Goal: Task Accomplishment & Management: Manage account settings

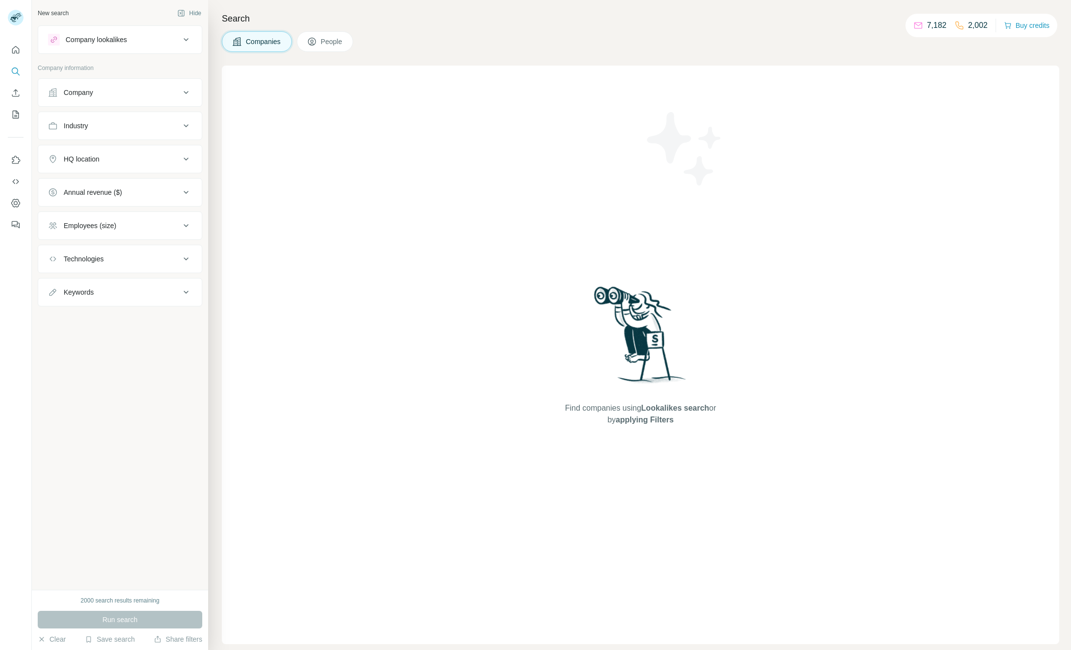
click at [321, 41] on button "People" at bounding box center [325, 41] width 57 height 21
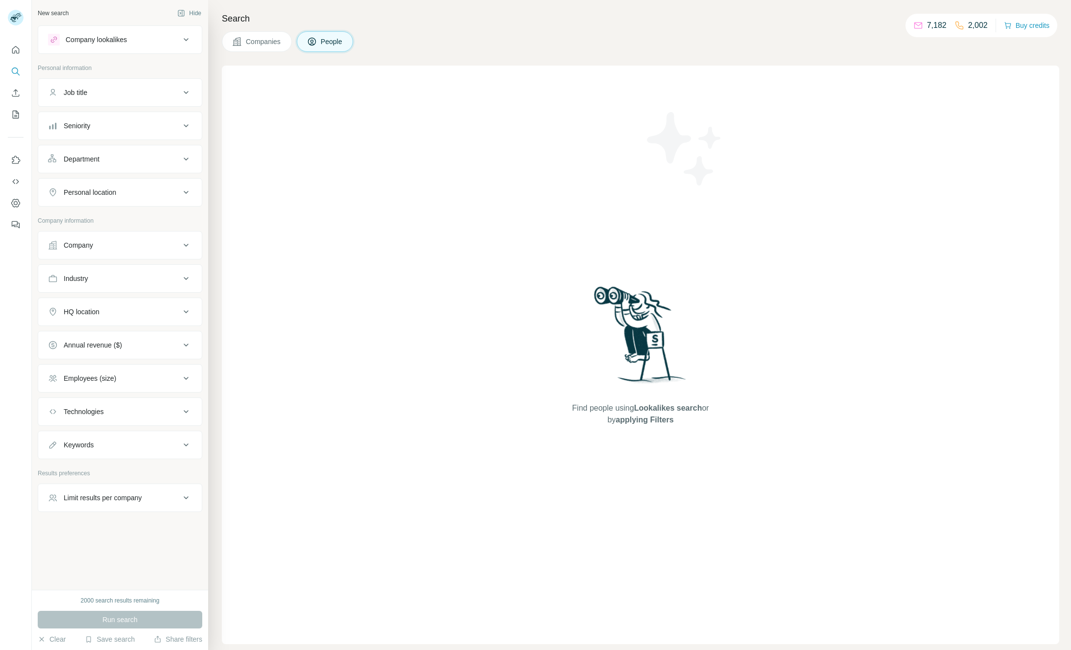
click at [107, 130] on div "Seniority" at bounding box center [114, 126] width 132 height 10
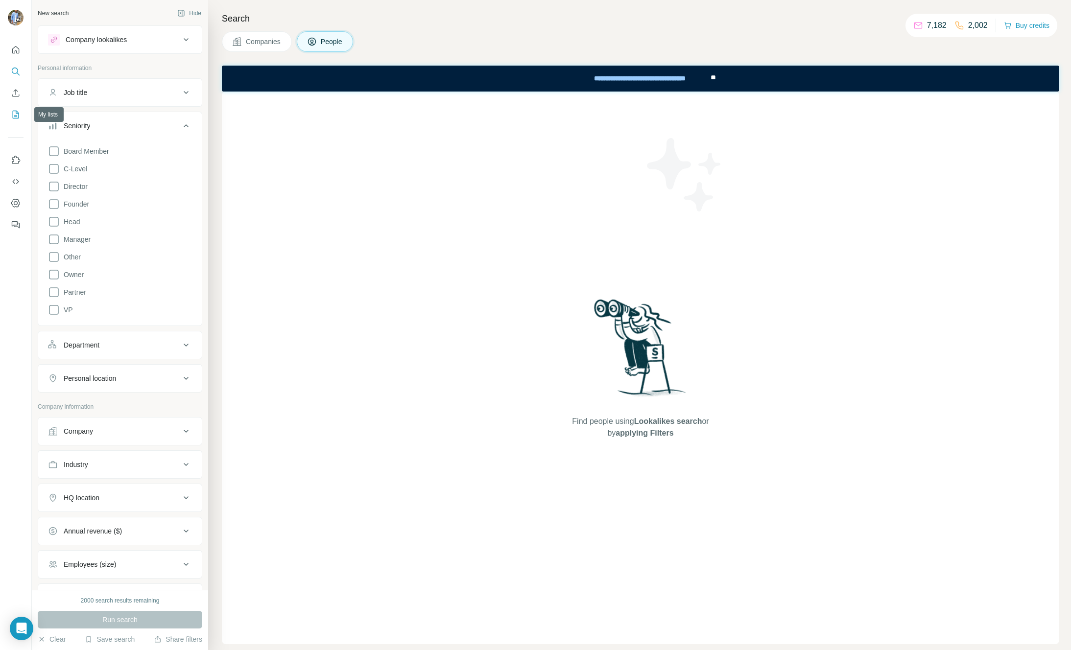
click at [15, 114] on icon "My lists" at bounding box center [16, 115] width 10 height 10
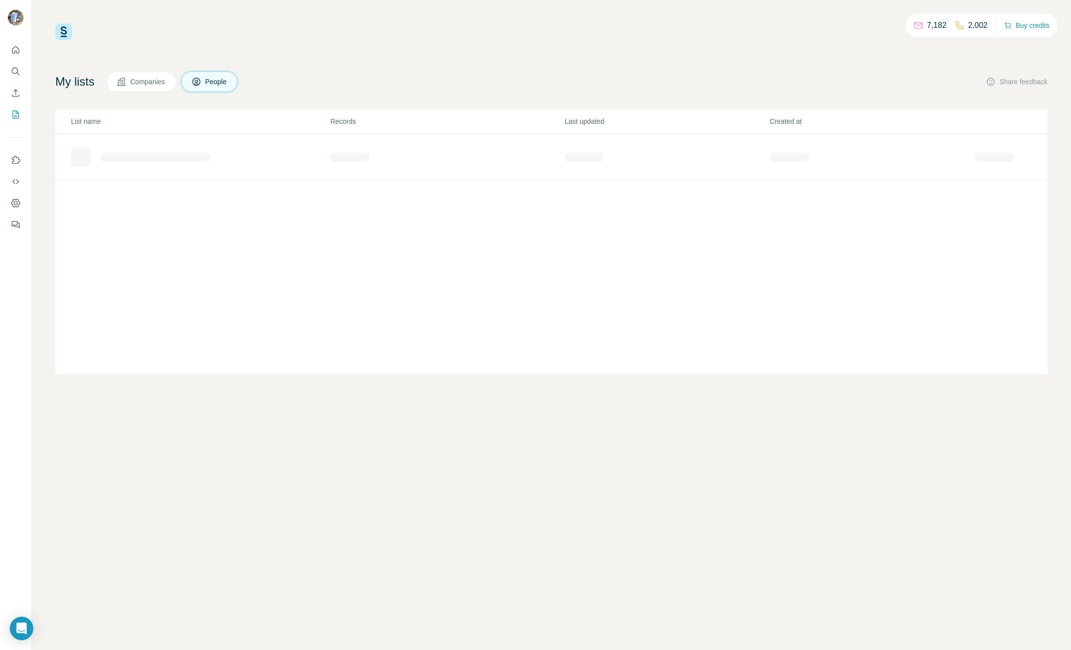
click at [147, 84] on span "Companies" at bounding box center [148, 82] width 36 height 10
click at [225, 82] on span "People" at bounding box center [216, 82] width 23 height 10
click at [125, 191] on div "test outreach" at bounding box center [116, 193] width 40 height 10
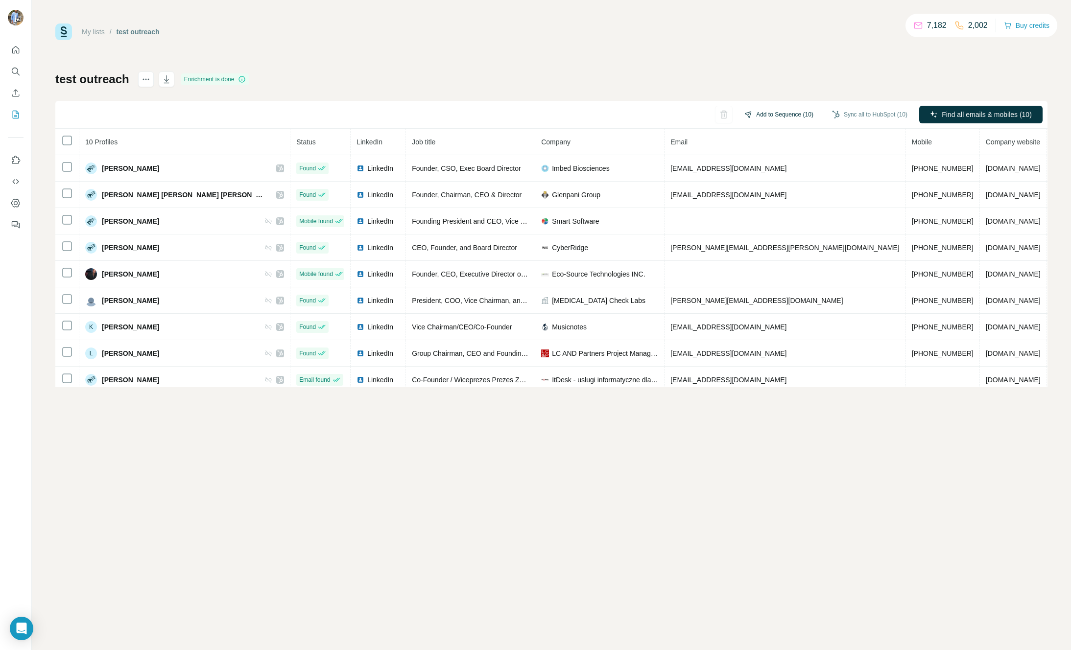
click at [784, 114] on button "Add to Sequence (10)" at bounding box center [778, 114] width 83 height 15
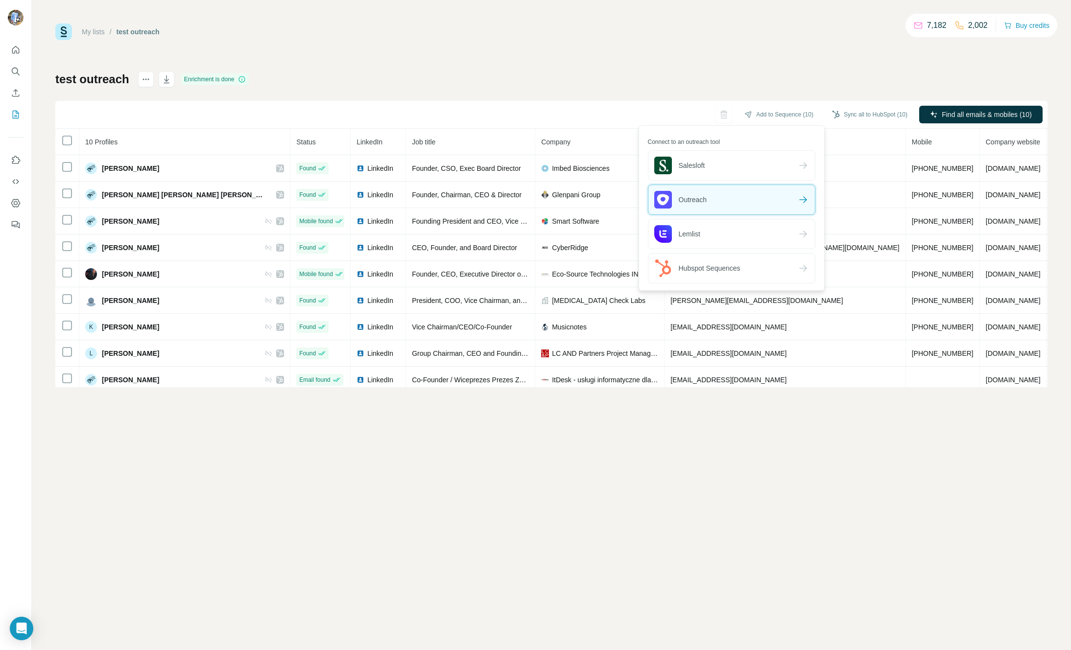
click at [727, 196] on div "Outreach" at bounding box center [731, 199] width 166 height 29
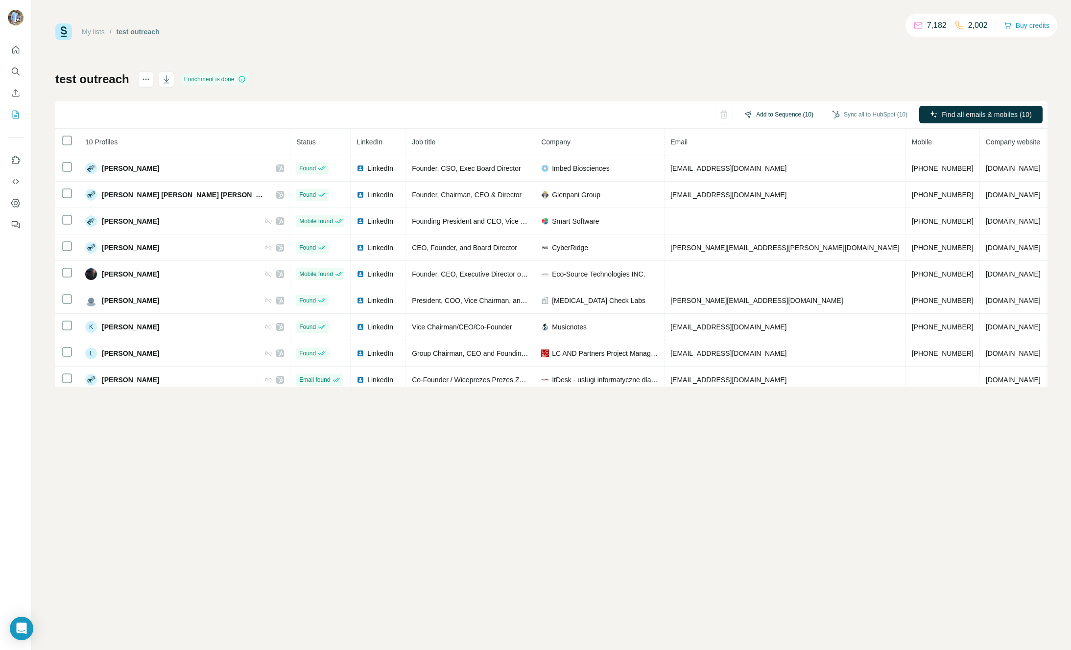
click at [776, 110] on button "Add to Sequence (10)" at bounding box center [778, 114] width 83 height 15
click at [782, 116] on button "Add to Sequence (10)" at bounding box center [778, 114] width 83 height 15
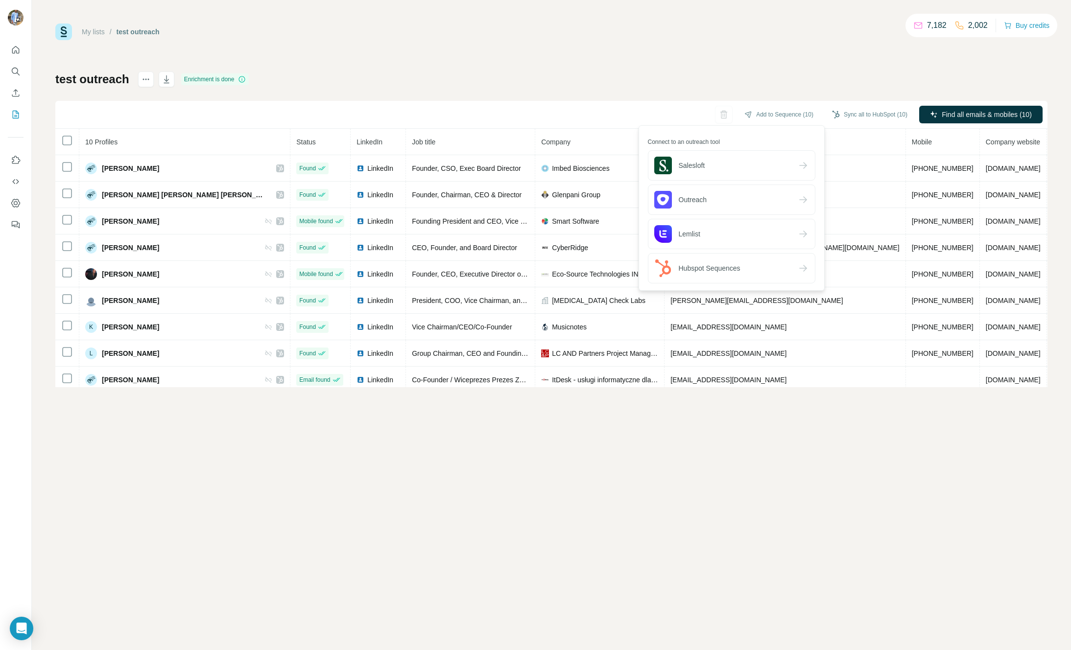
click at [737, 78] on div "test outreach Enrichment is done Add to Sequence (10) Sync all to HubSpot (10) …" at bounding box center [551, 229] width 992 height 316
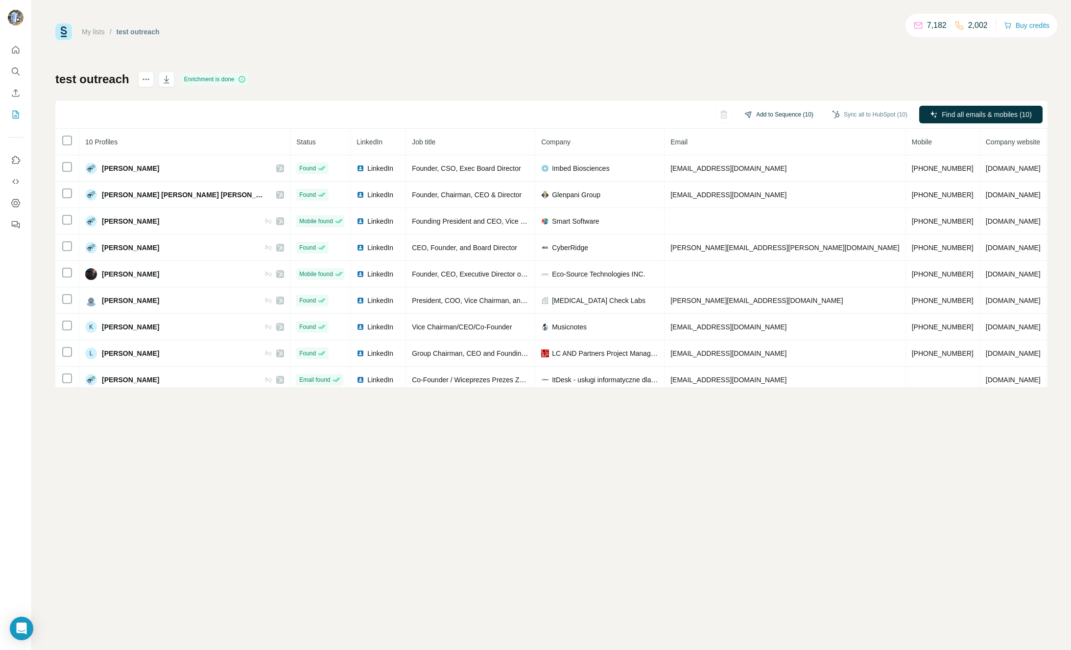
click at [778, 118] on button "Add to Sequence (10)" at bounding box center [778, 114] width 83 height 15
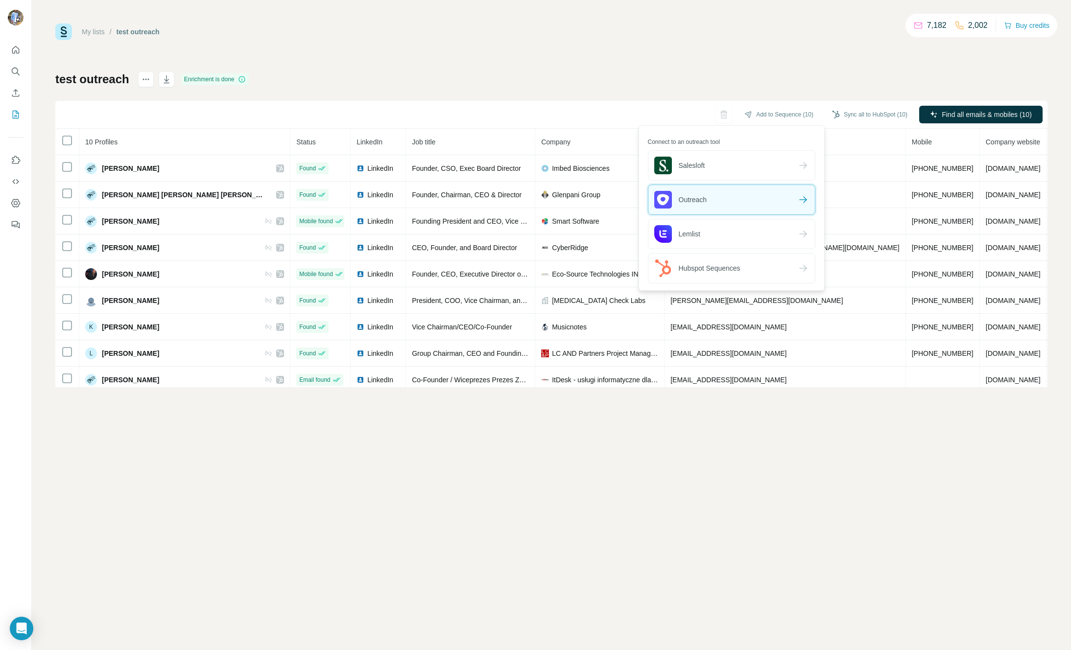
click at [734, 202] on div "Outreach" at bounding box center [731, 199] width 166 height 29
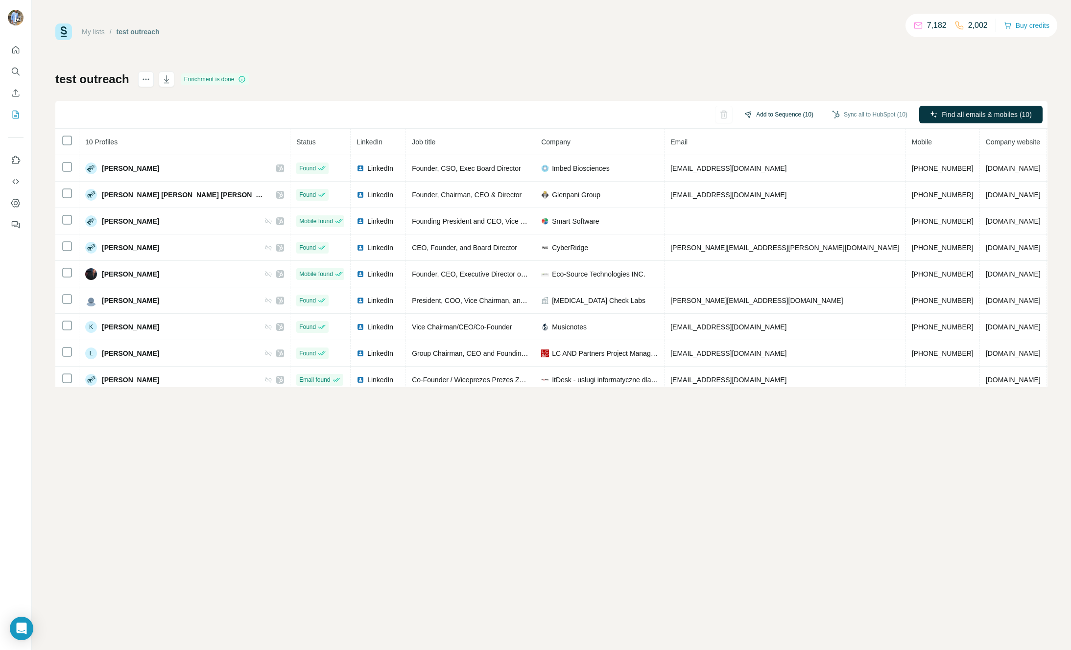
click at [782, 109] on button "Add to Sequence (10)" at bounding box center [778, 114] width 83 height 15
click at [845, 115] on button "Sync all to HubSpot (10)" at bounding box center [869, 114] width 89 height 15
click at [791, 112] on button "Add to Sequence (10)" at bounding box center [778, 114] width 83 height 15
click at [18, 47] on icon "Quick start" at bounding box center [16, 50] width 10 height 10
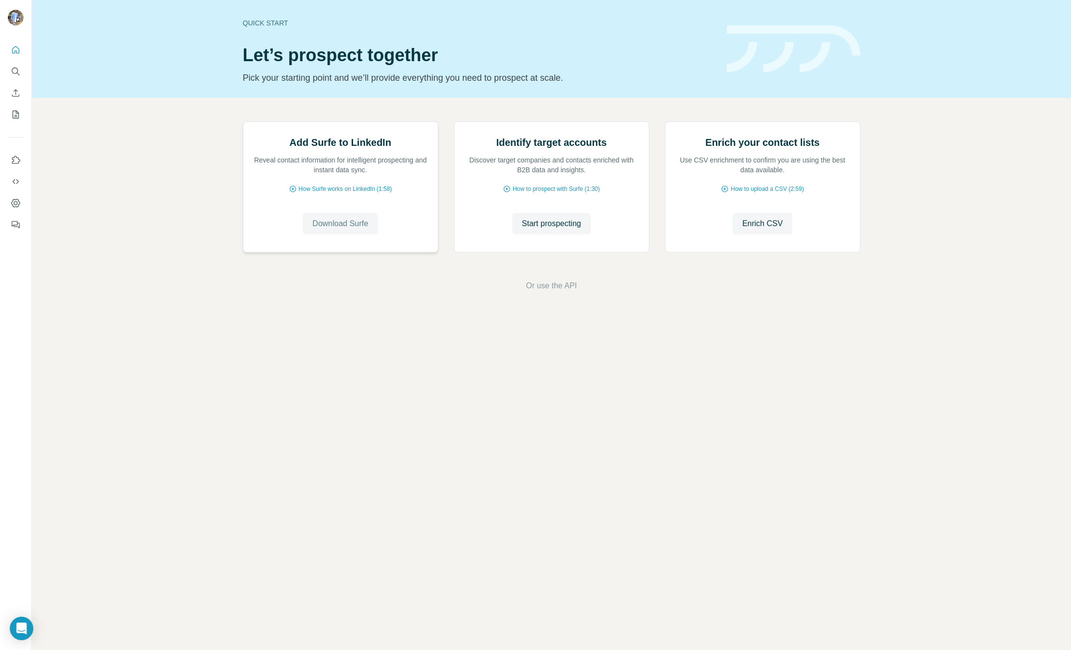
click at [355, 230] on span "Download Surfe" at bounding box center [340, 224] width 56 height 12
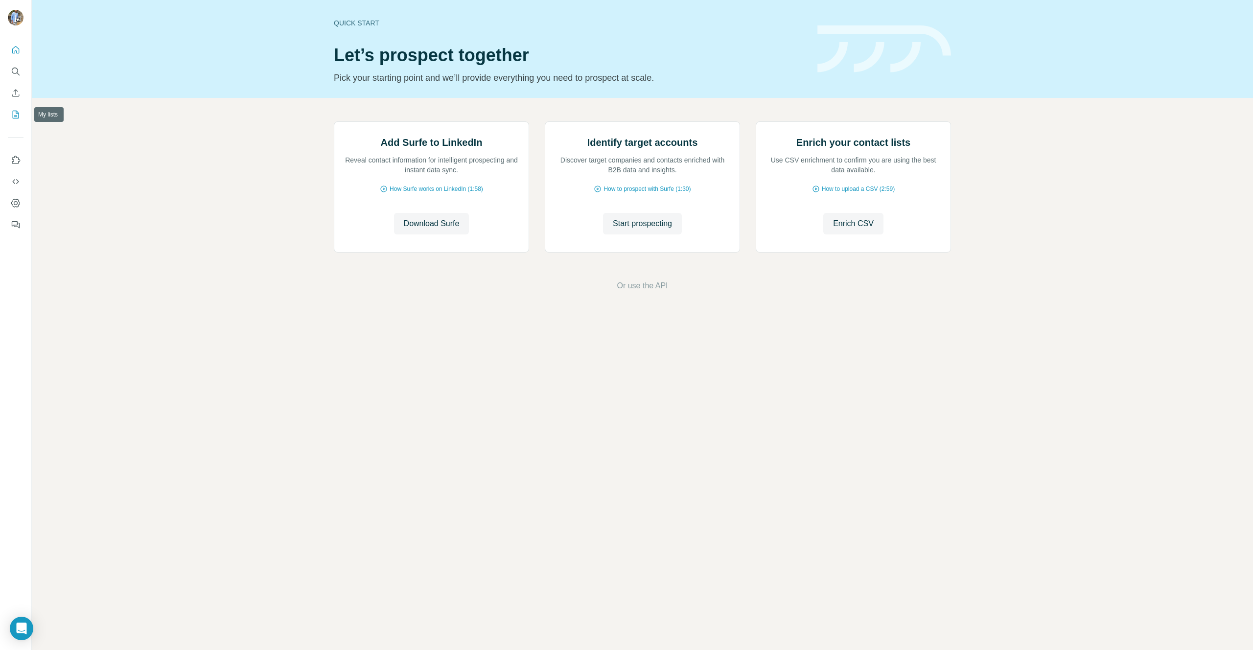
click at [20, 116] on icon "My lists" at bounding box center [16, 115] width 10 height 10
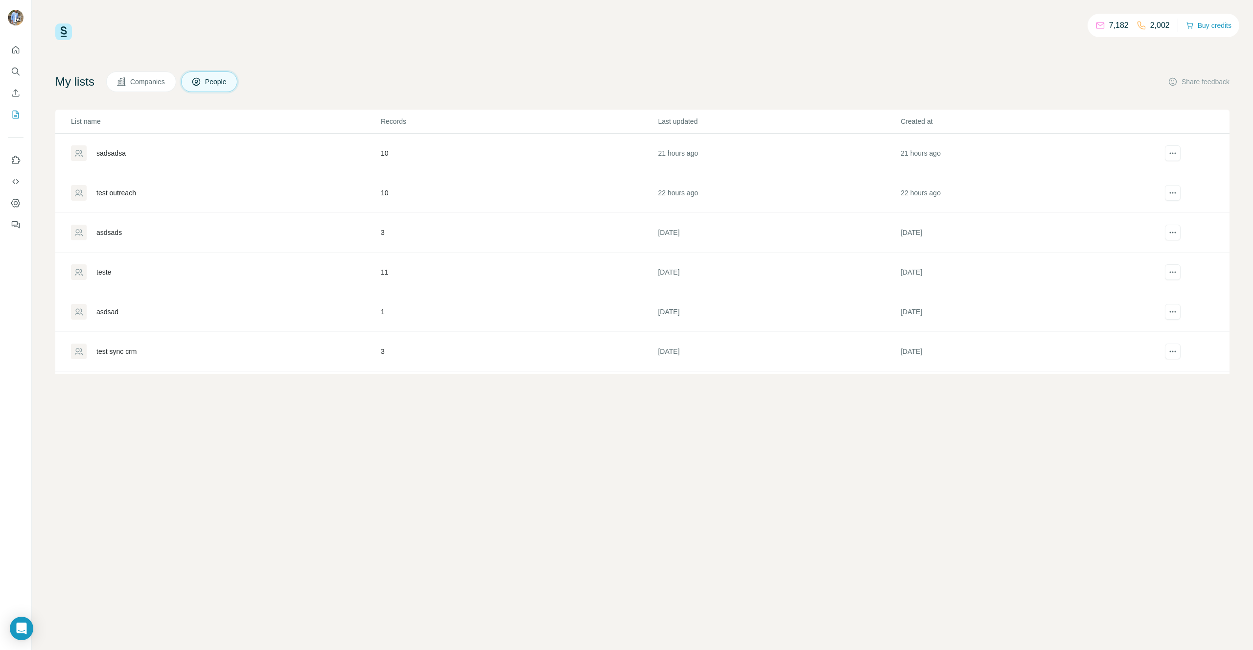
click at [115, 193] on div "test outreach" at bounding box center [116, 193] width 40 height 10
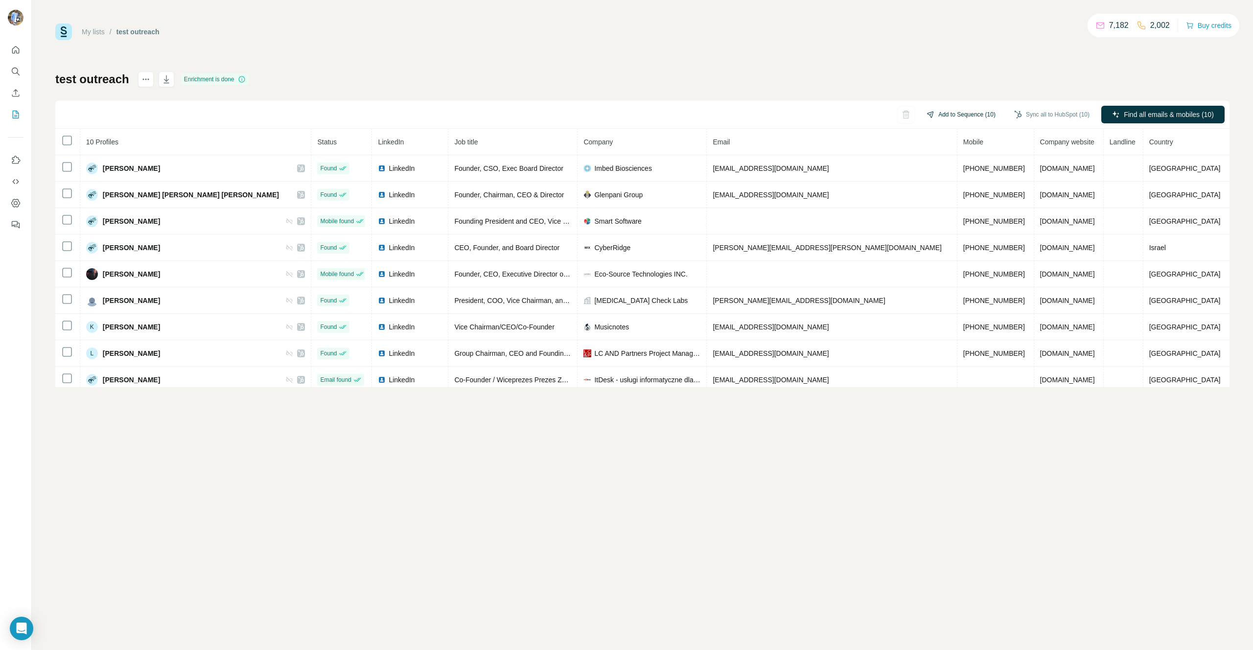
click at [947, 120] on button "Add to Sequence (10)" at bounding box center [961, 114] width 83 height 15
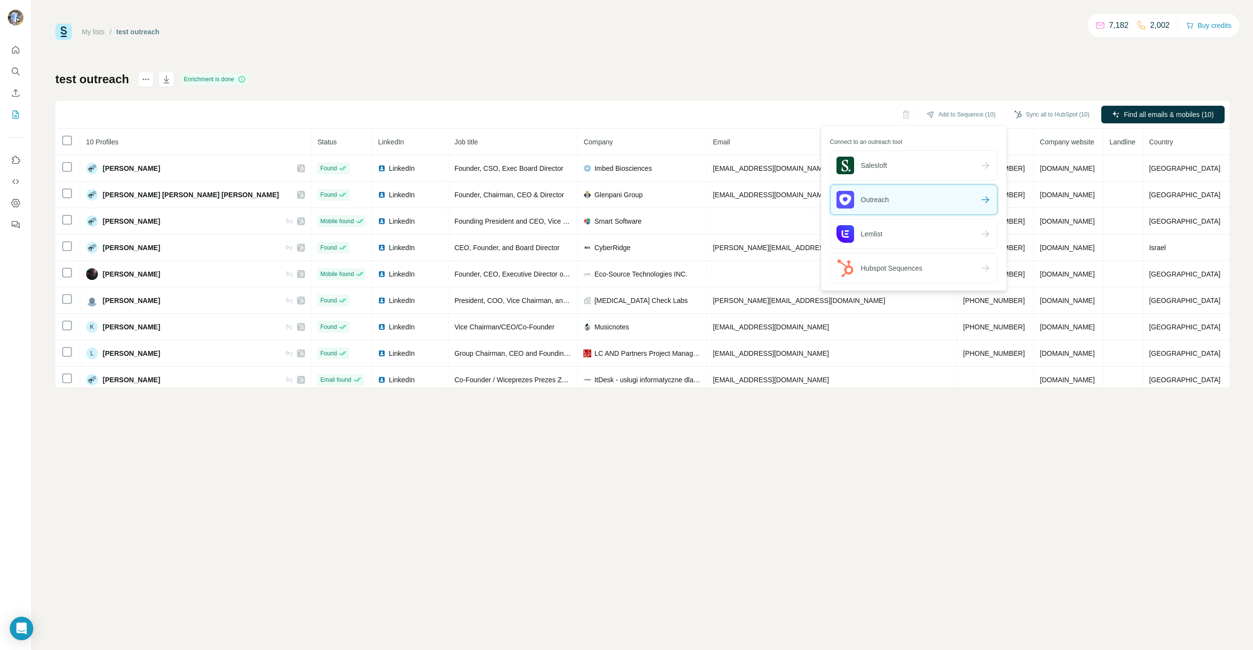
click at [910, 205] on div "Outreach" at bounding box center [914, 199] width 166 height 29
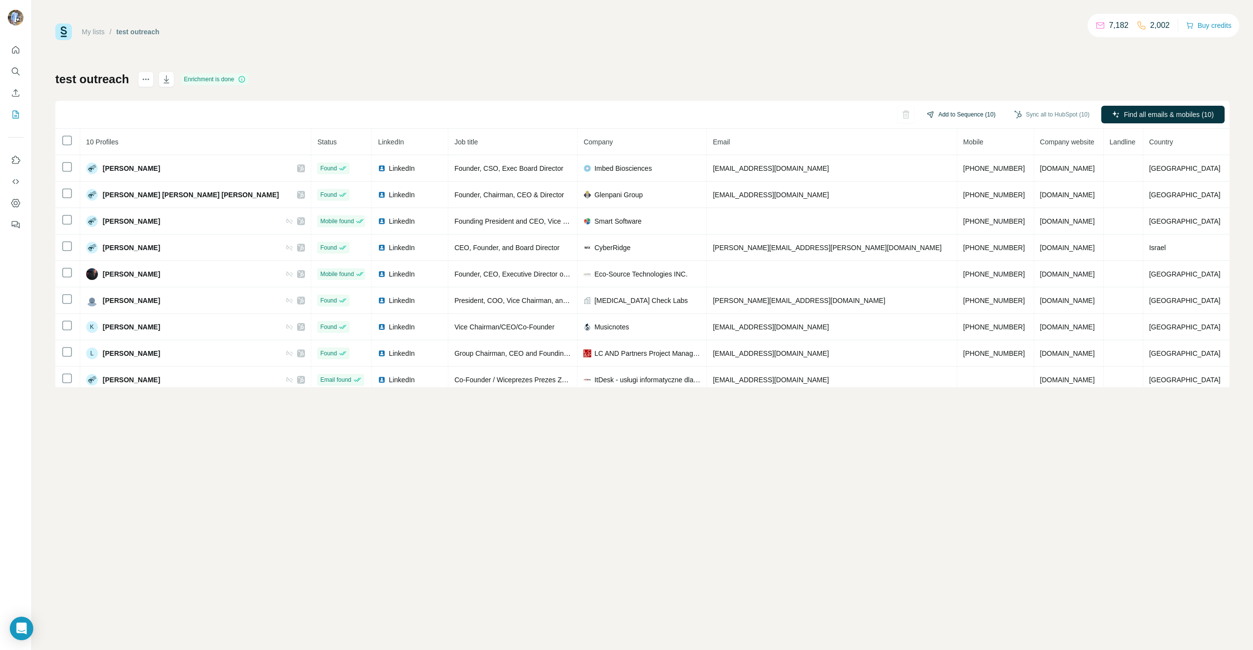
click at [958, 110] on button "Add to Sequence (10)" at bounding box center [961, 114] width 83 height 15
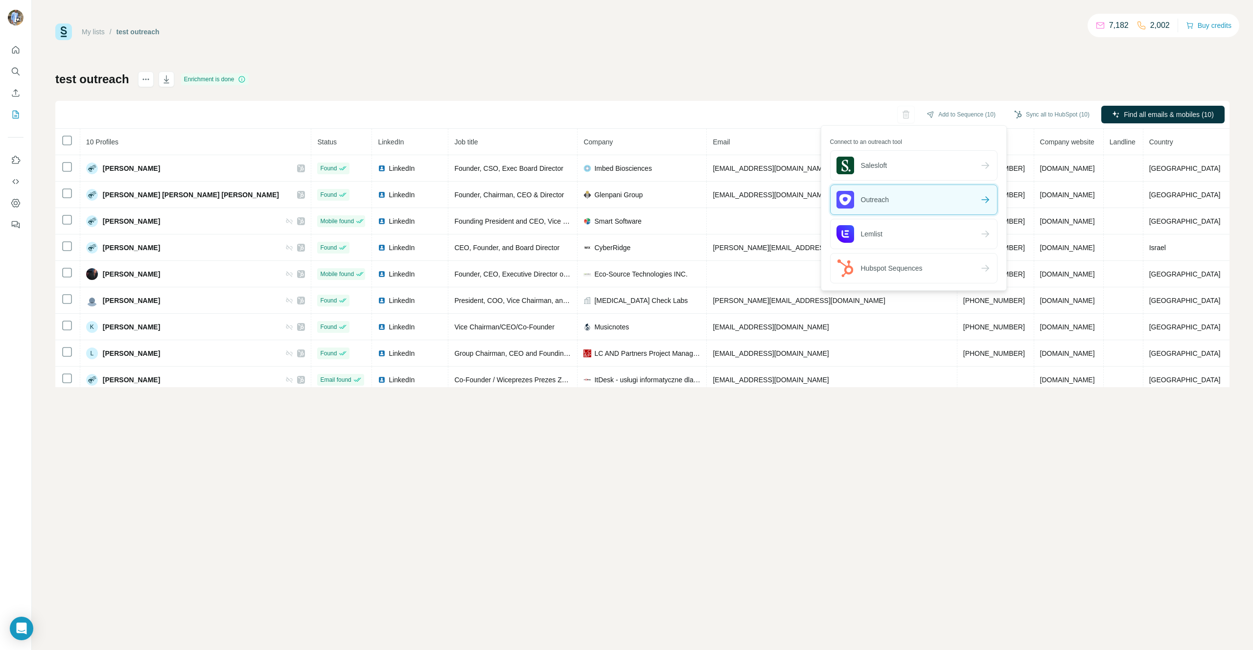
click at [878, 198] on span "Outreach" at bounding box center [863, 200] width 53 height 18
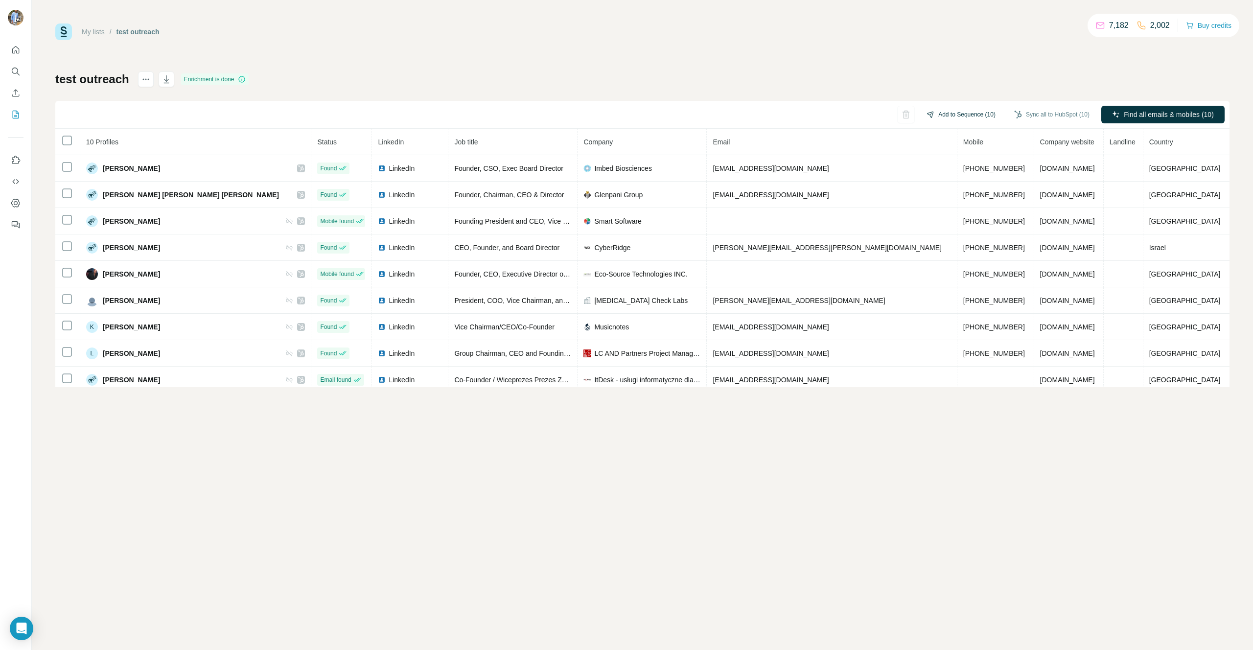
click at [959, 108] on button "Add to Sequence (10)" at bounding box center [961, 114] width 83 height 15
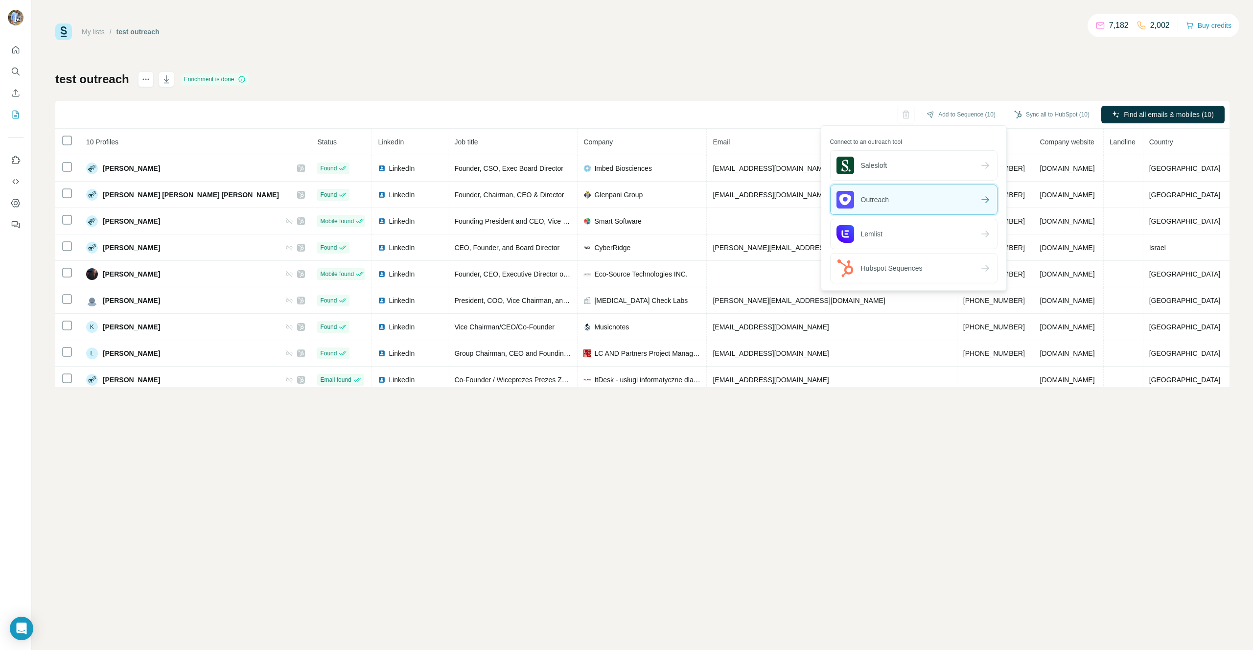
click at [893, 191] on div "Outreach" at bounding box center [914, 199] width 166 height 29
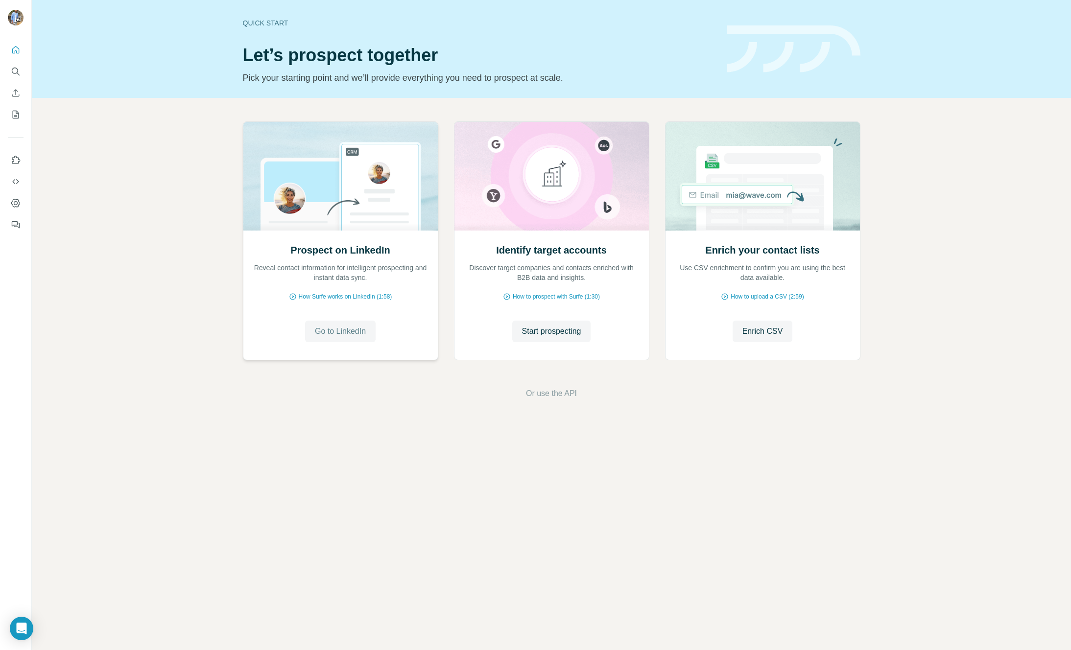
click at [350, 327] on span "Go to LinkedIn" at bounding box center [340, 332] width 51 height 12
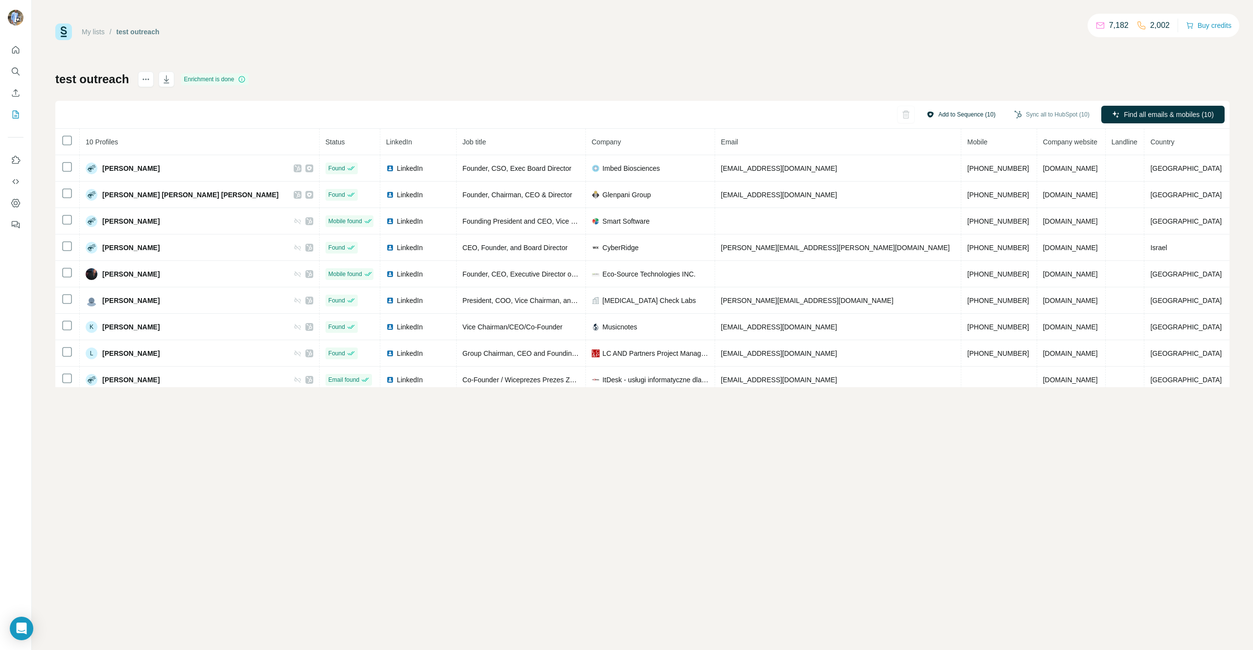
click at [932, 117] on button "Add to Sequence (10)" at bounding box center [961, 114] width 83 height 15
click at [974, 115] on button "Add to Sequence (2)" at bounding box center [973, 114] width 79 height 15
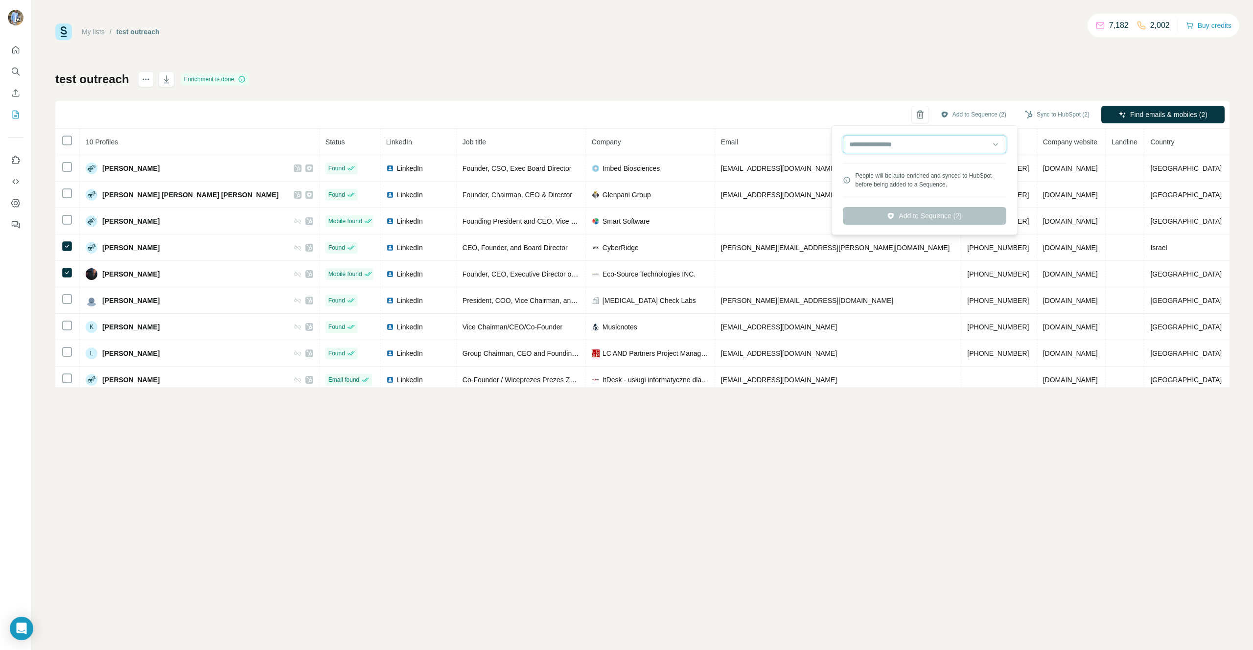
click at [901, 142] on input "text" at bounding box center [925, 145] width 164 height 18
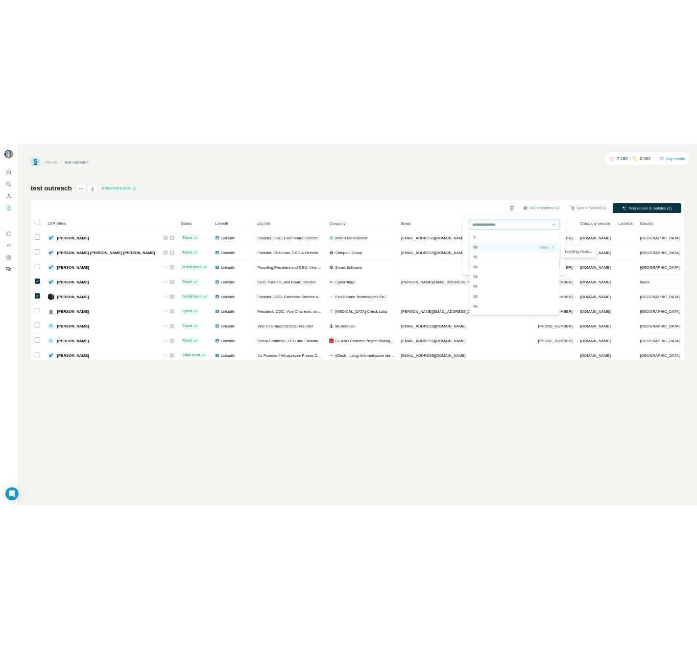
scroll to position [991, 0]
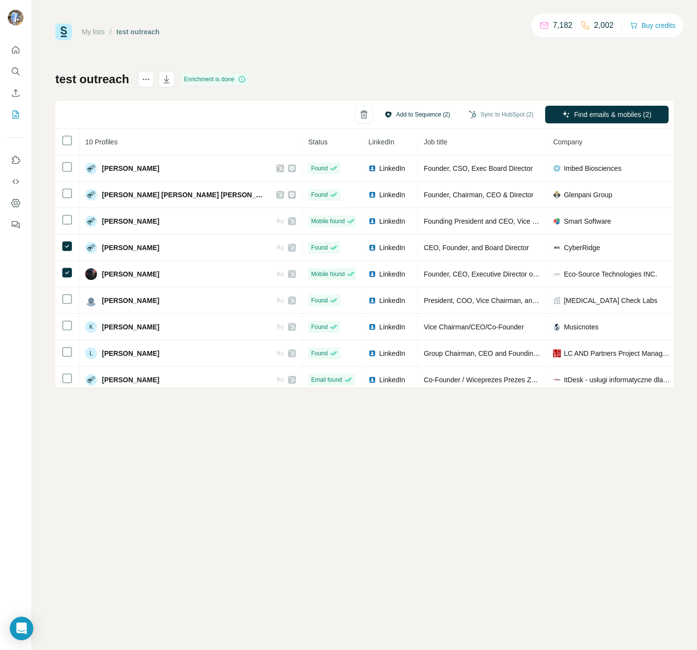
click at [427, 115] on button "Add to Sequence (2)" at bounding box center [417, 114] width 79 height 15
click at [416, 112] on button "Add to Sequence (2)" at bounding box center [417, 114] width 79 height 15
click at [428, 118] on button "Add to Sequence (2)" at bounding box center [417, 114] width 79 height 15
click at [423, 60] on div "My lists / test outreach 7,182 2,002 Buy credits test outreach Enrichment is do…" at bounding box center [364, 206] width 618 height 364
click at [393, 113] on button "Add to Sequence (2)" at bounding box center [417, 114] width 79 height 15
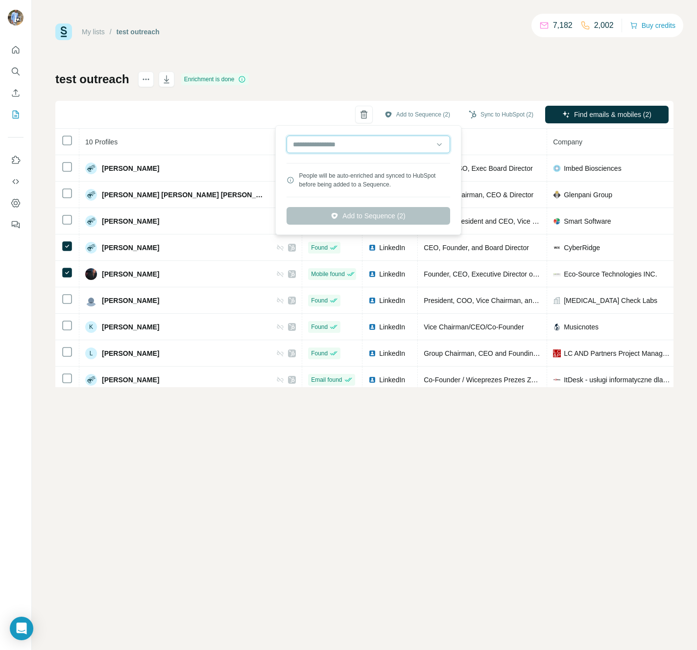
click at [344, 142] on input "text" at bounding box center [368, 145] width 164 height 18
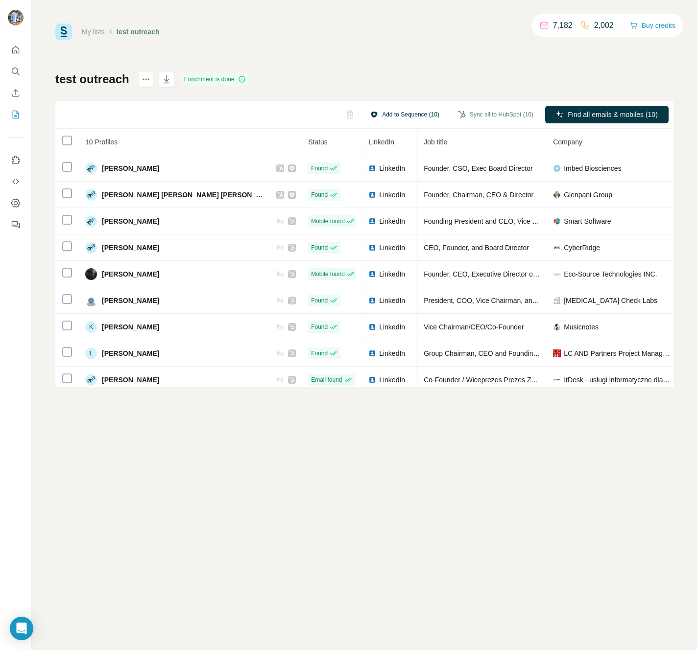
click at [408, 116] on button "Add to Sequence (10)" at bounding box center [404, 114] width 83 height 15
drag, startPoint x: 417, startPoint y: 114, endPoint x: 476, endPoint y: 36, distance: 98.2
click at [476, 36] on div "My lists / test outreach 7,182 2,002 Buy credits test outreach Enrichment is do…" at bounding box center [364, 206] width 618 height 364
click at [402, 117] on button "Add to Sequence (10)" at bounding box center [404, 114] width 83 height 15
click at [403, 113] on button "Add to Sequence (10)" at bounding box center [404, 114] width 83 height 15
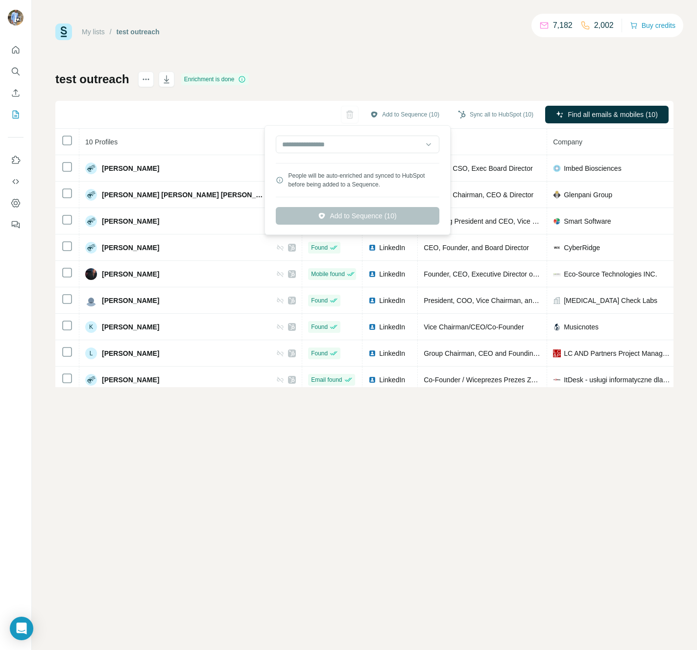
click at [373, 157] on div "People will be auto-enriched and synced to HubSpot before being added to a Sequ…" at bounding box center [357, 180] width 181 height 105
click at [371, 152] on input "text" at bounding box center [358, 145] width 164 height 18
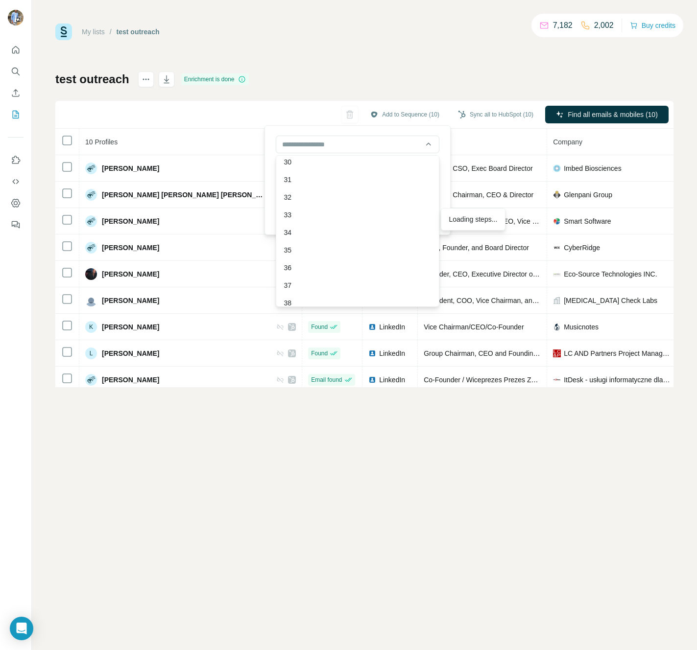
scroll to position [308, 0]
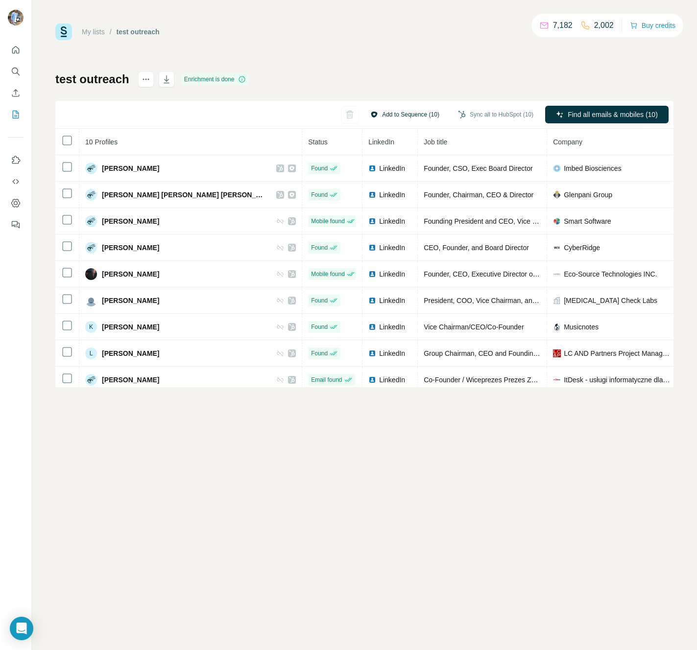
click at [400, 113] on button "Add to Sequence (10)" at bounding box center [404, 114] width 83 height 15
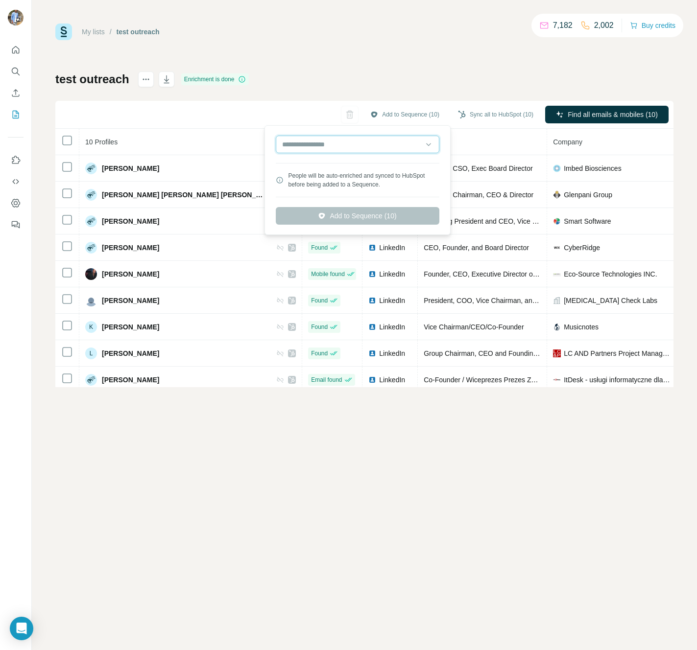
click at [373, 144] on input "text" at bounding box center [358, 145] width 164 height 18
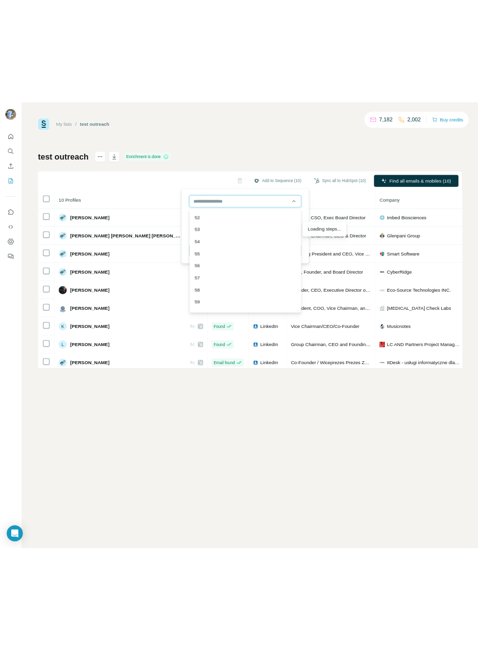
scroll to position [725, 0]
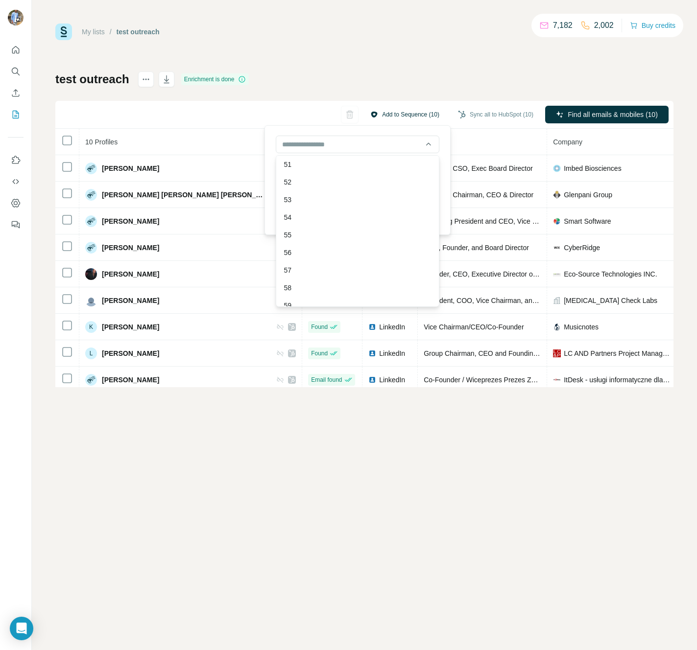
click at [401, 116] on button "Add to Sequence (10)" at bounding box center [404, 114] width 83 height 15
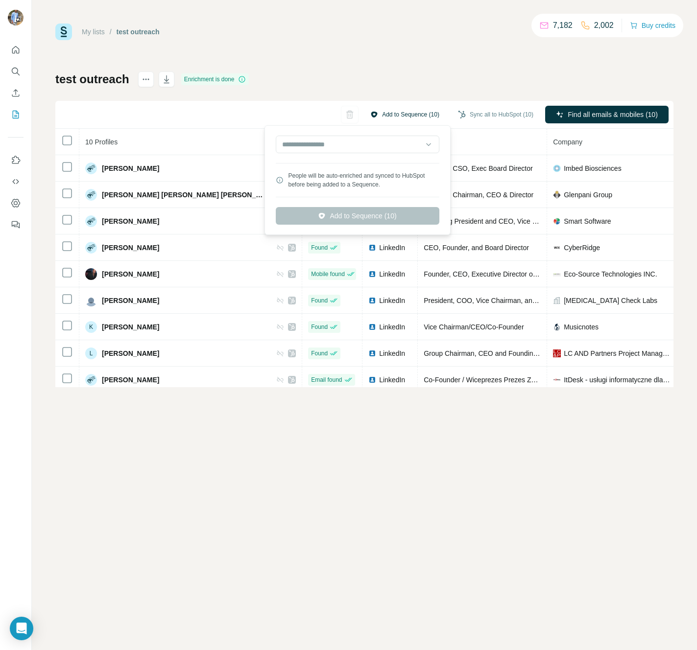
click at [401, 116] on button "Add to Sequence (10)" at bounding box center [404, 114] width 83 height 15
click at [394, 151] on input "text" at bounding box center [358, 145] width 164 height 18
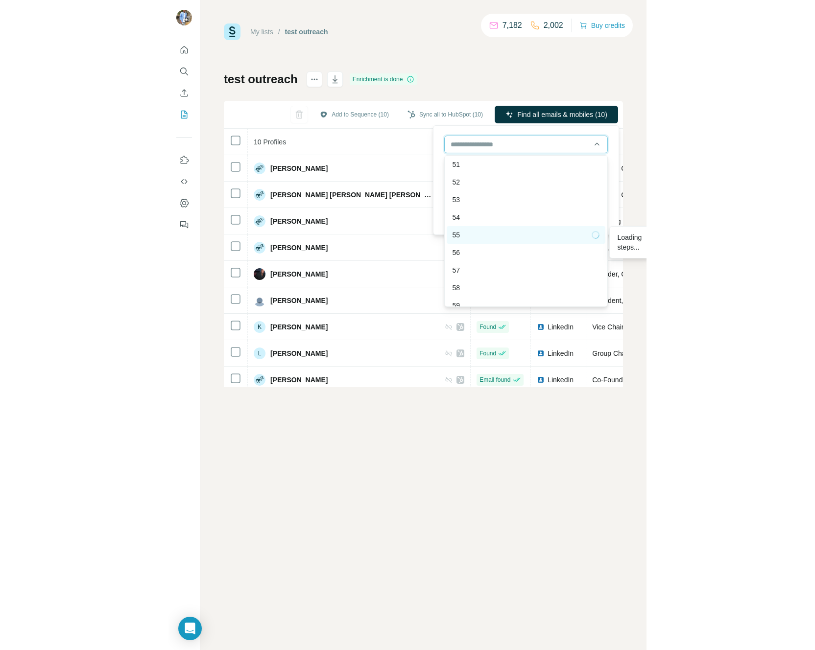
scroll to position [991, 0]
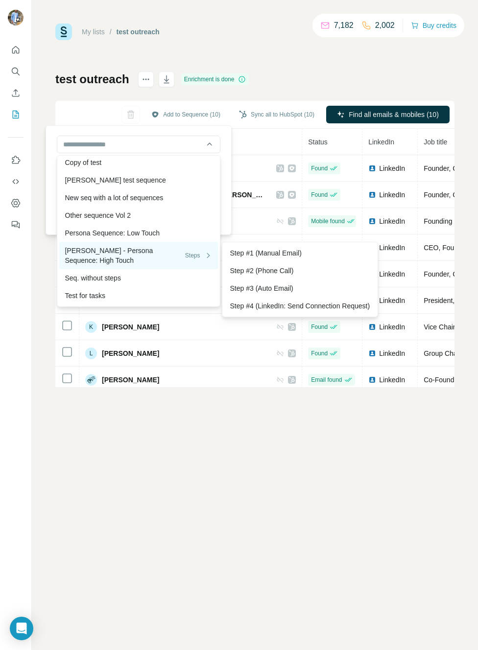
click at [127, 250] on div "Peter - Persona Sequence: High Touch Steps" at bounding box center [138, 256] width 147 height 20
type input "**********"
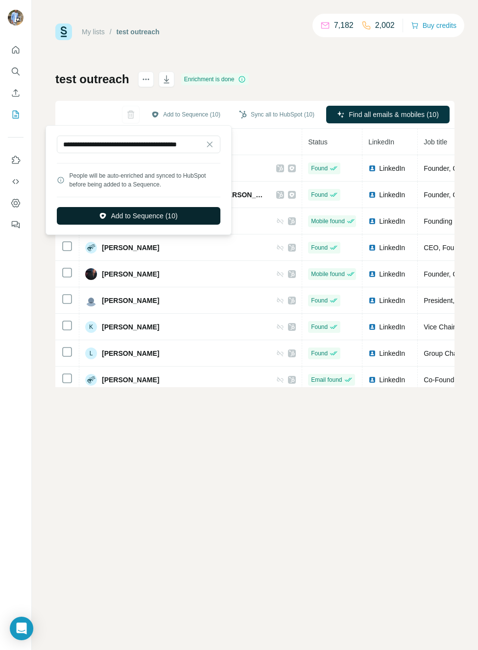
click at [136, 214] on button "Add to Sequence (10)" at bounding box center [139, 216] width 164 height 18
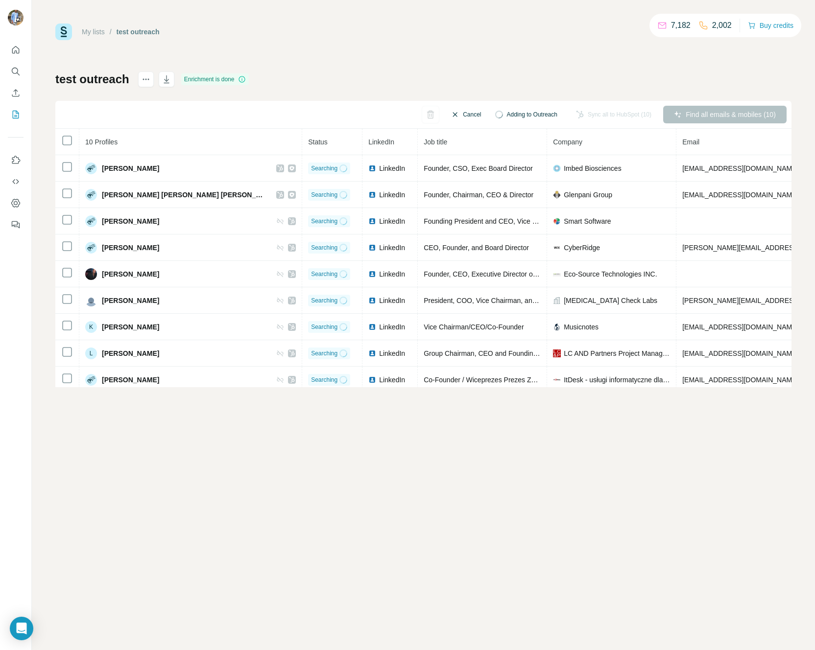
click at [456, 116] on button "Cancel" at bounding box center [466, 115] width 44 height 18
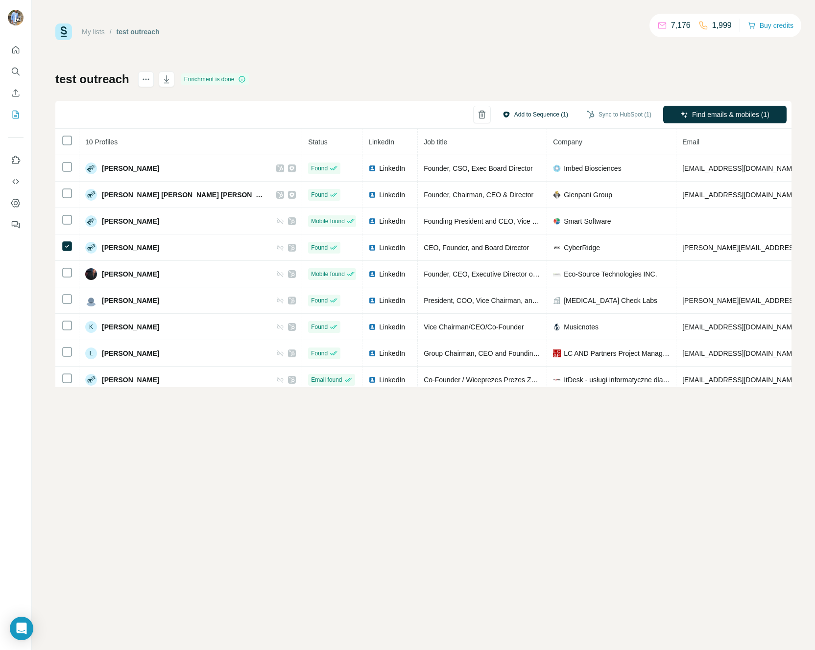
click at [533, 117] on button "Add to Sequence (1)" at bounding box center [535, 114] width 79 height 15
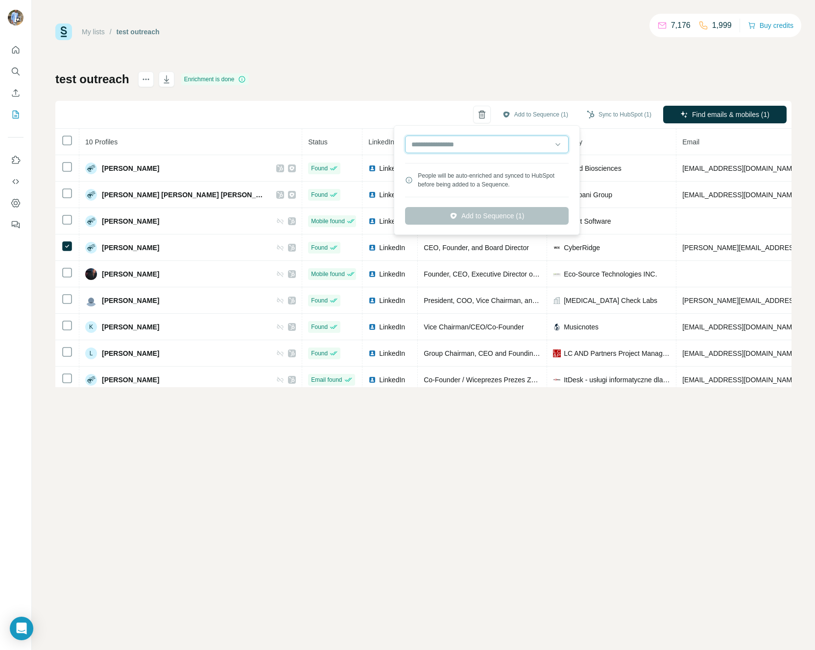
click at [470, 142] on input "text" at bounding box center [487, 145] width 164 height 18
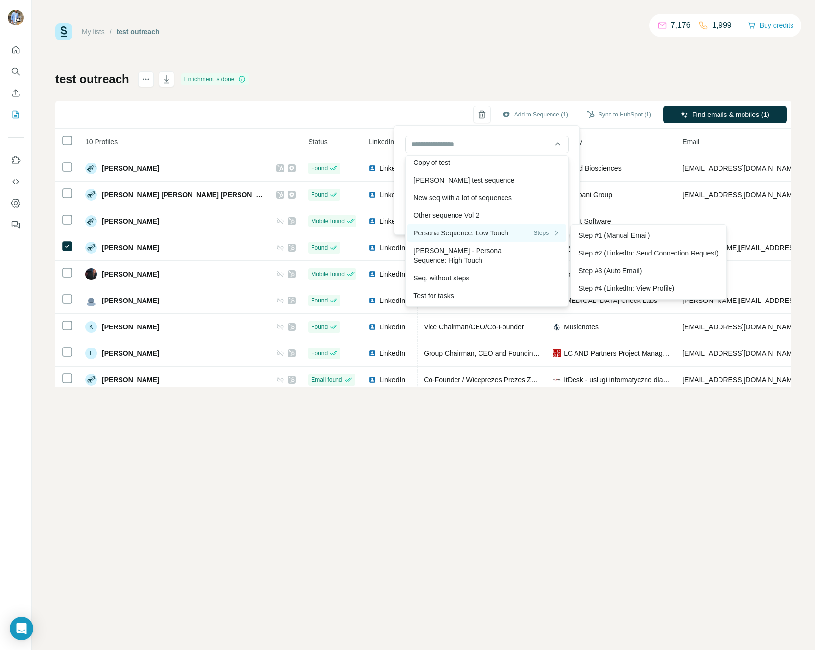
click at [484, 235] on div "Persona Sequence: Low Touch Steps" at bounding box center [486, 233] width 147 height 10
type input "**********"
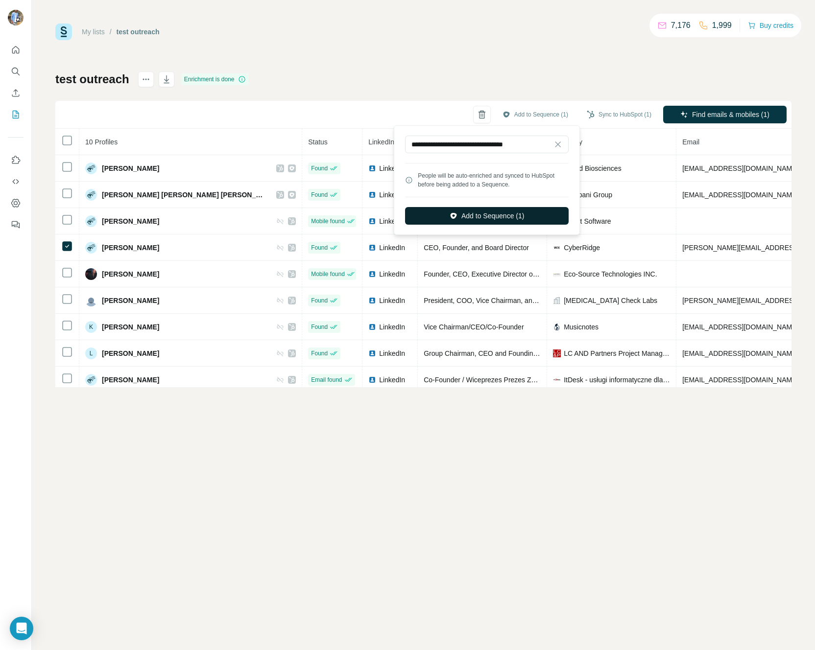
click at [482, 216] on button "Add to Sequence (1)" at bounding box center [487, 216] width 164 height 18
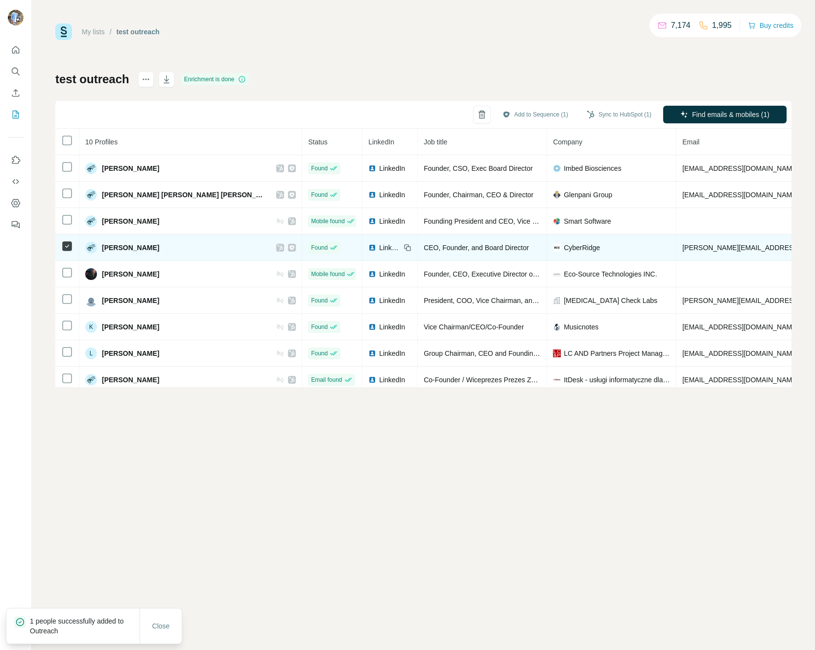
click at [288, 248] on div at bounding box center [292, 248] width 8 height 8
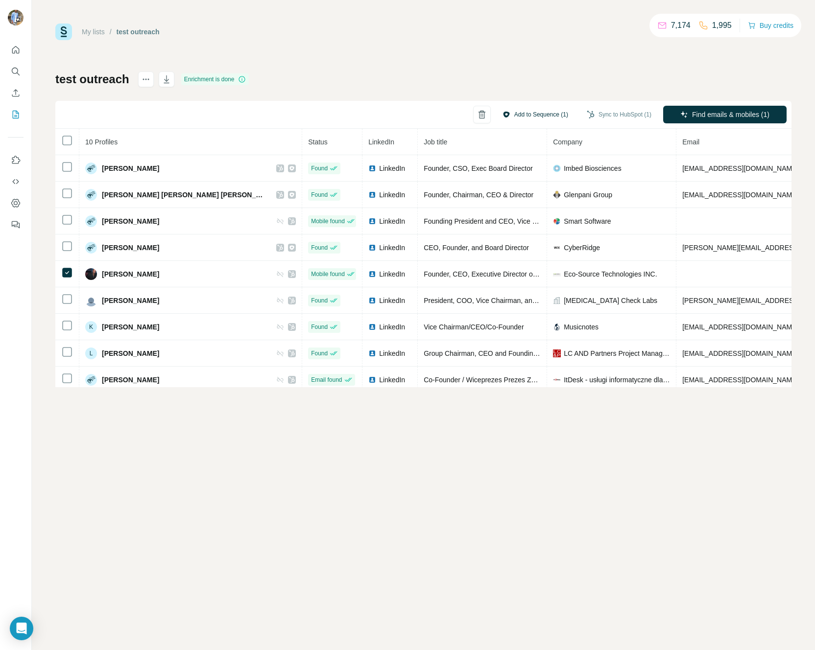
click at [539, 112] on button "Add to Sequence (1)" at bounding box center [535, 114] width 79 height 15
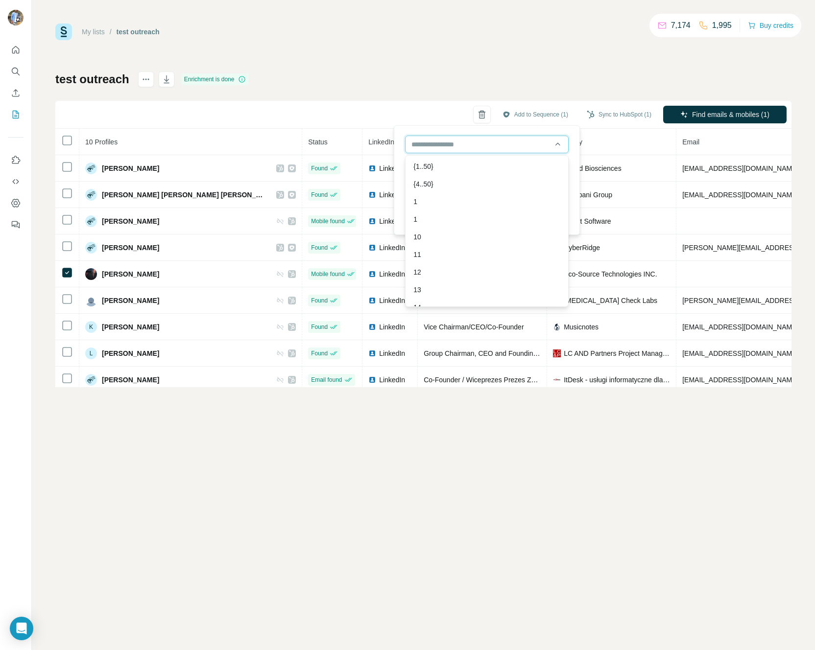
click at [478, 147] on input "text" at bounding box center [487, 145] width 164 height 18
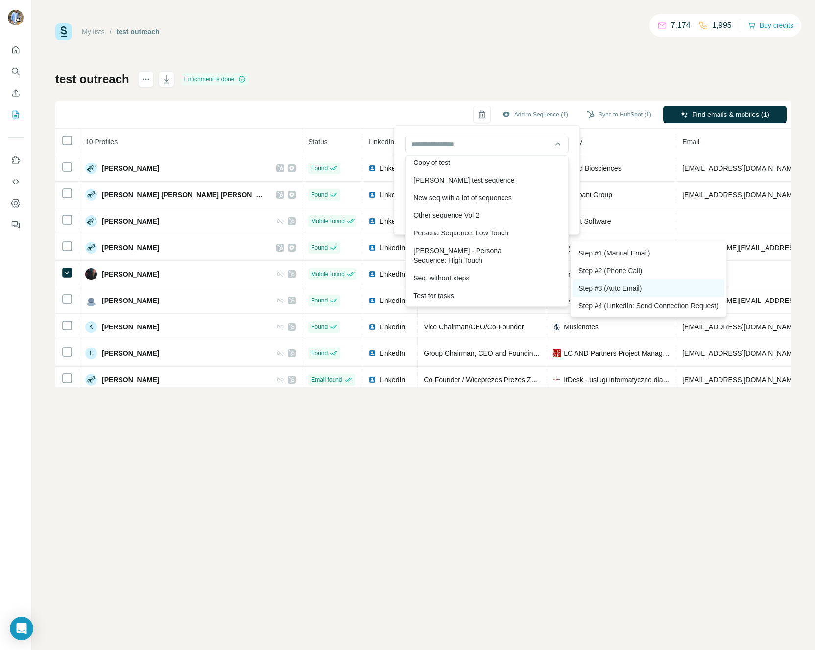
click at [609, 282] on div "Step #3 (Auto Email)" at bounding box center [648, 289] width 152 height 18
type input "**********"
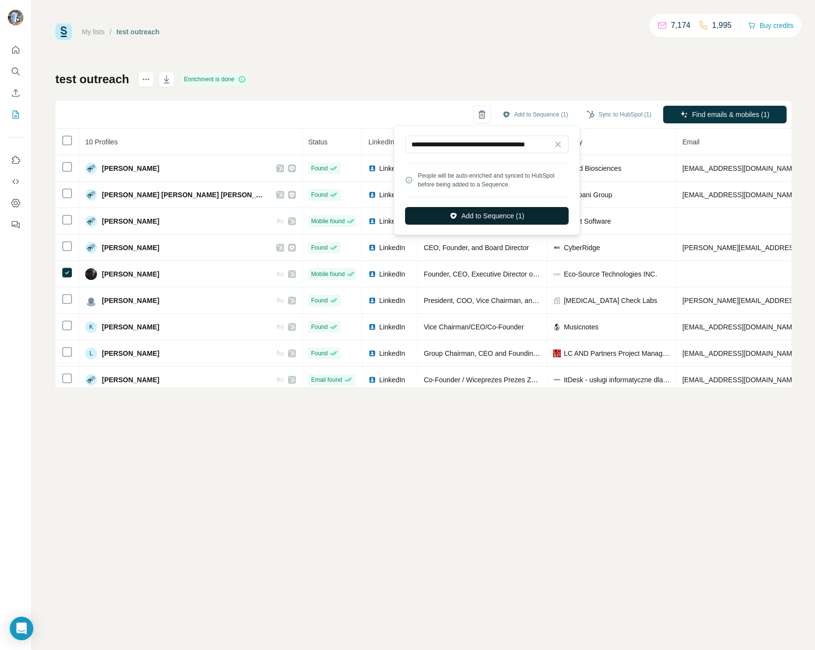
click at [469, 215] on button "Add to Sequence (1)" at bounding box center [487, 216] width 164 height 18
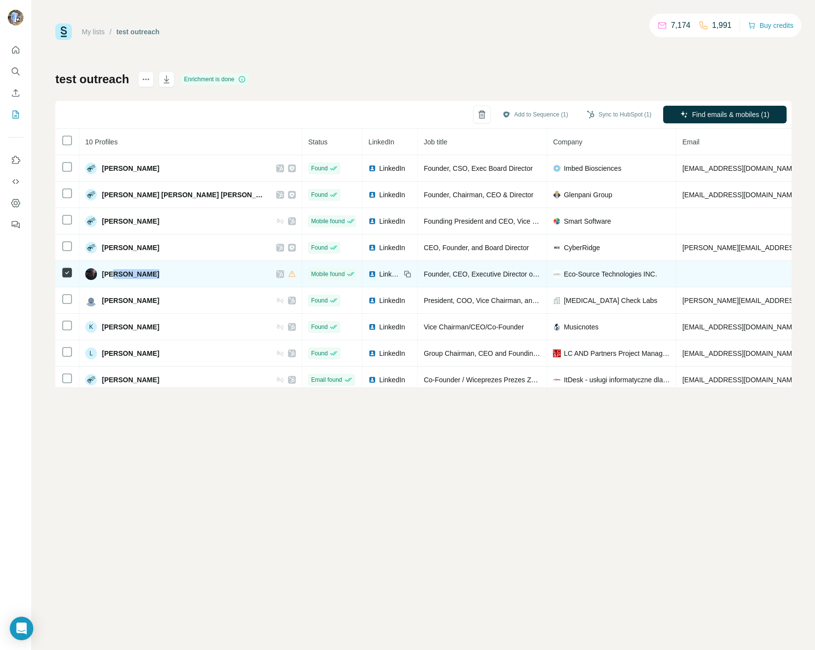
drag, startPoint x: 206, startPoint y: 272, endPoint x: 114, endPoint y: 272, distance: 92.5
click at [114, 272] on div "[PERSON_NAME]" at bounding box center [190, 274] width 211 height 12
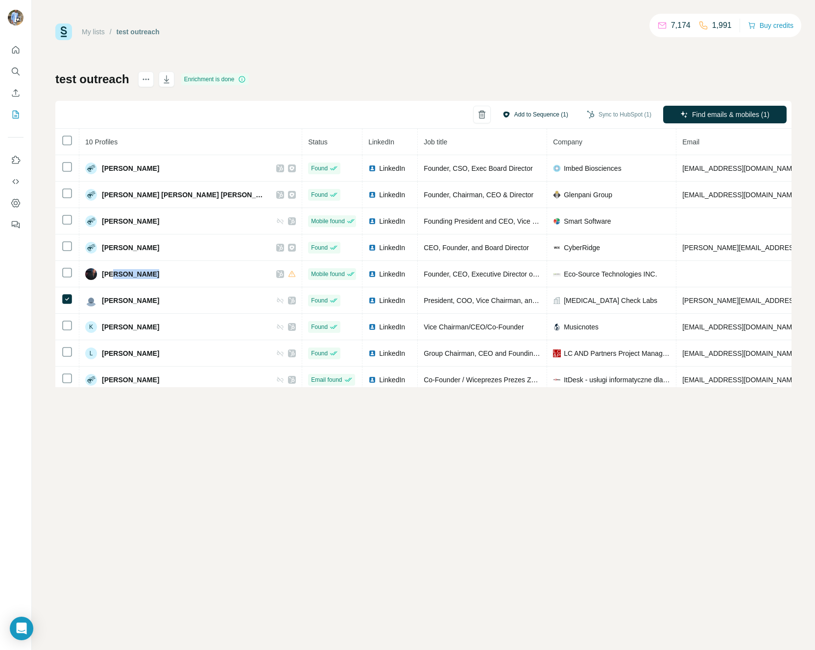
click at [514, 115] on button "Add to Sequence (1)" at bounding box center [535, 114] width 79 height 15
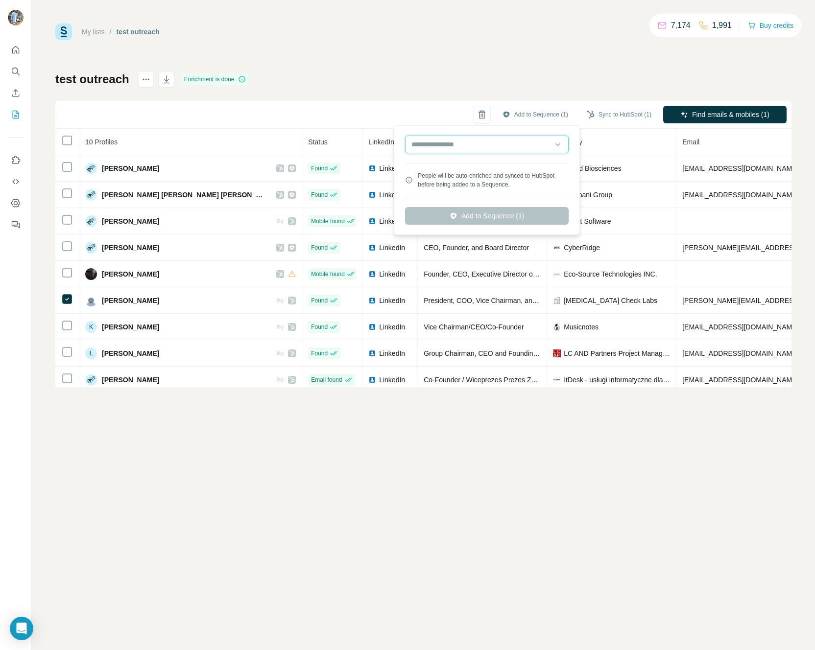
click at [476, 148] on input "text" at bounding box center [487, 145] width 164 height 18
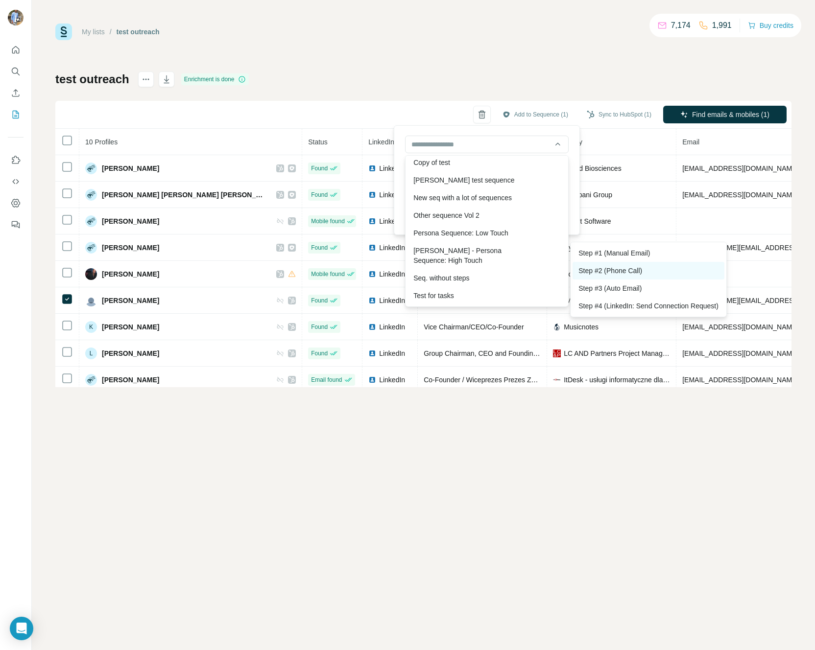
click at [650, 274] on div "Step #2 (Phone Call)" at bounding box center [648, 271] width 152 height 18
type input "**********"
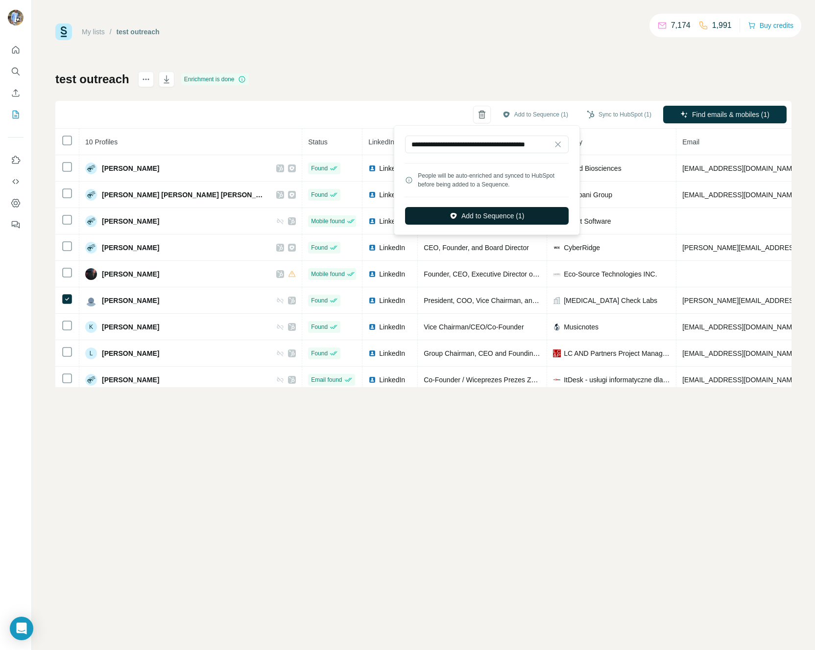
click at [487, 217] on button "Add to Sequence (1)" at bounding box center [487, 216] width 164 height 18
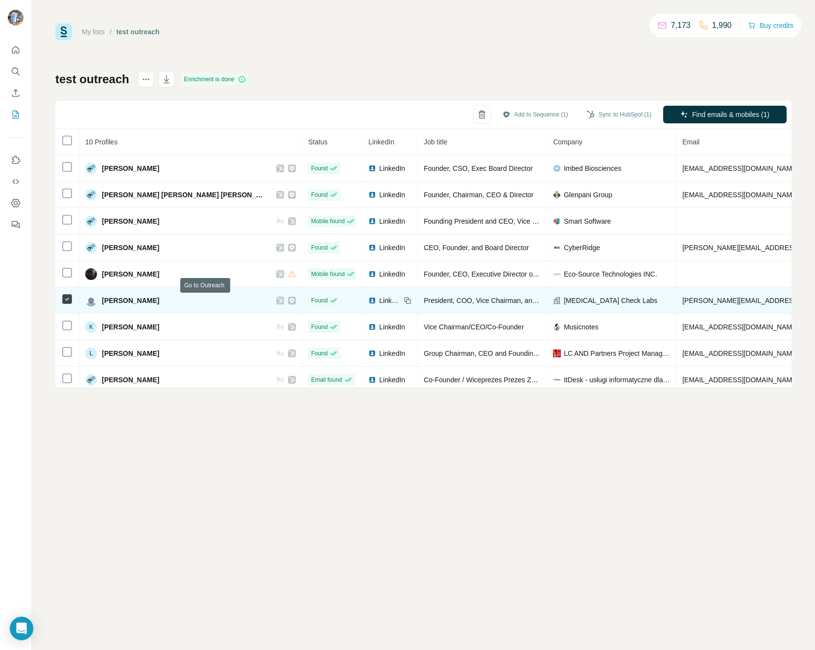
click at [289, 302] on icon at bounding box center [292, 301] width 6 height 8
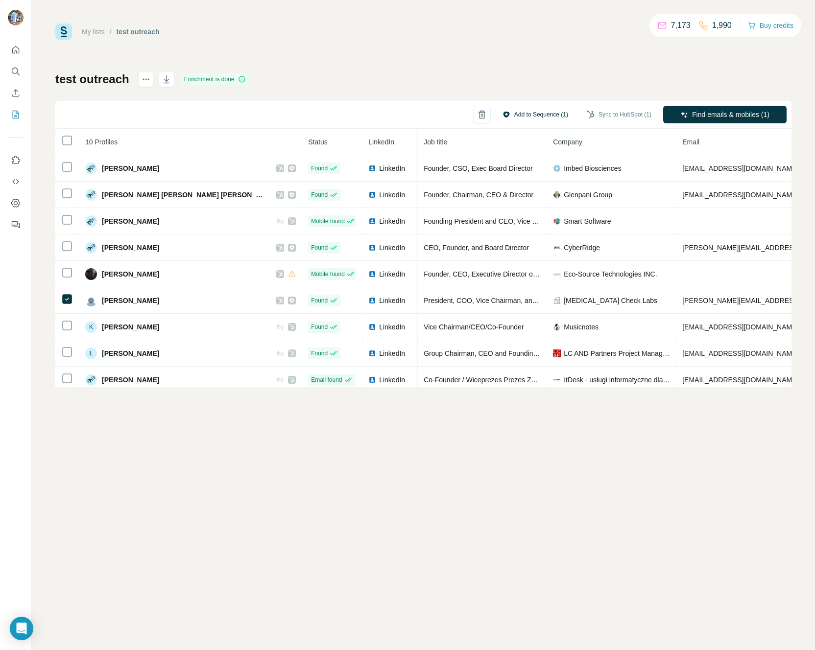
click at [545, 111] on button "Add to Sequence (1)" at bounding box center [535, 114] width 79 height 15
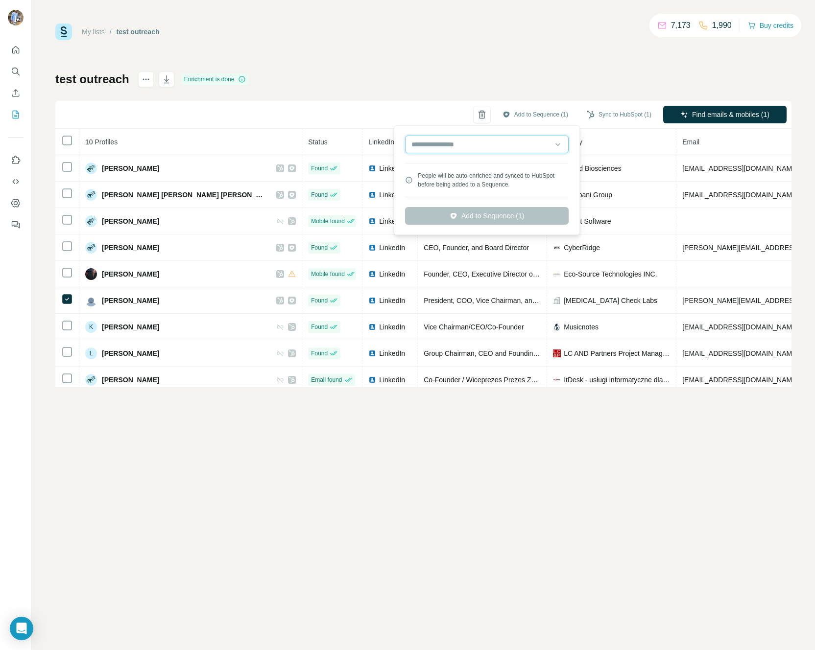
click at [487, 142] on input "text" at bounding box center [487, 145] width 164 height 18
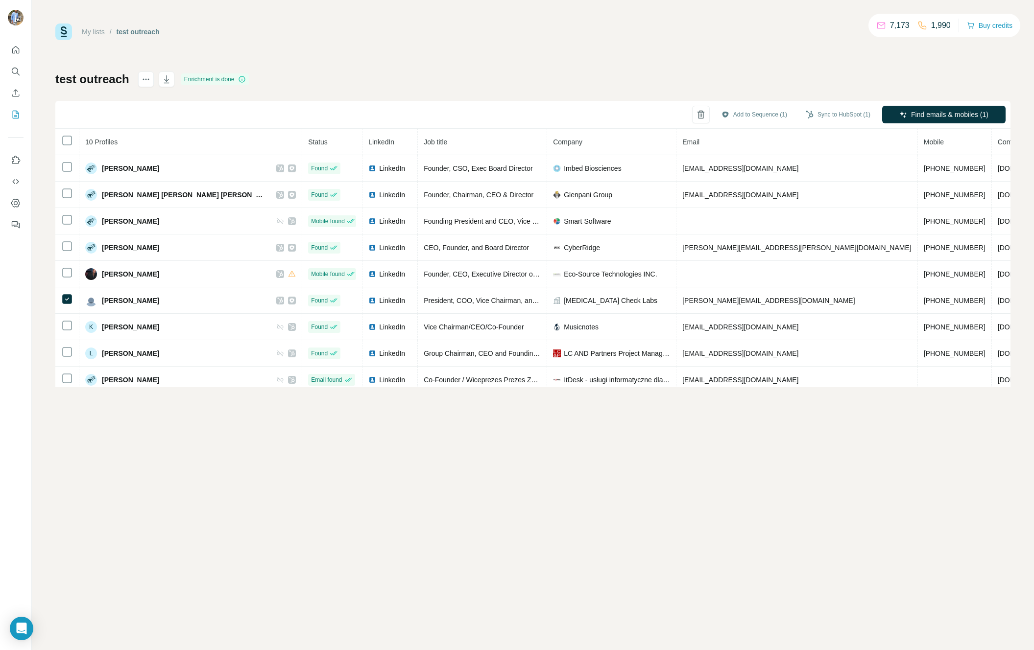
click at [583, 71] on div "My lists / test outreach 7,173 1,990 Buy credits test outreach Enrichment is do…" at bounding box center [532, 206] width 955 height 364
click at [696, 116] on button "Add to Sequence (1)" at bounding box center [753, 114] width 79 height 15
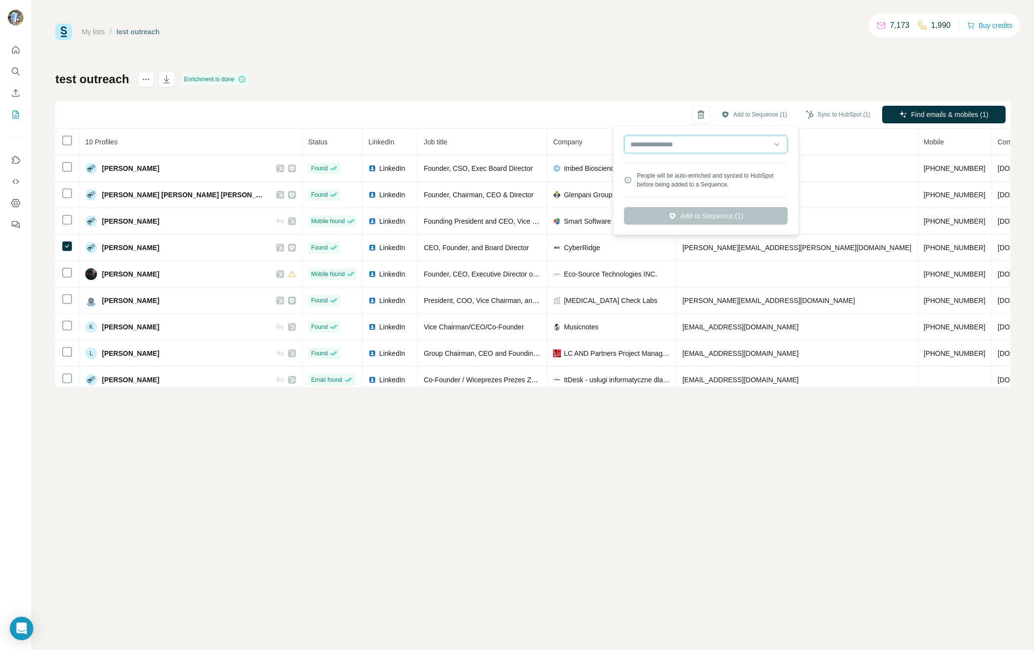
click at [684, 148] on input "text" at bounding box center [706, 145] width 164 height 18
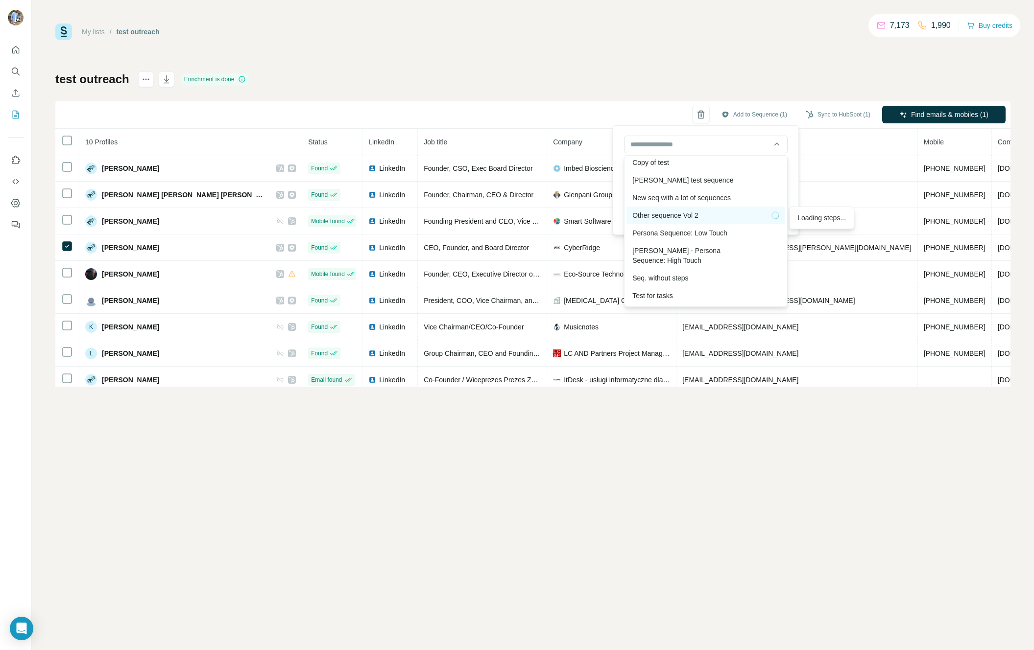
click at [684, 219] on div "Other sequence Vol 2" at bounding box center [705, 216] width 147 height 10
type input "**********"
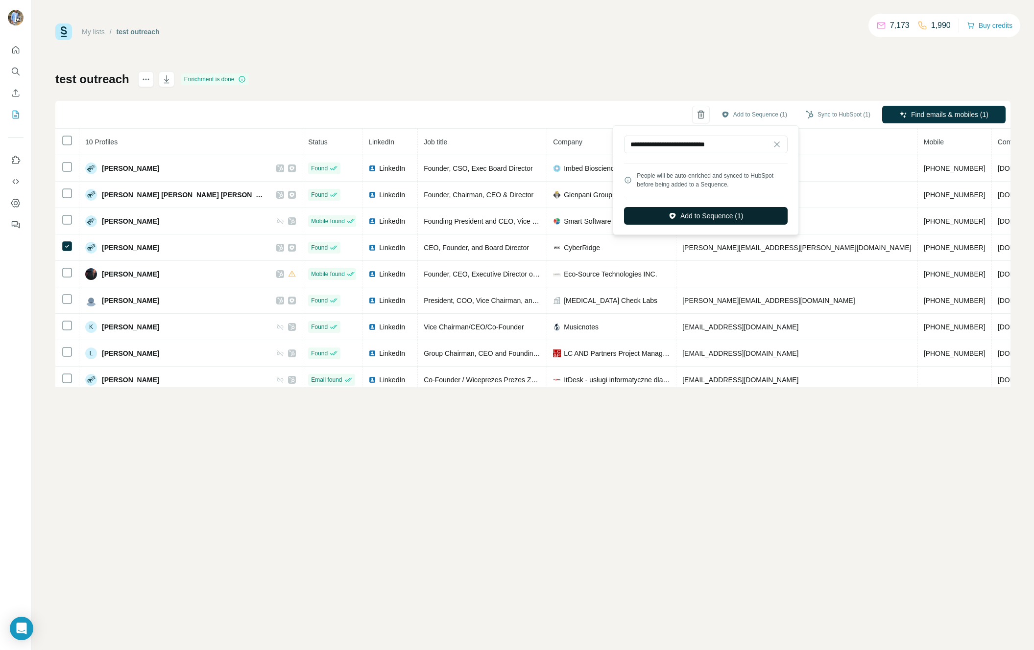
click at [696, 215] on button "Add to Sequence (1)" at bounding box center [706, 216] width 164 height 18
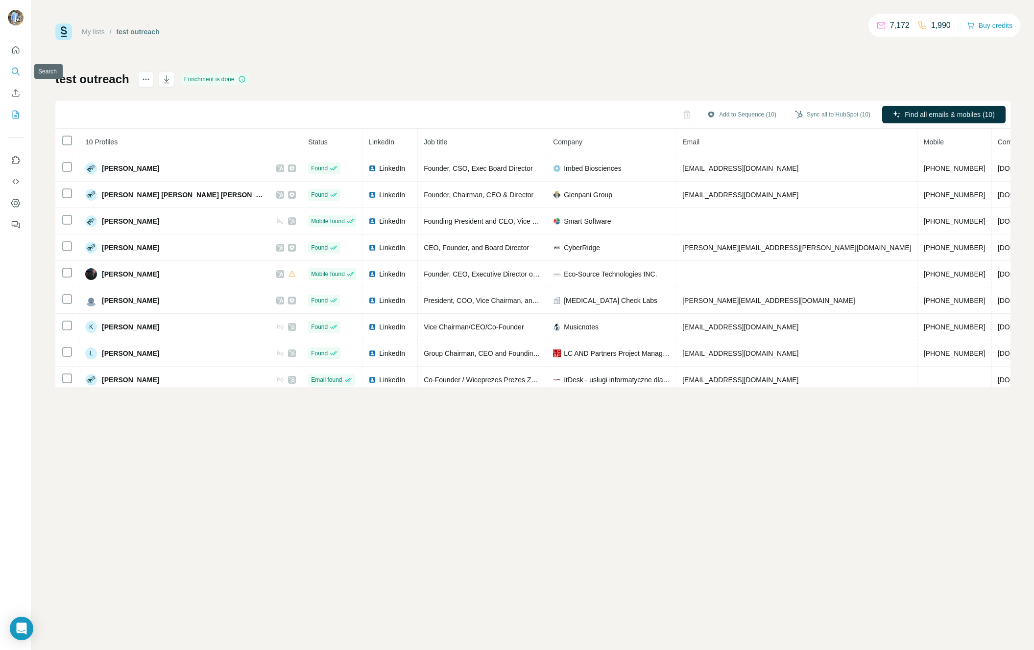
click at [15, 69] on icon "Search" at bounding box center [16, 72] width 10 height 10
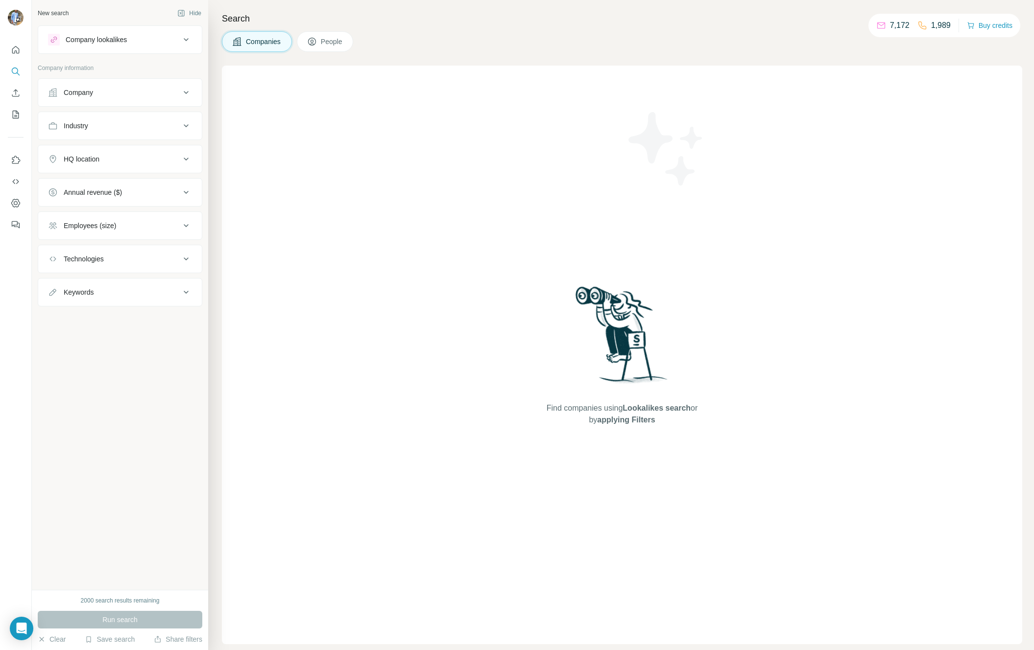
click at [331, 41] on span "People" at bounding box center [332, 42] width 23 height 10
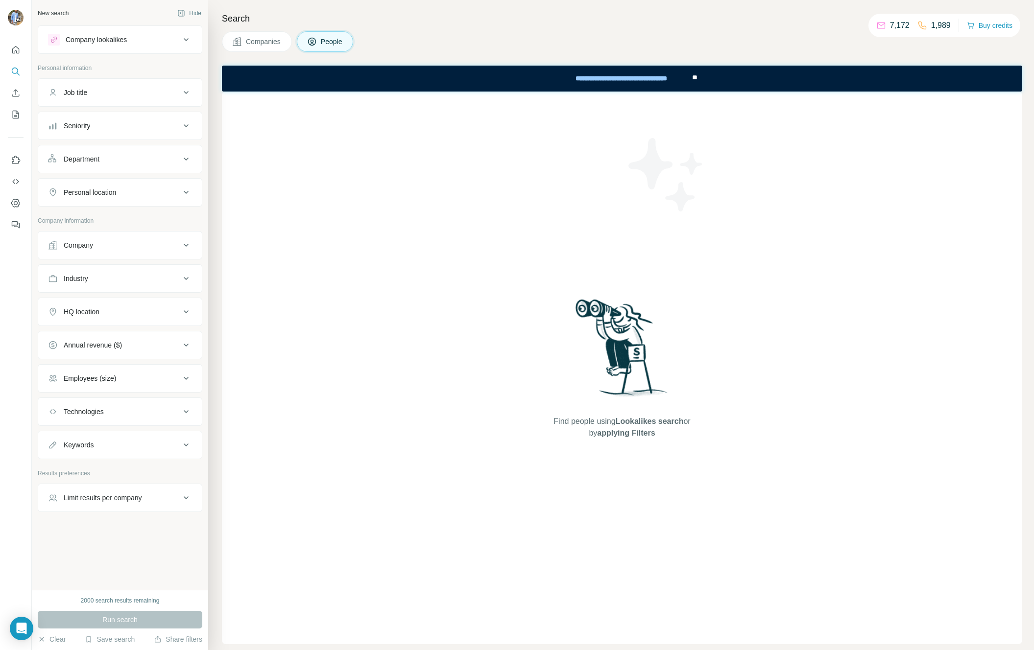
click at [99, 126] on div "Seniority" at bounding box center [114, 126] width 132 height 10
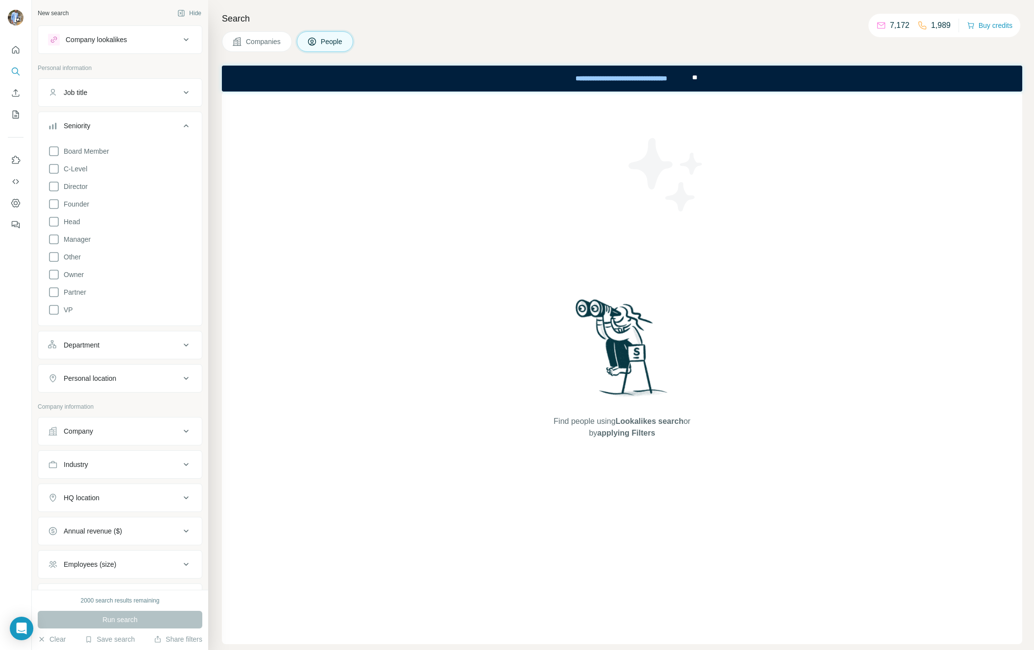
click at [67, 192] on div "Board Member C-Level Director Founder Head Manager Other Owner Partner VP" at bounding box center [120, 229] width 144 height 174
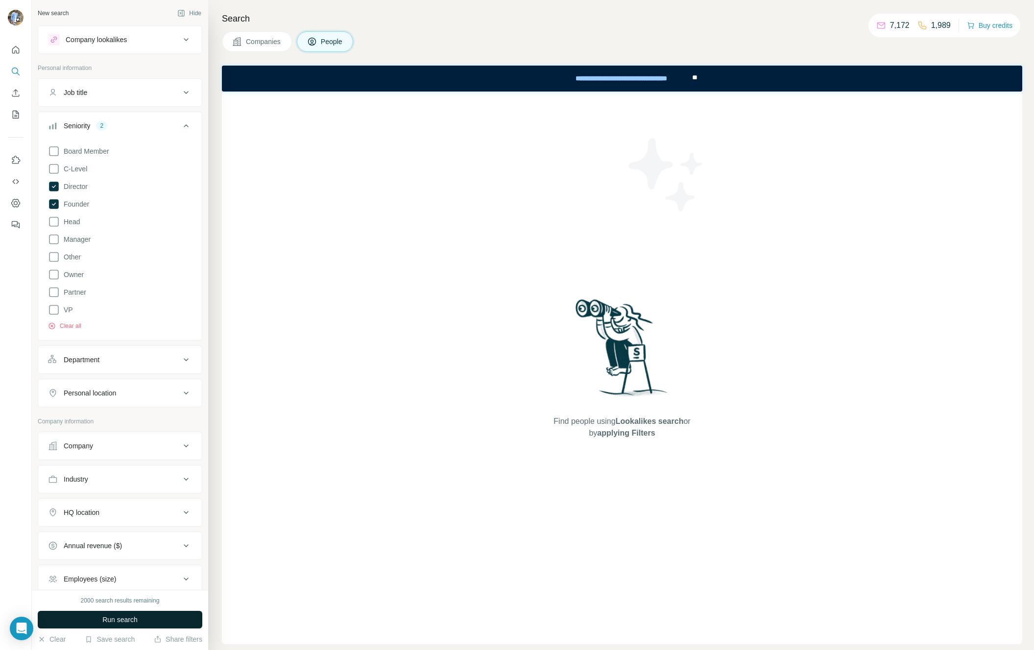
click at [115, 615] on span "Run search" at bounding box center [119, 620] width 35 height 10
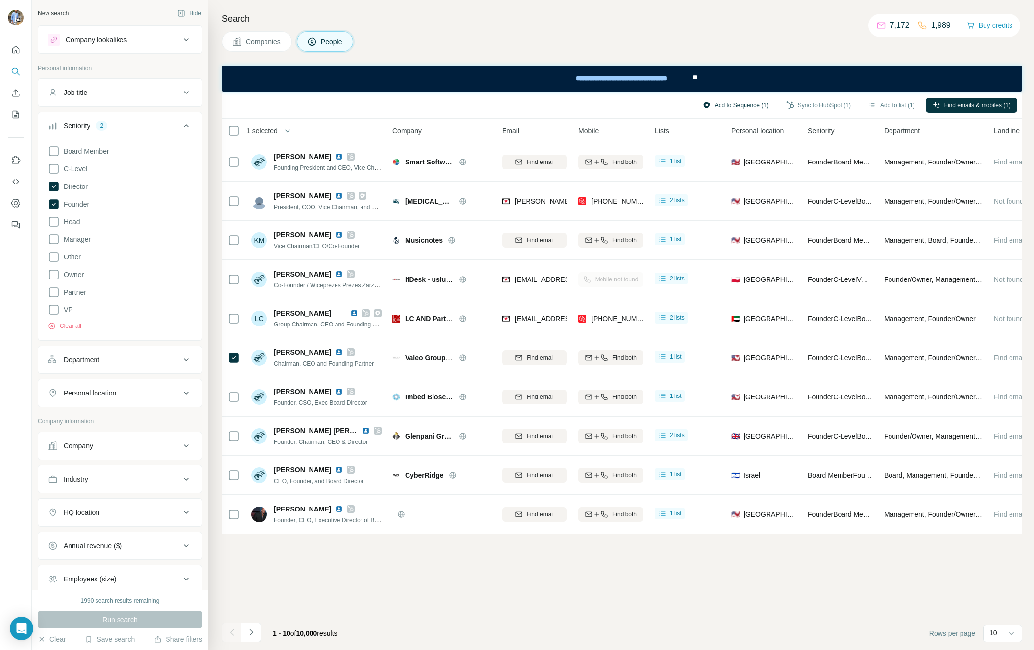
click at [696, 104] on button "Add to Sequence (1)" at bounding box center [735, 105] width 79 height 15
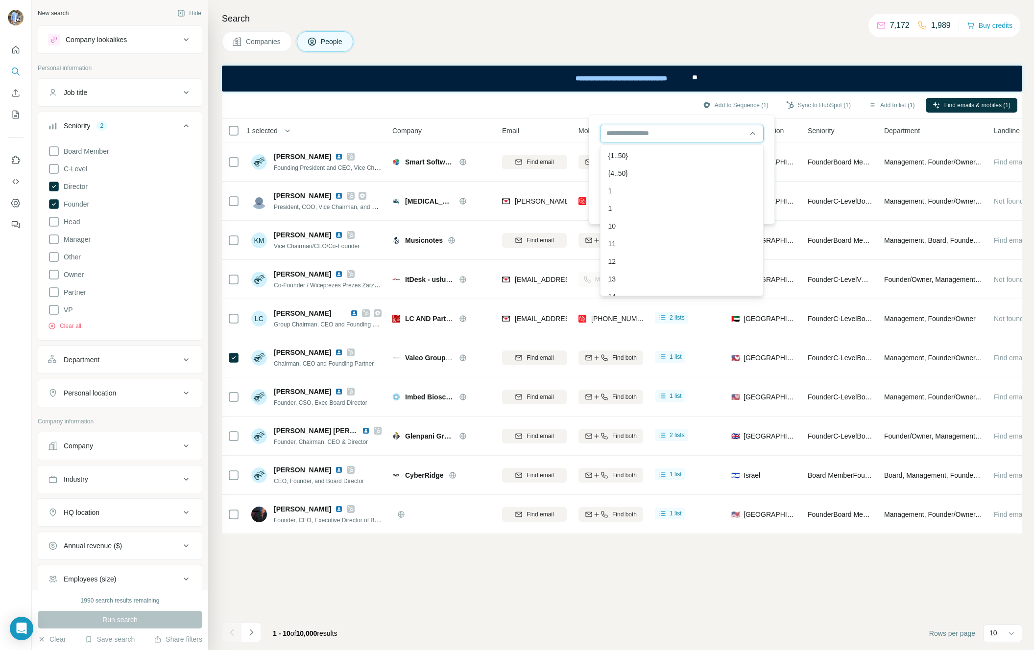
click at [696, 129] on input "text" at bounding box center [682, 134] width 164 height 18
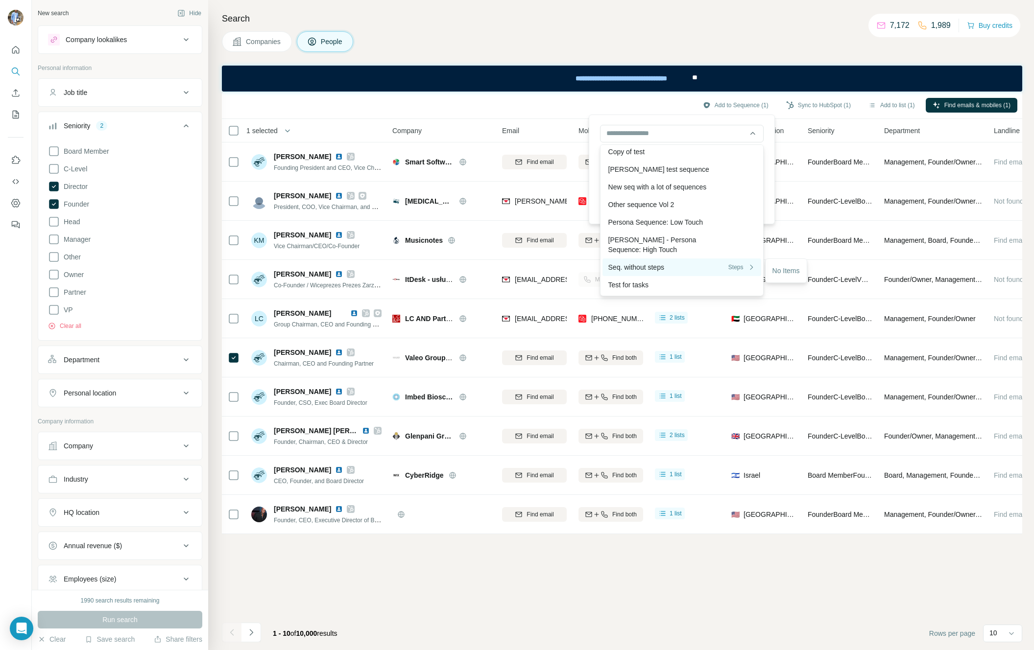
click at [658, 267] on div "Seq. without steps Steps" at bounding box center [681, 267] width 147 height 10
type input "**********"
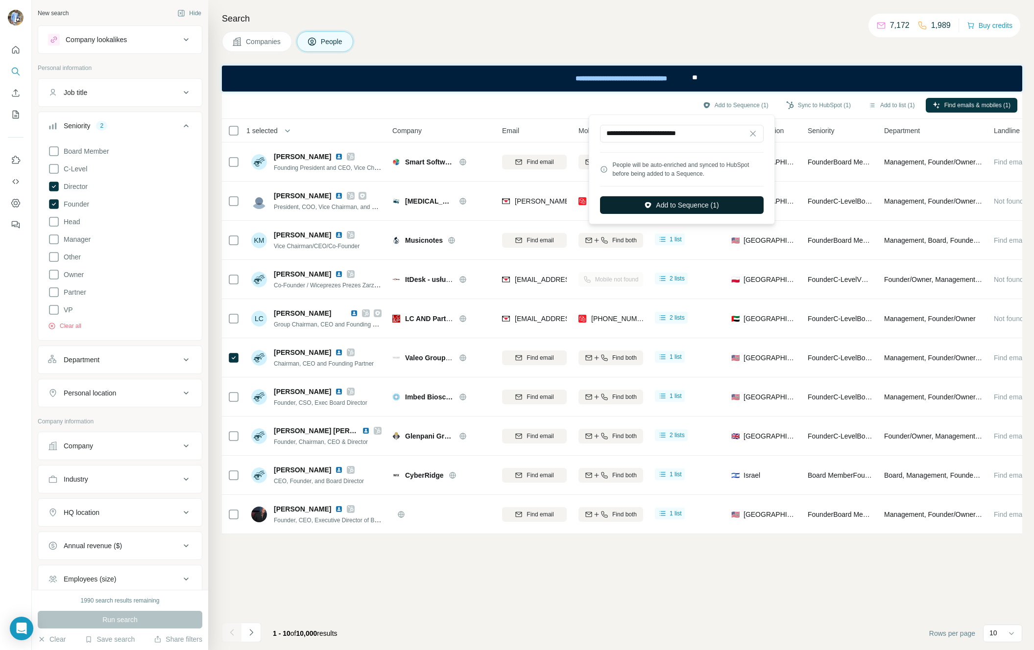
click at [690, 203] on button "Add to Sequence (1)" at bounding box center [682, 205] width 164 height 18
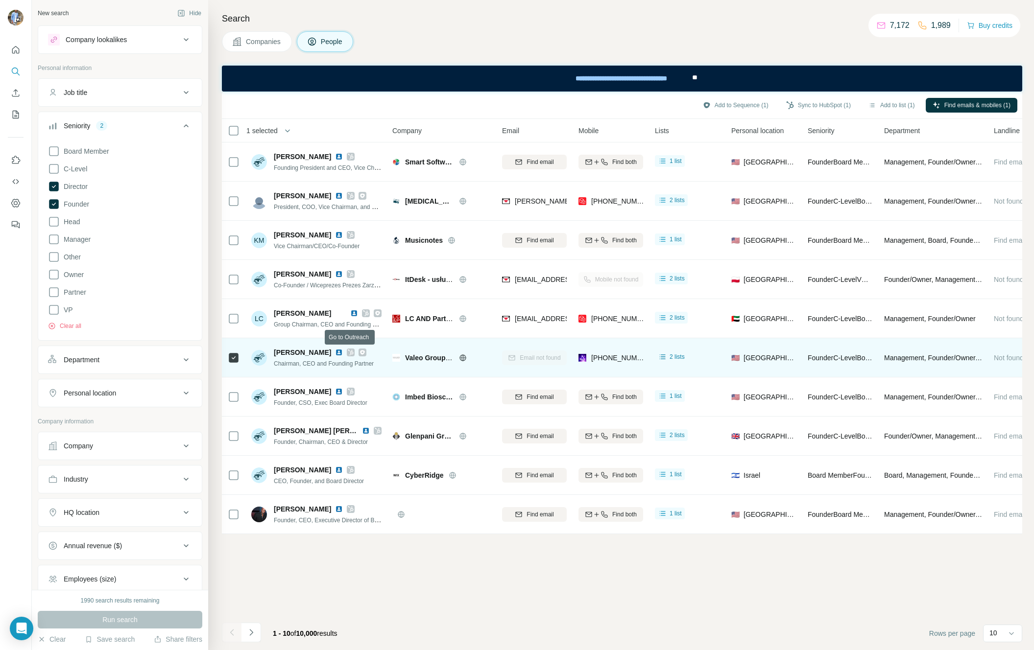
click at [359, 352] on icon at bounding box center [362, 353] width 6 height 8
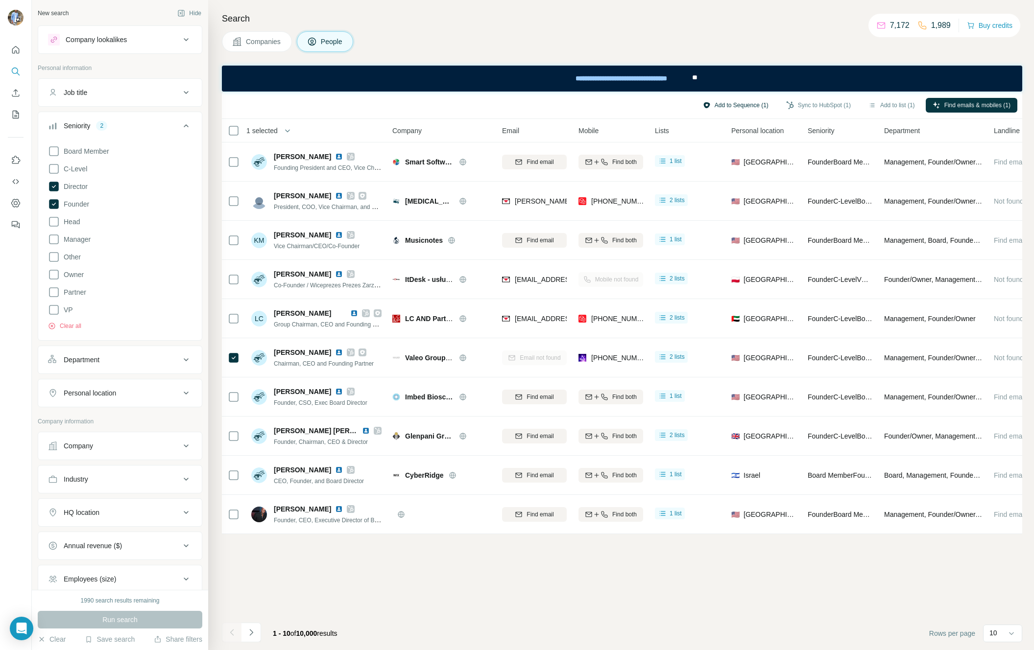
click at [696, 110] on button "Add to Sequence (1)" at bounding box center [735, 105] width 79 height 15
click at [16, 204] on icon "Dashboard" at bounding box center [16, 203] width 10 height 10
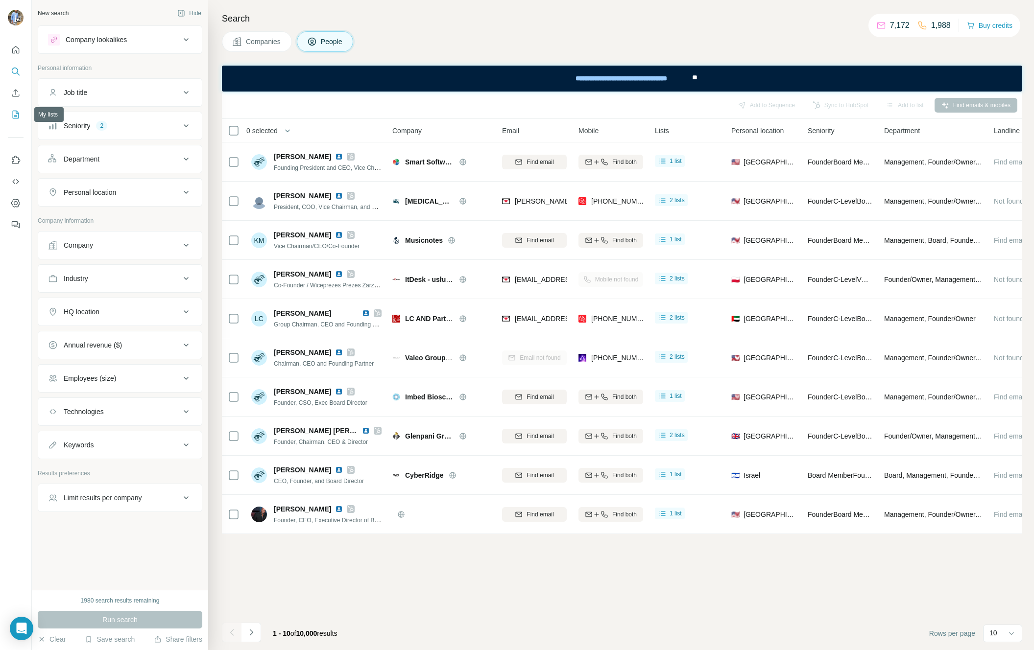
click at [14, 115] on icon "My lists" at bounding box center [16, 115] width 10 height 10
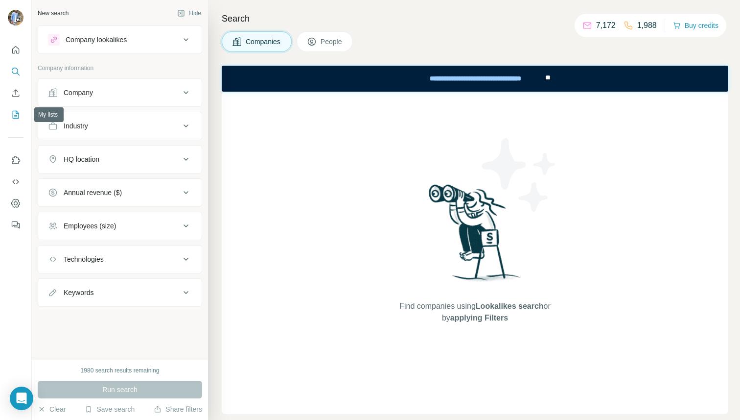
click at [15, 116] on icon "My lists" at bounding box center [16, 114] width 5 height 6
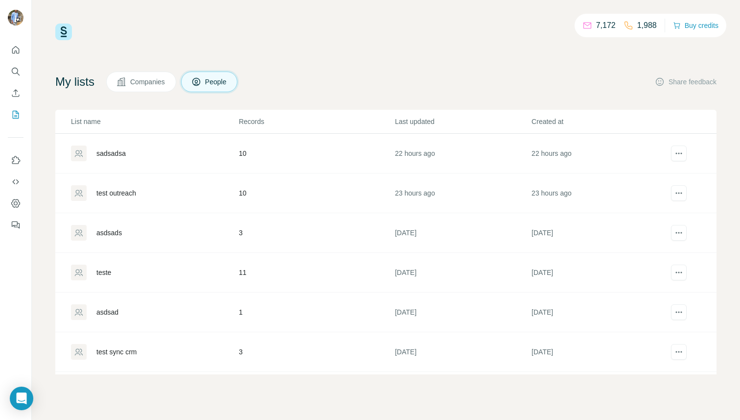
click at [120, 195] on div "test outreach" at bounding box center [116, 193] width 40 height 10
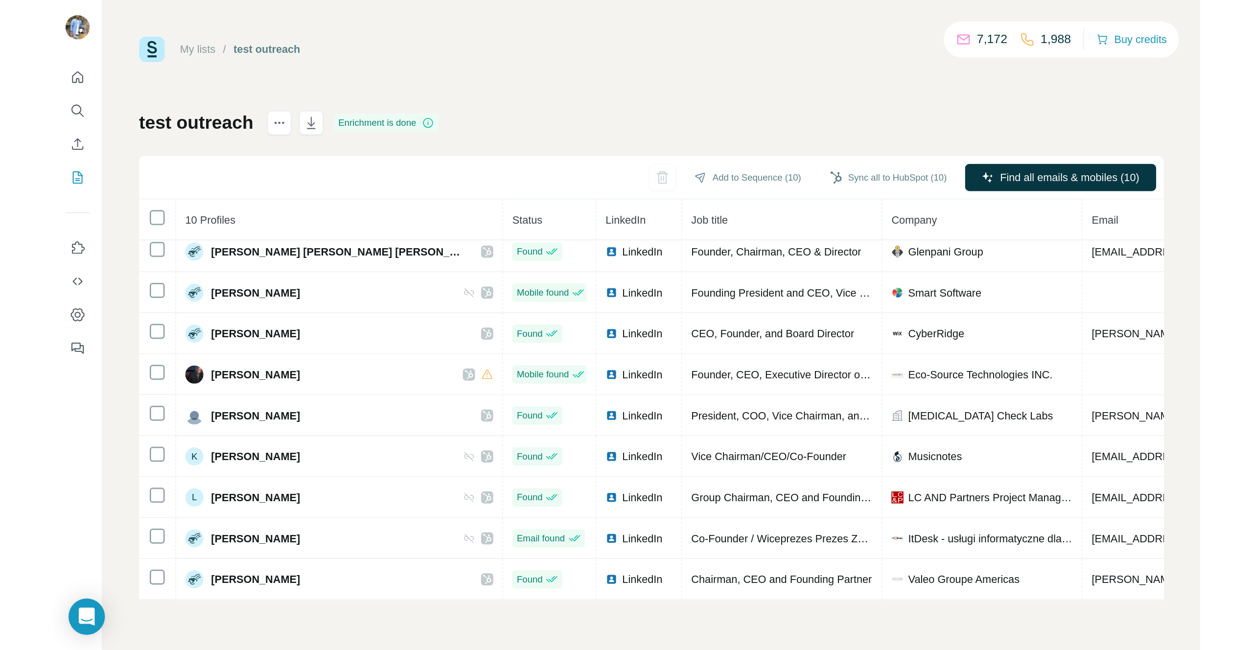
scroll to position [32, 0]
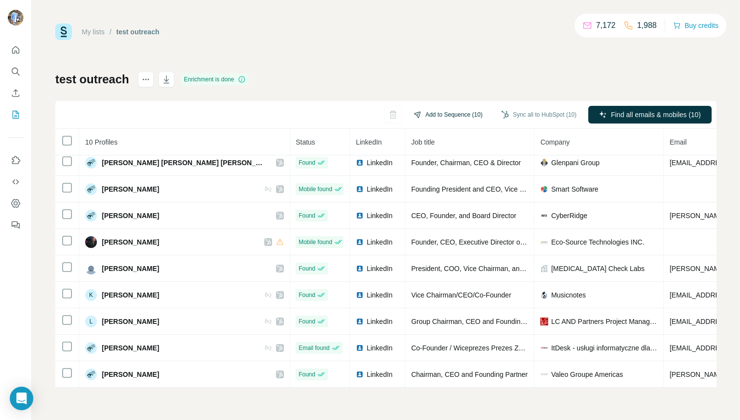
click at [452, 109] on button "Add to Sequence (10)" at bounding box center [448, 114] width 83 height 15
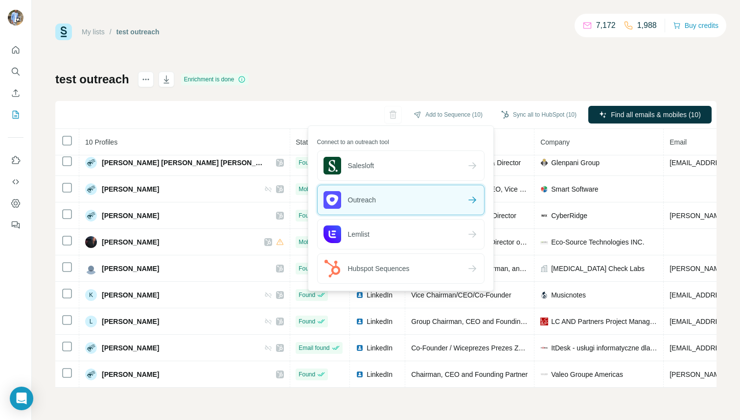
click at [390, 207] on div "Outreach" at bounding box center [401, 199] width 166 height 29
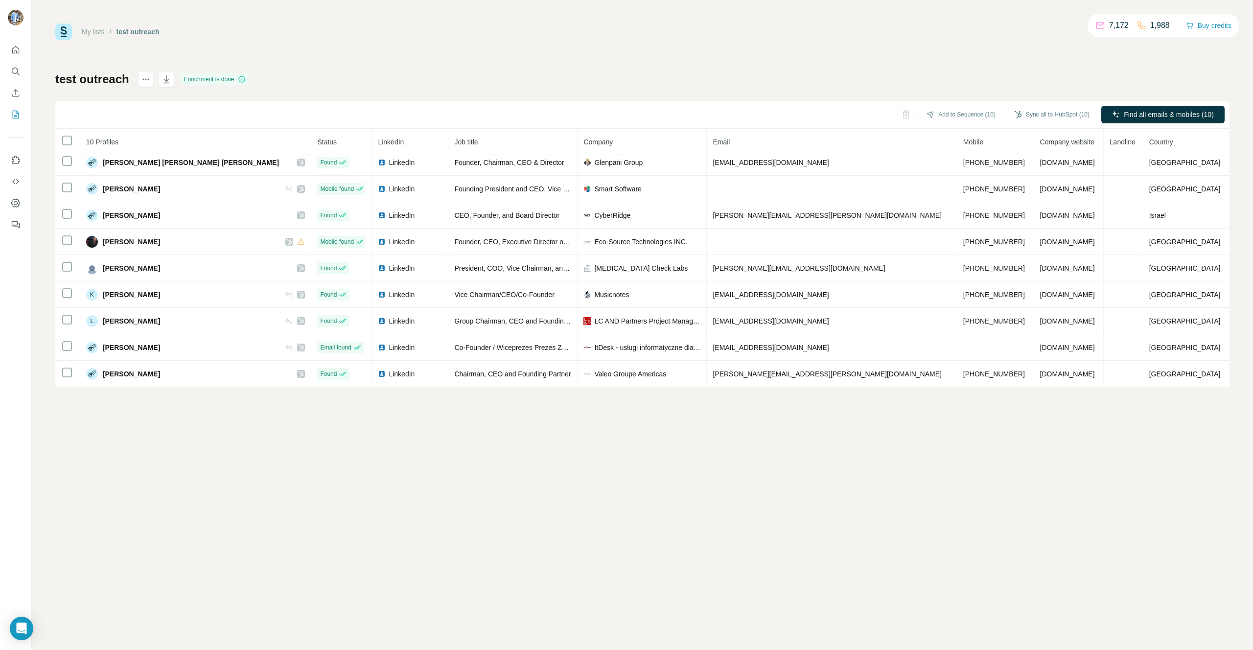
scroll to position [32, 0]
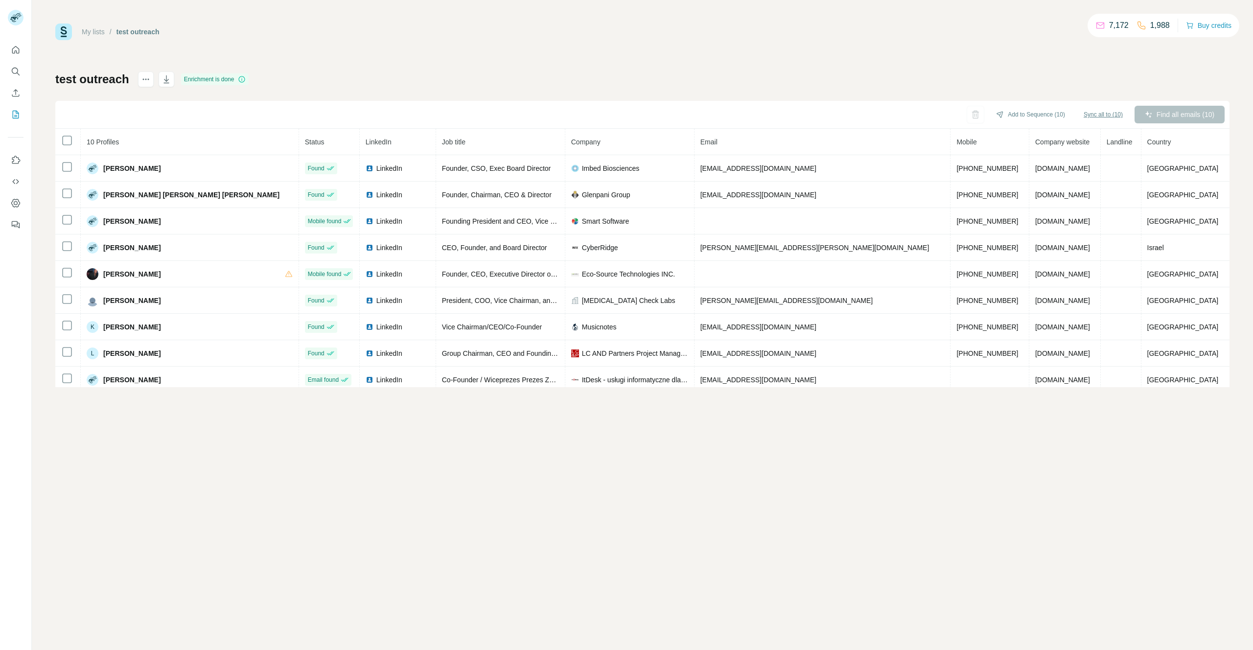
click at [1077, 114] on button "Sync all to (10)" at bounding box center [1103, 114] width 53 height 15
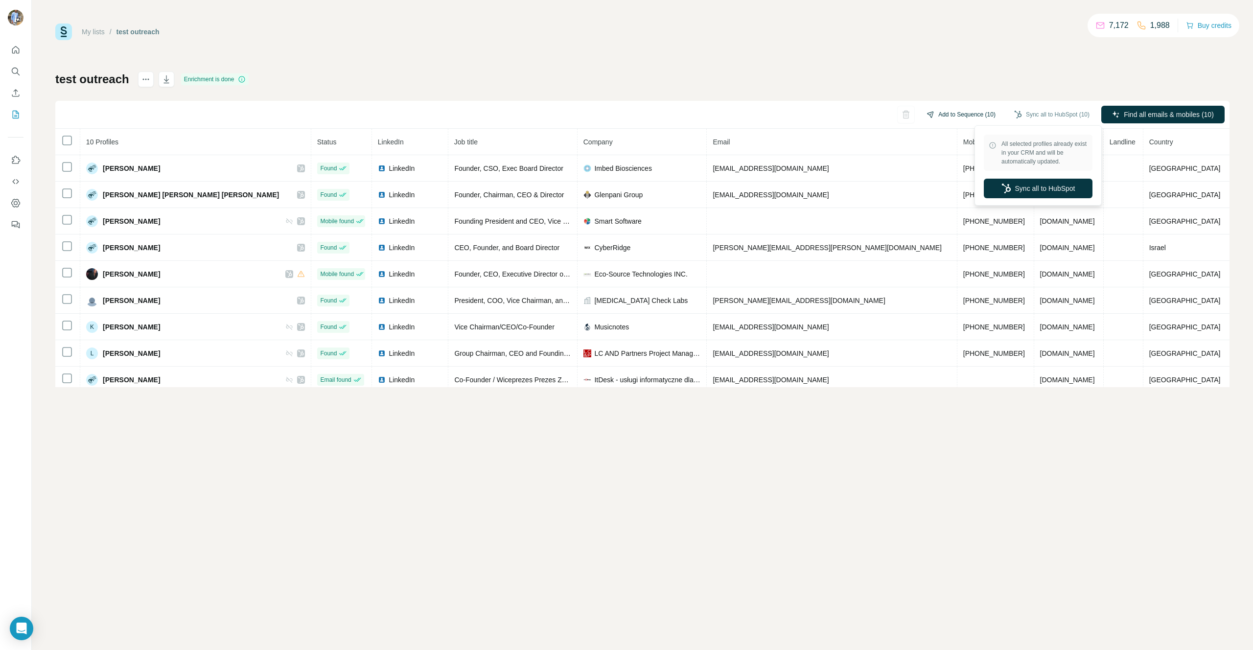
click at [967, 114] on button "Add to Sequence (10)" at bounding box center [961, 114] width 83 height 15
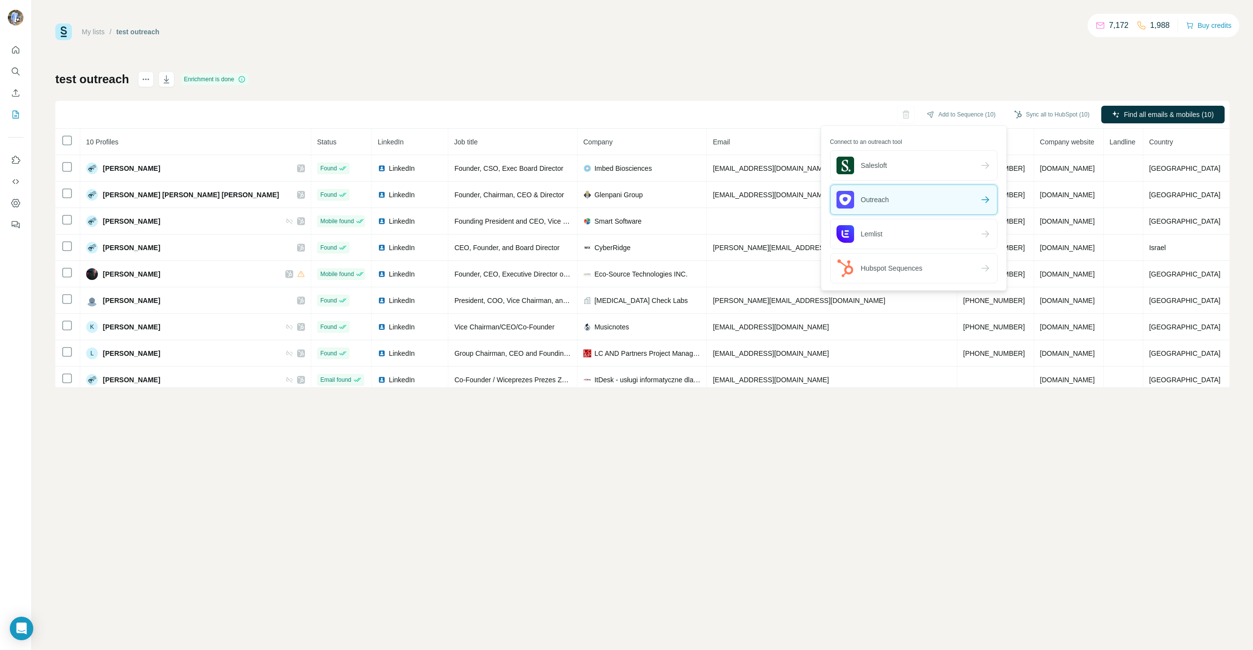
click at [911, 201] on div "Outreach" at bounding box center [914, 199] width 166 height 29
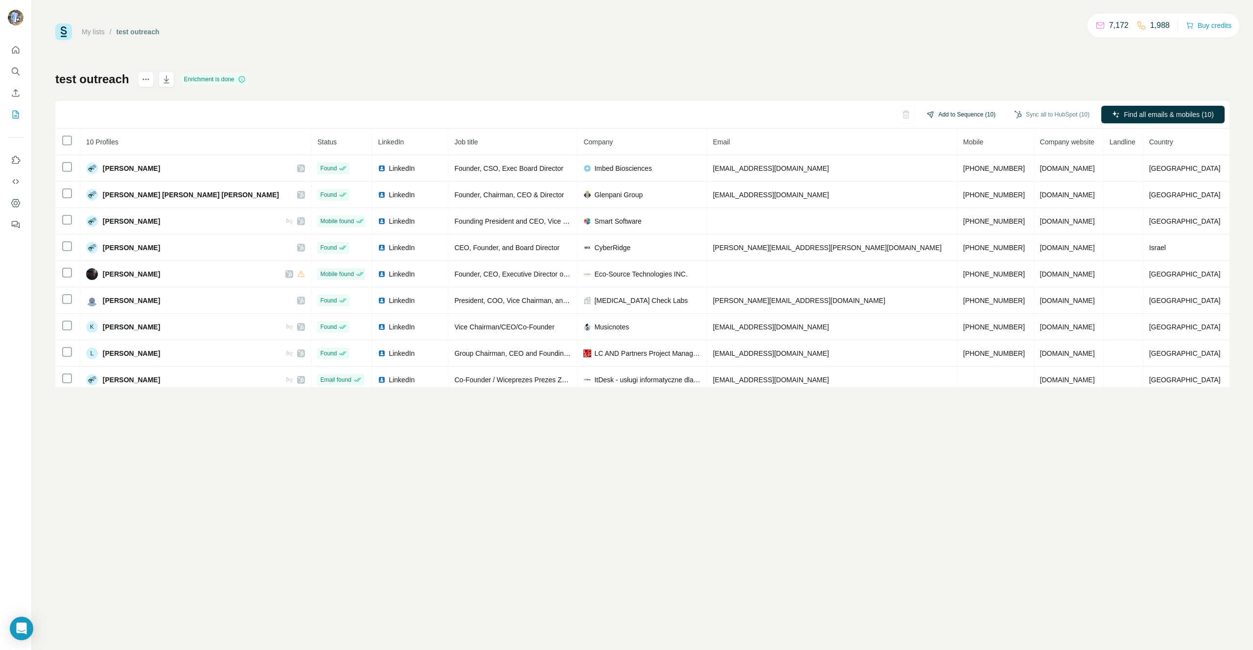
click at [962, 111] on button "Add to Sequence (10)" at bounding box center [961, 114] width 83 height 15
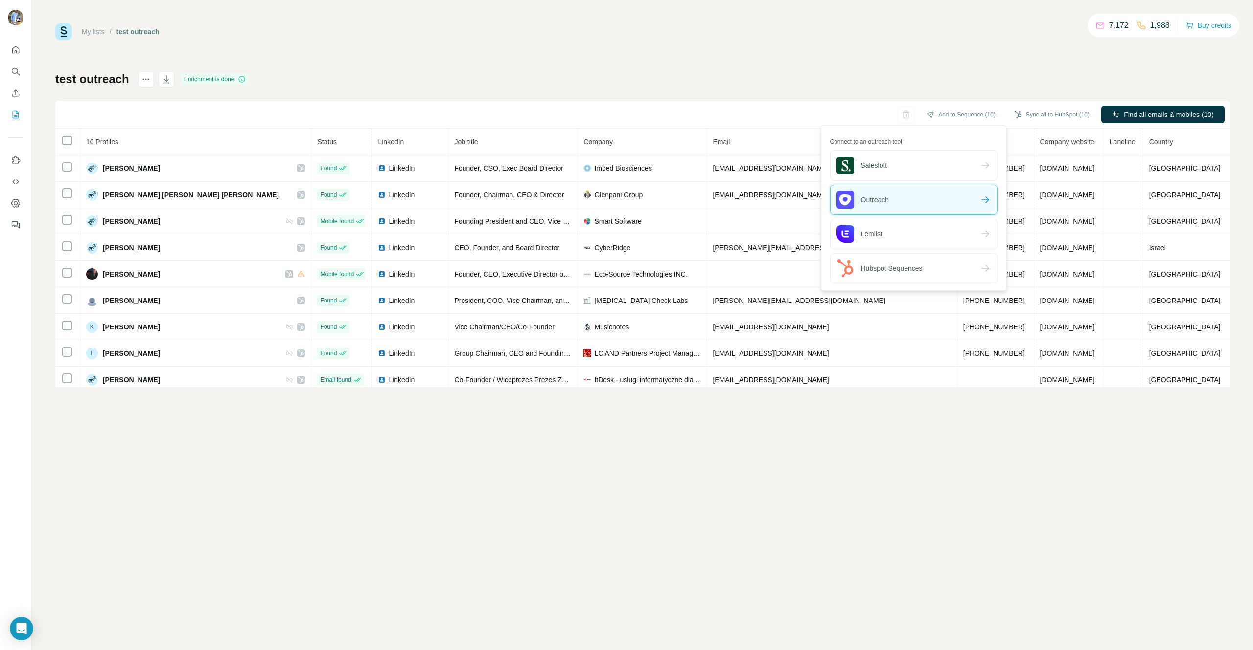
click at [893, 201] on div "Outreach" at bounding box center [914, 199] width 166 height 29
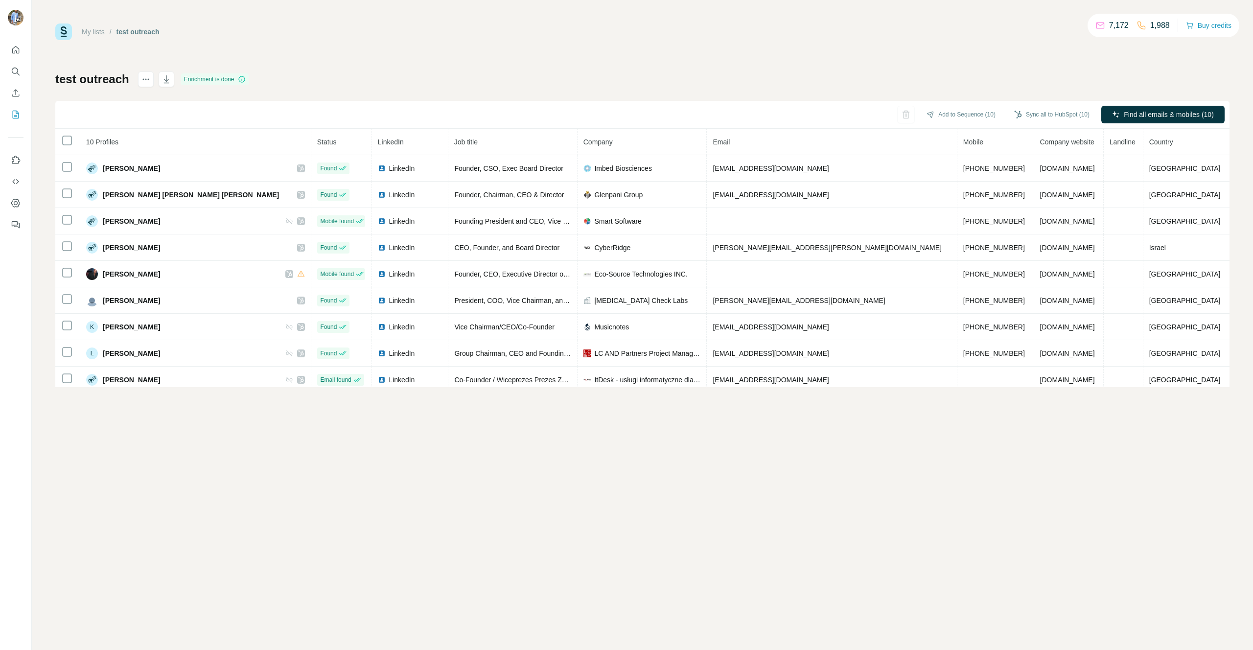
click at [1015, 99] on div "test outreach Enrichment is done Add to Sequence (10) Sync all to HubSpot (10) …" at bounding box center [642, 229] width 1175 height 316
click at [952, 114] on button "Add to Sequence (10)" at bounding box center [961, 114] width 83 height 15
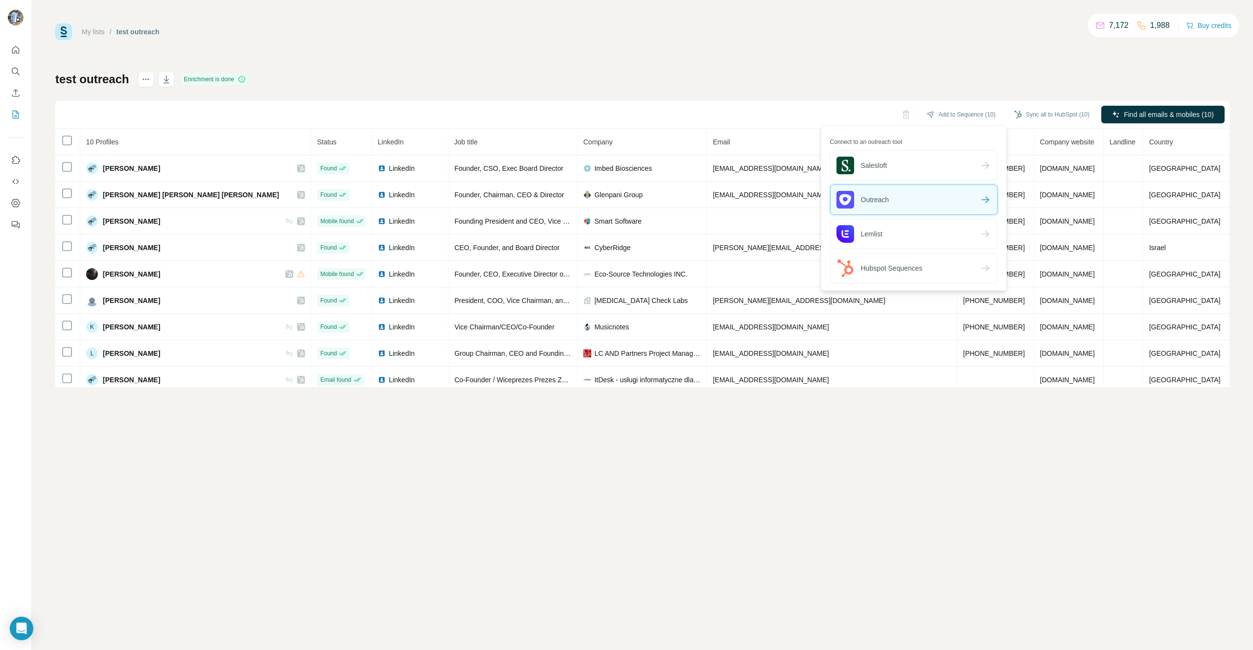
click at [889, 195] on span "Outreach" at bounding box center [863, 200] width 53 height 18
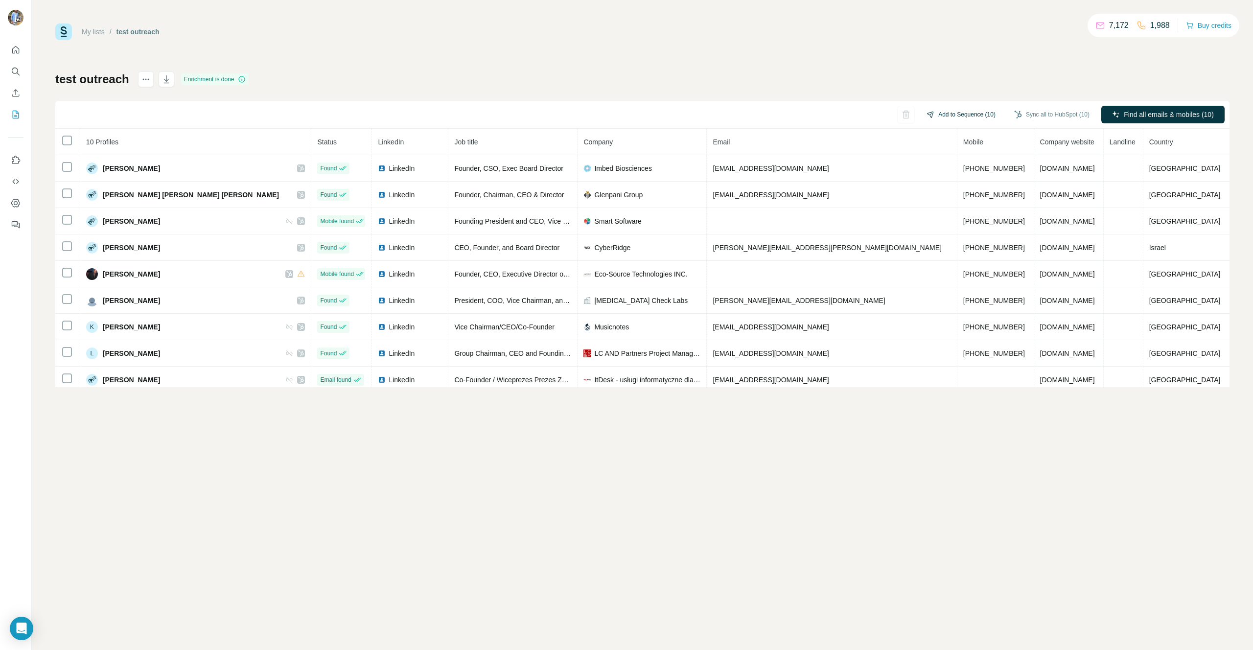
click at [943, 113] on button "Add to Sequence (10)" at bounding box center [961, 114] width 83 height 15
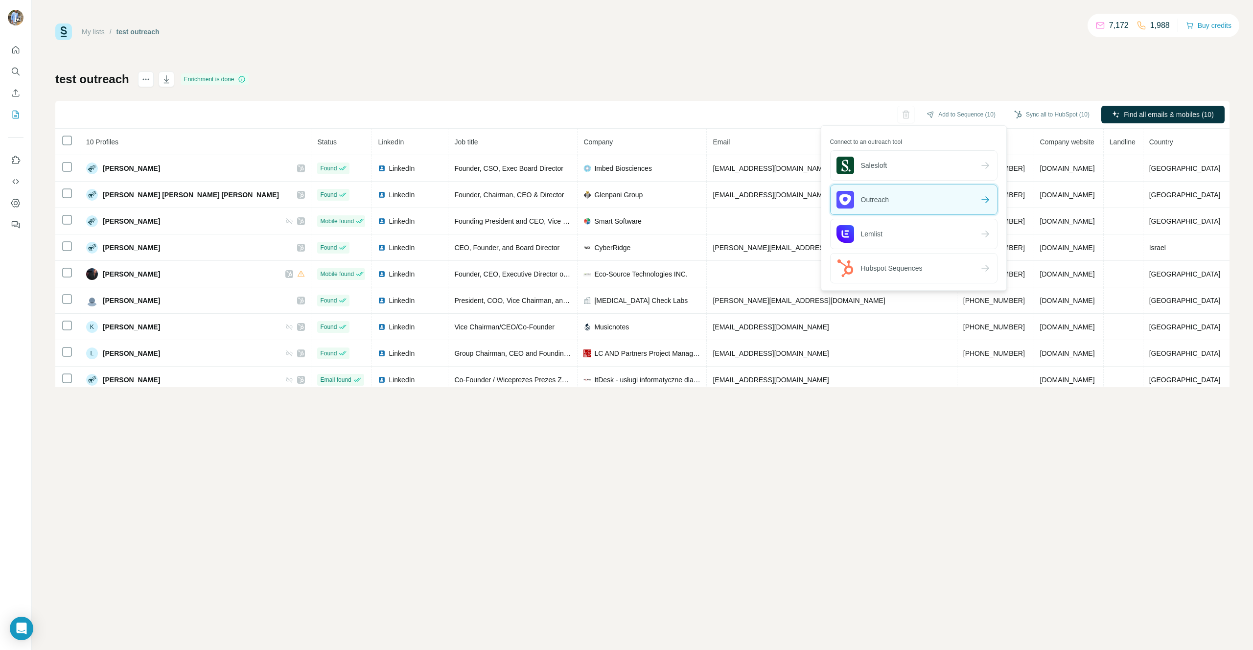
click at [897, 198] on div "Outreach" at bounding box center [914, 199] width 166 height 29
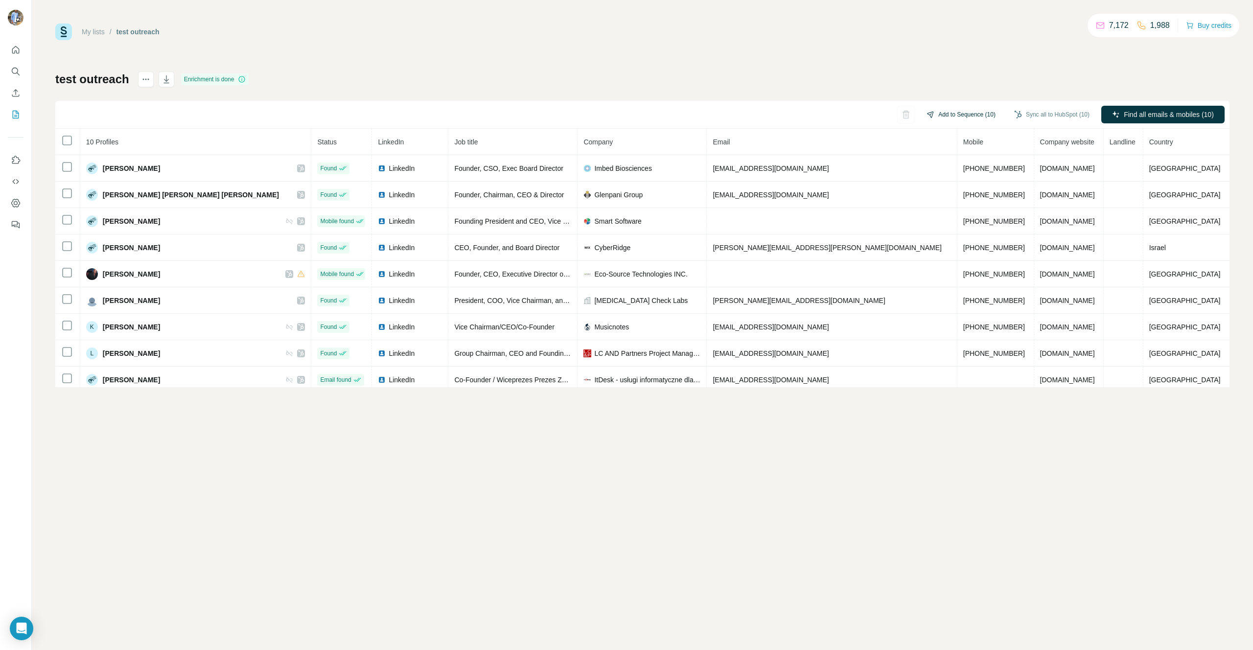
click at [948, 111] on button "Add to Sequence (10)" at bounding box center [961, 114] width 83 height 15
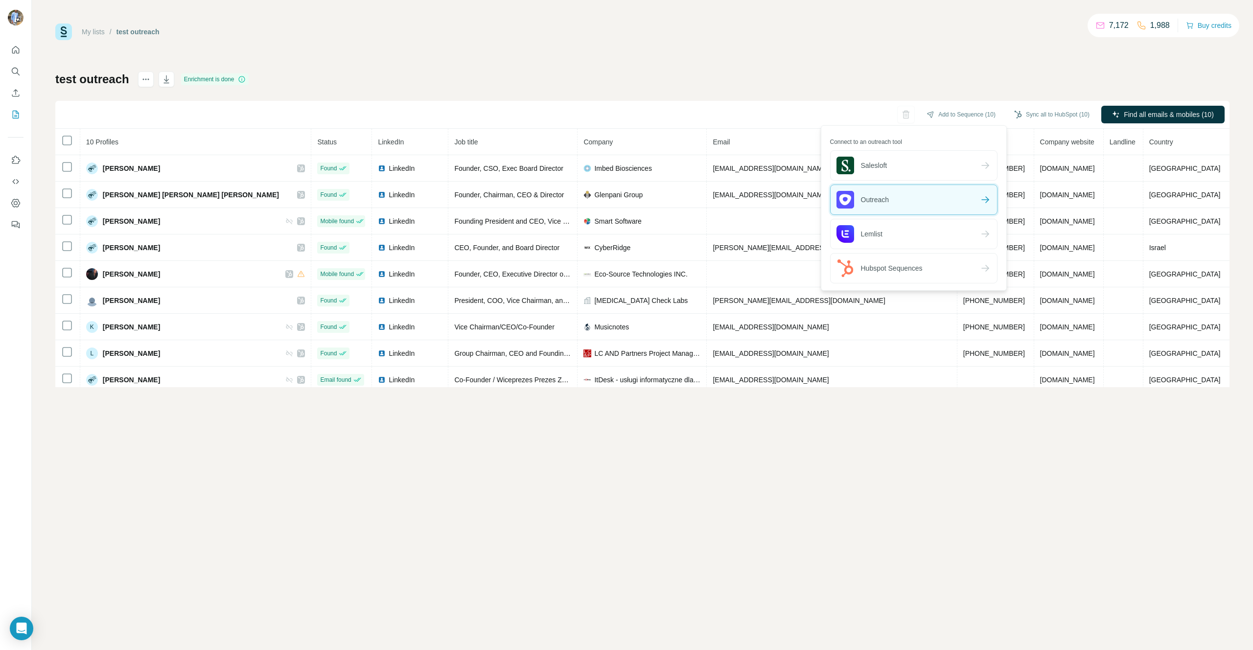
click at [881, 206] on span "Outreach" at bounding box center [863, 200] width 53 height 18
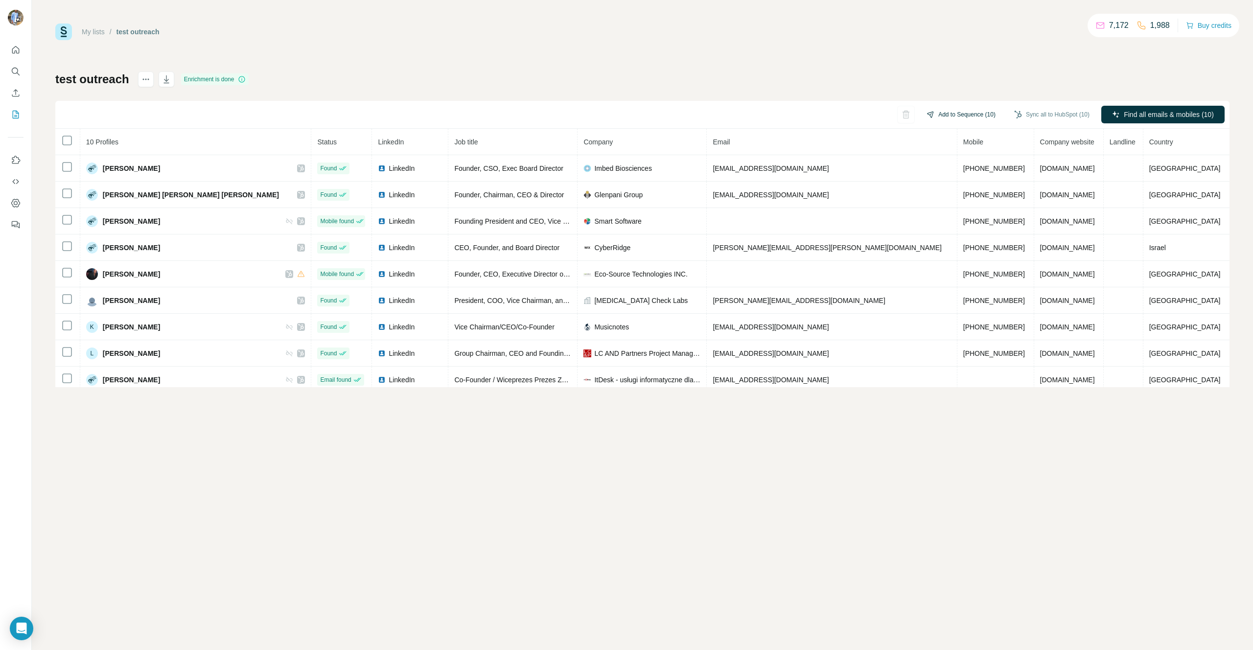
click at [944, 111] on button "Add to Sequence (10)" at bounding box center [961, 114] width 83 height 15
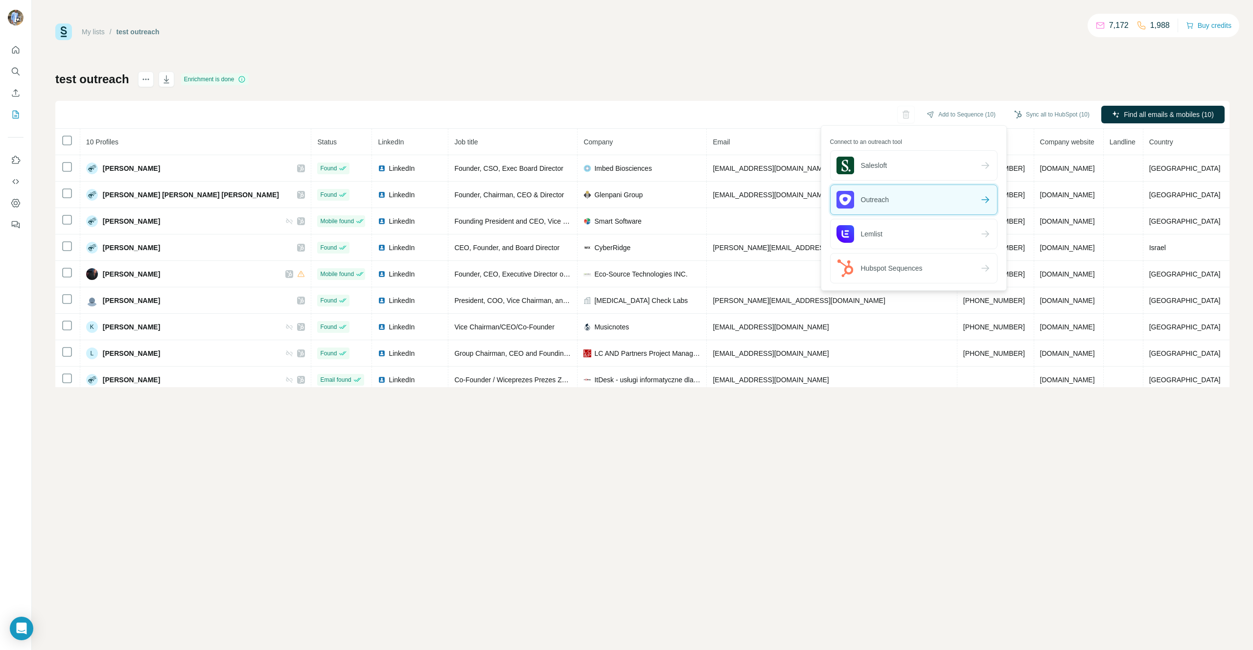
click at [882, 196] on span "Outreach" at bounding box center [863, 200] width 53 height 18
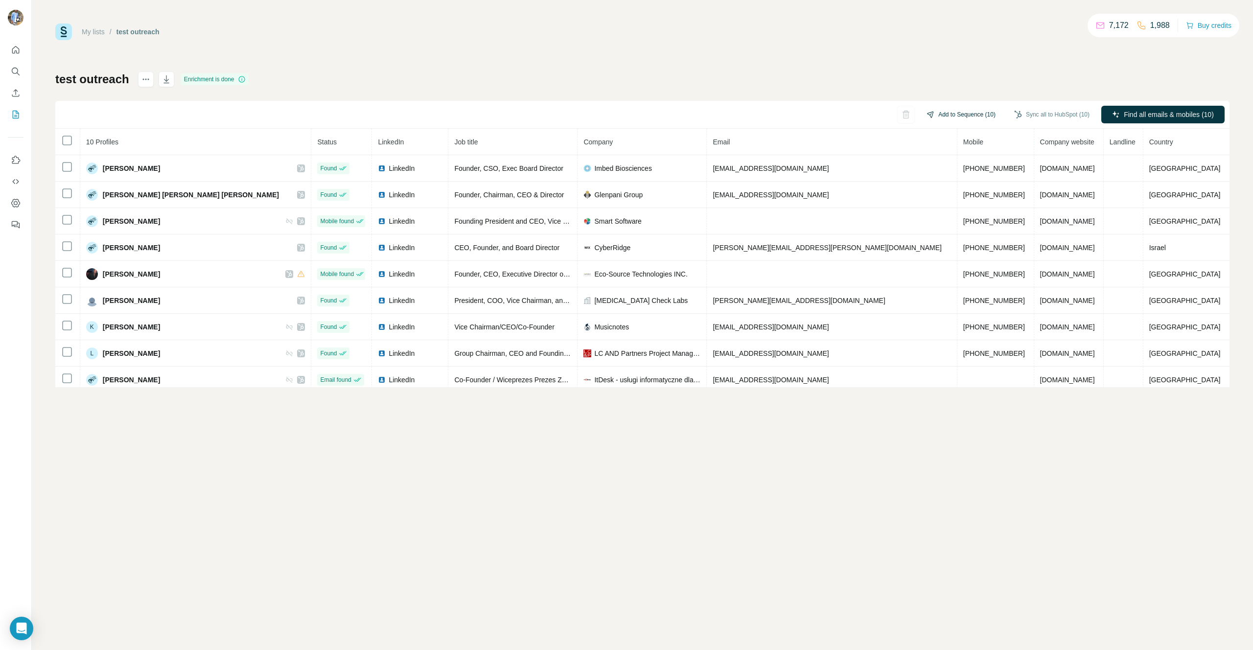
click at [963, 115] on button "Add to Sequence (10)" at bounding box center [961, 114] width 83 height 15
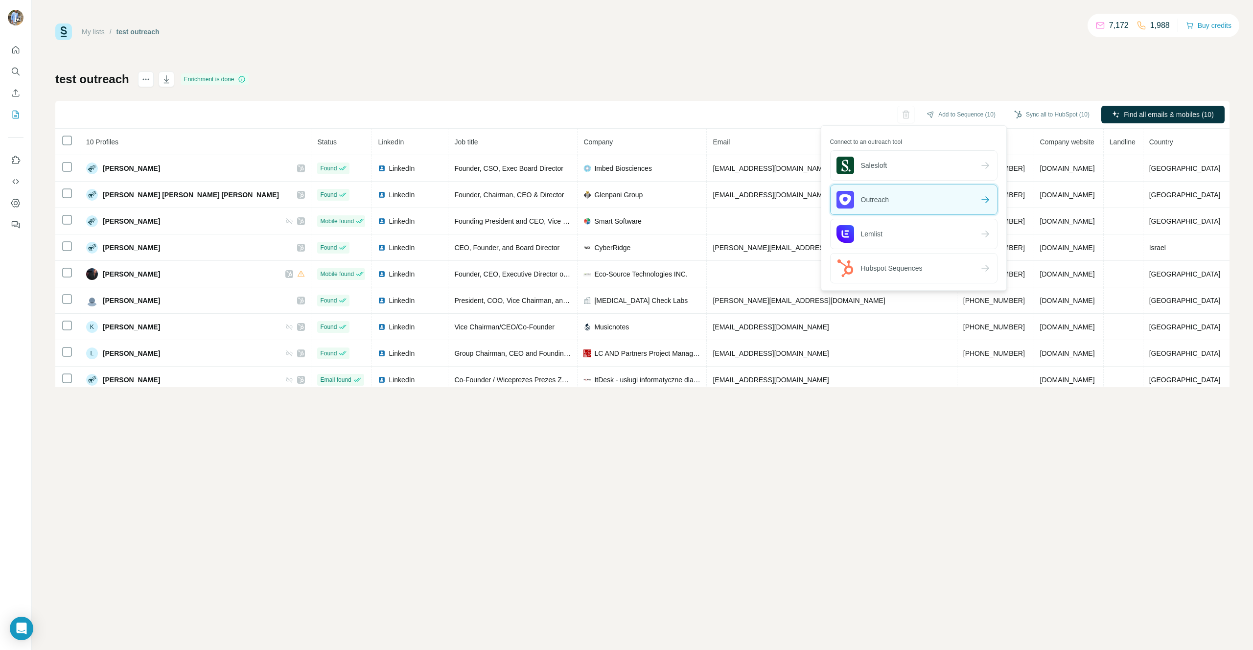
click at [881, 200] on span "Outreach" at bounding box center [863, 200] width 53 height 18
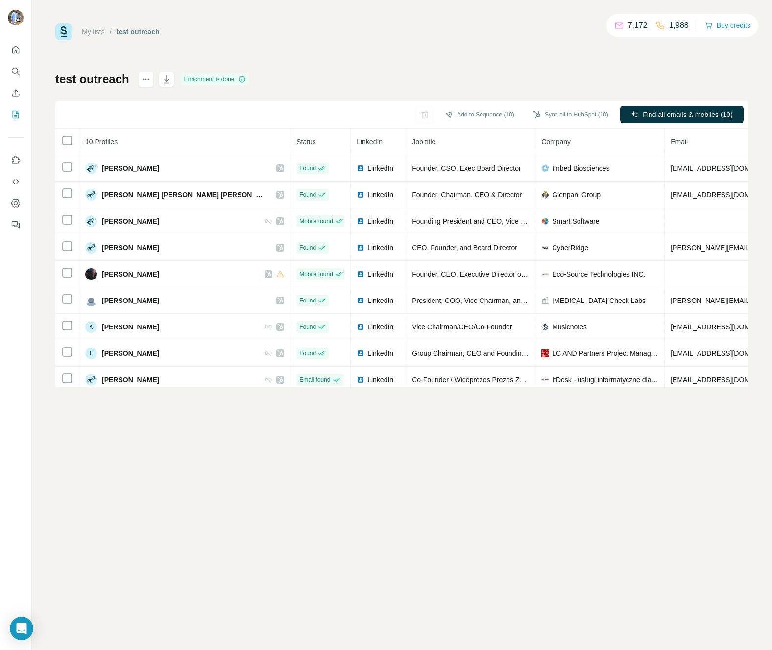
click at [354, 60] on div "My lists / test outreach 7,172 1,988 Buy credits test outreach Enrichment is do…" at bounding box center [401, 206] width 693 height 364
click at [481, 113] on button "Add to Sequence (10)" at bounding box center [479, 114] width 83 height 15
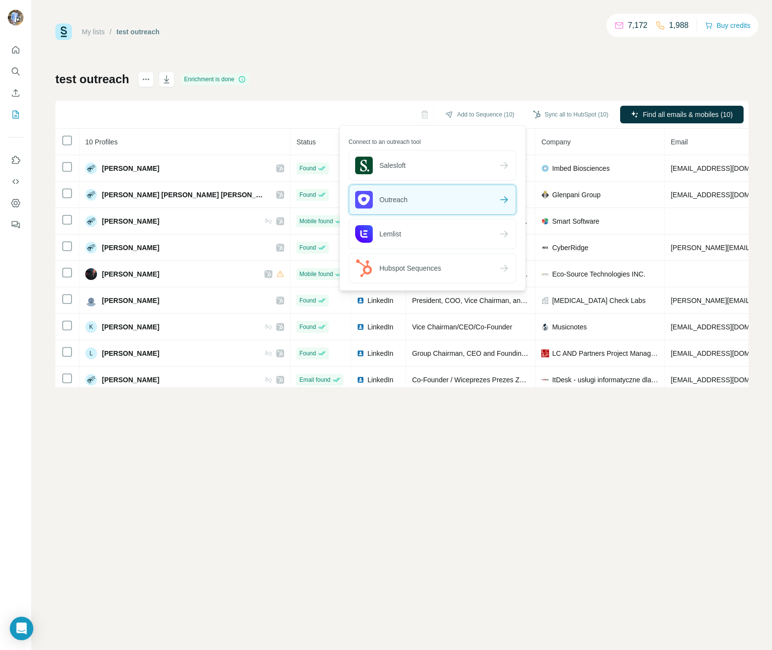
click at [409, 197] on div "Outreach" at bounding box center [432, 199] width 166 height 29
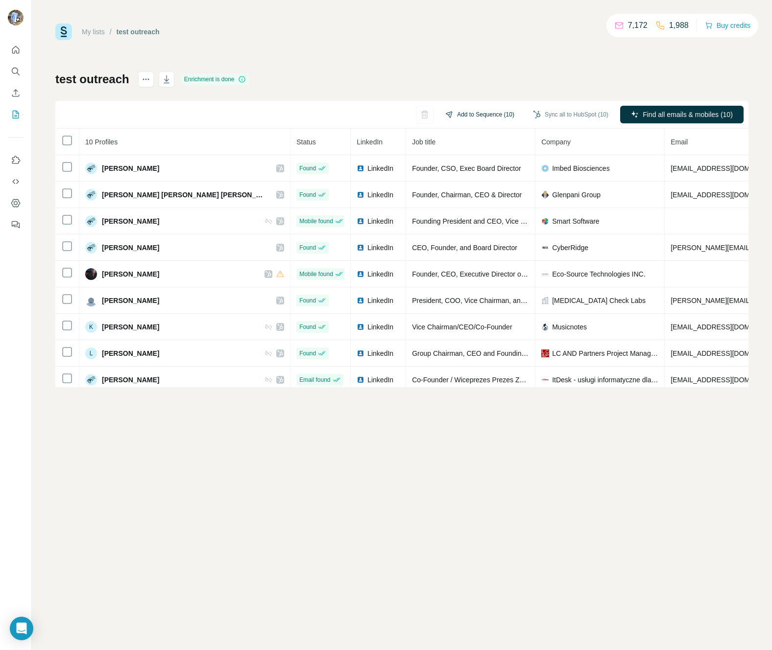
click at [477, 110] on button "Add to Sequence (10)" at bounding box center [479, 114] width 83 height 15
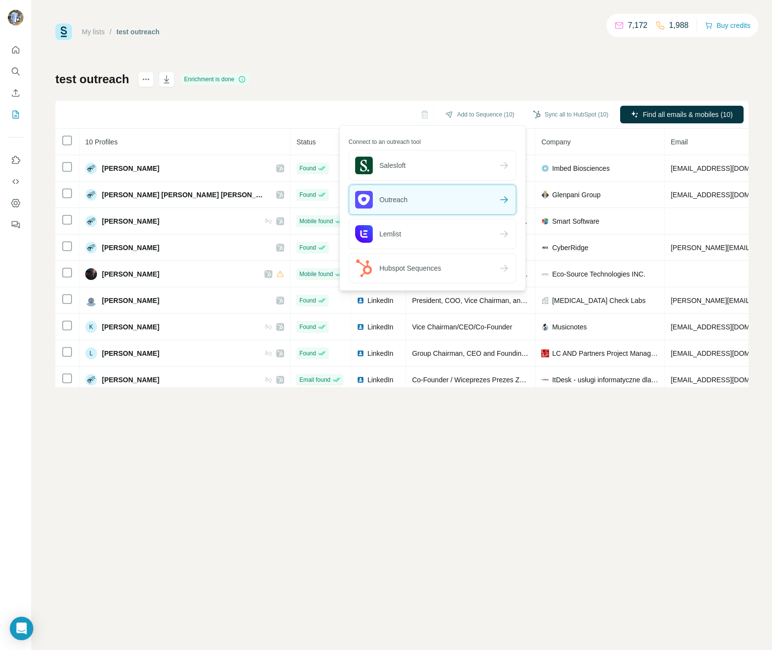
click at [427, 201] on div "Outreach" at bounding box center [432, 199] width 166 height 29
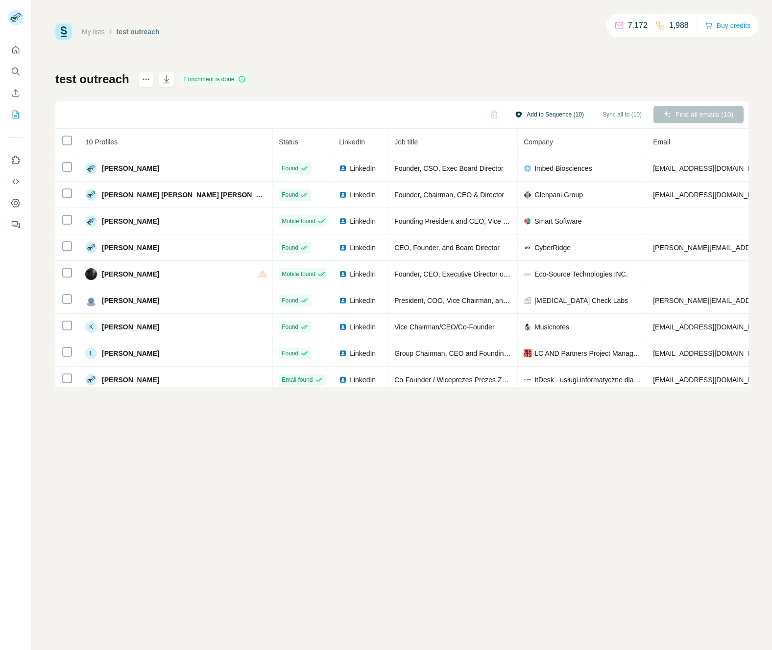
click at [540, 114] on button "Add to Sequence (10)" at bounding box center [549, 114] width 83 height 15
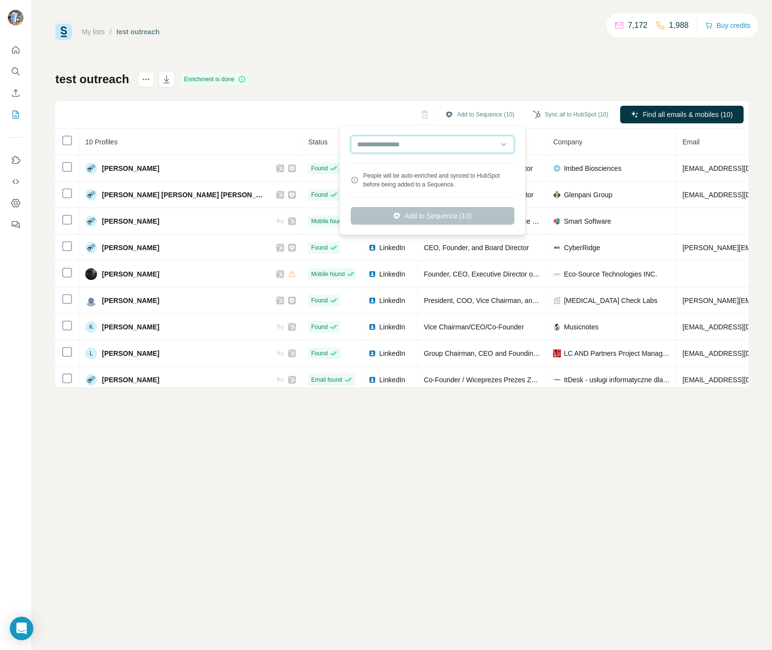
click at [435, 153] on input "text" at bounding box center [433, 145] width 164 height 18
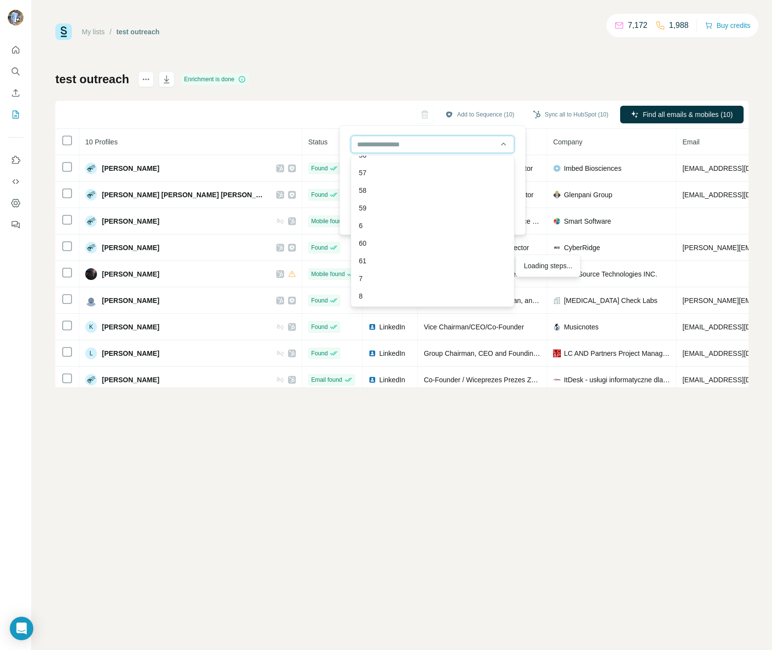
scroll to position [981, 0]
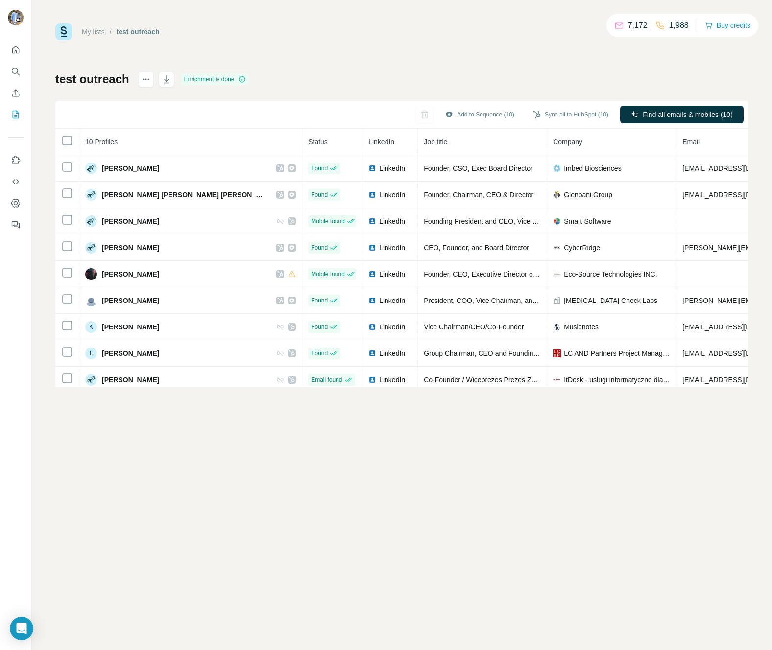
click at [468, 59] on div "My lists / test outreach 7,172 1,988 Buy credits test outreach Enrichment is do…" at bounding box center [401, 206] width 693 height 364
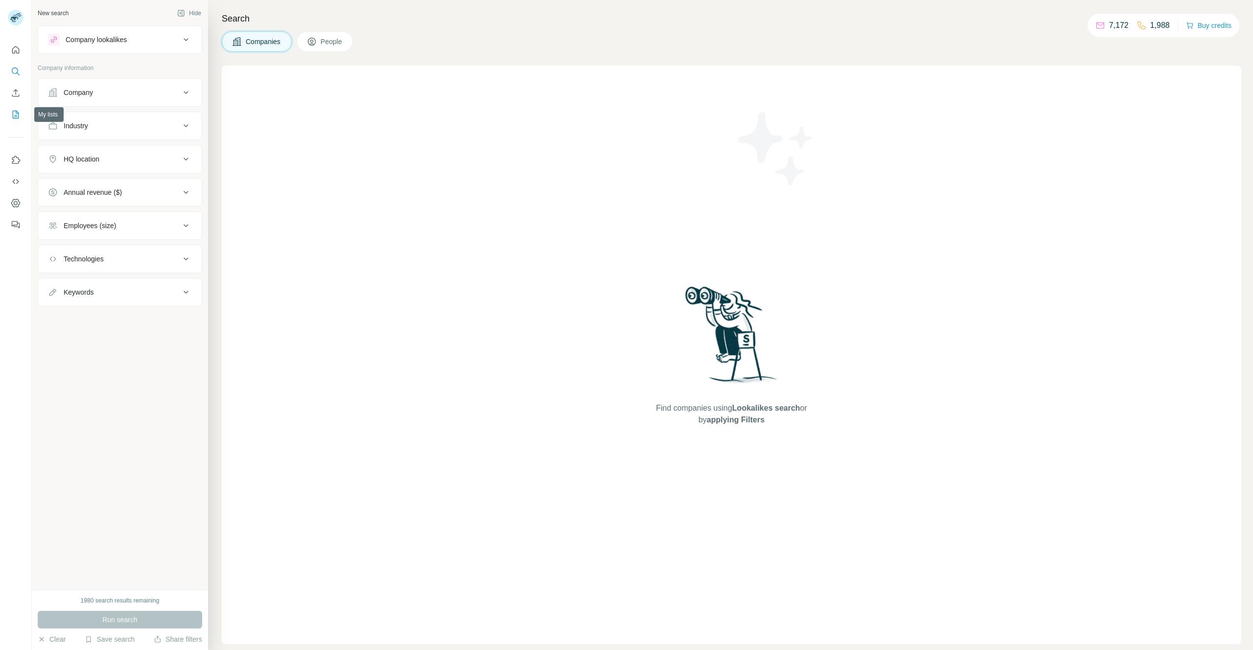
click at [18, 118] on icon "My lists" at bounding box center [16, 115] width 10 height 10
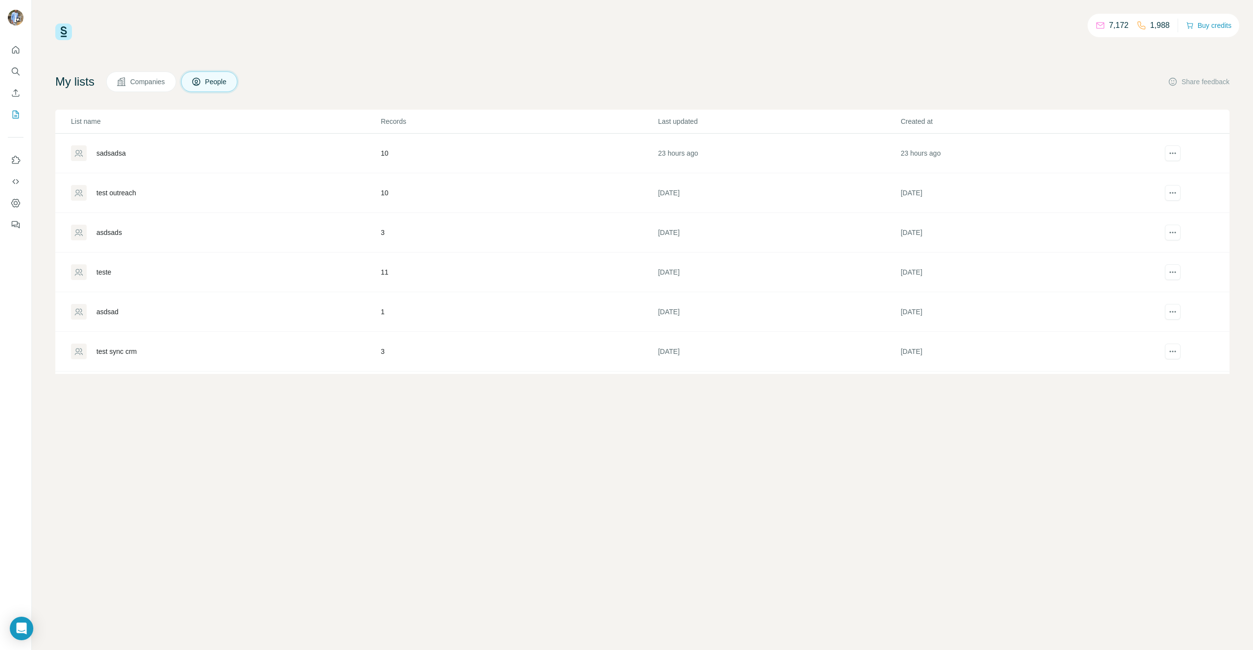
click at [115, 194] on div "test outreach" at bounding box center [116, 193] width 40 height 10
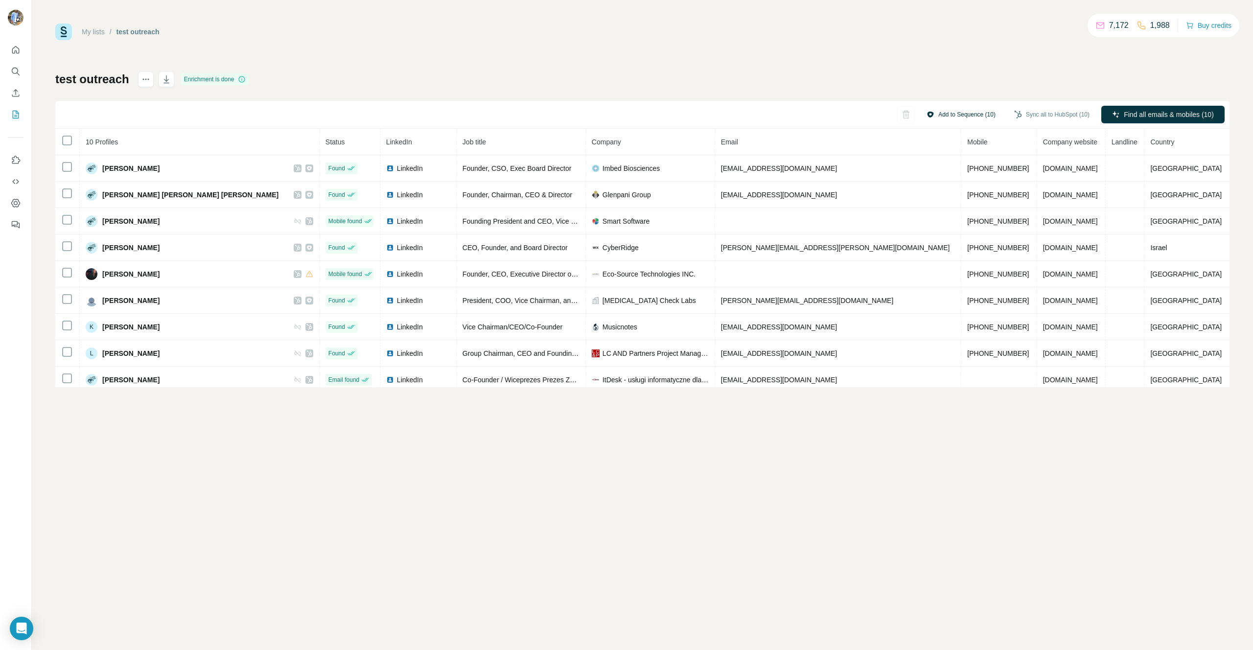
click at [942, 112] on button "Add to Sequence (10)" at bounding box center [961, 114] width 83 height 15
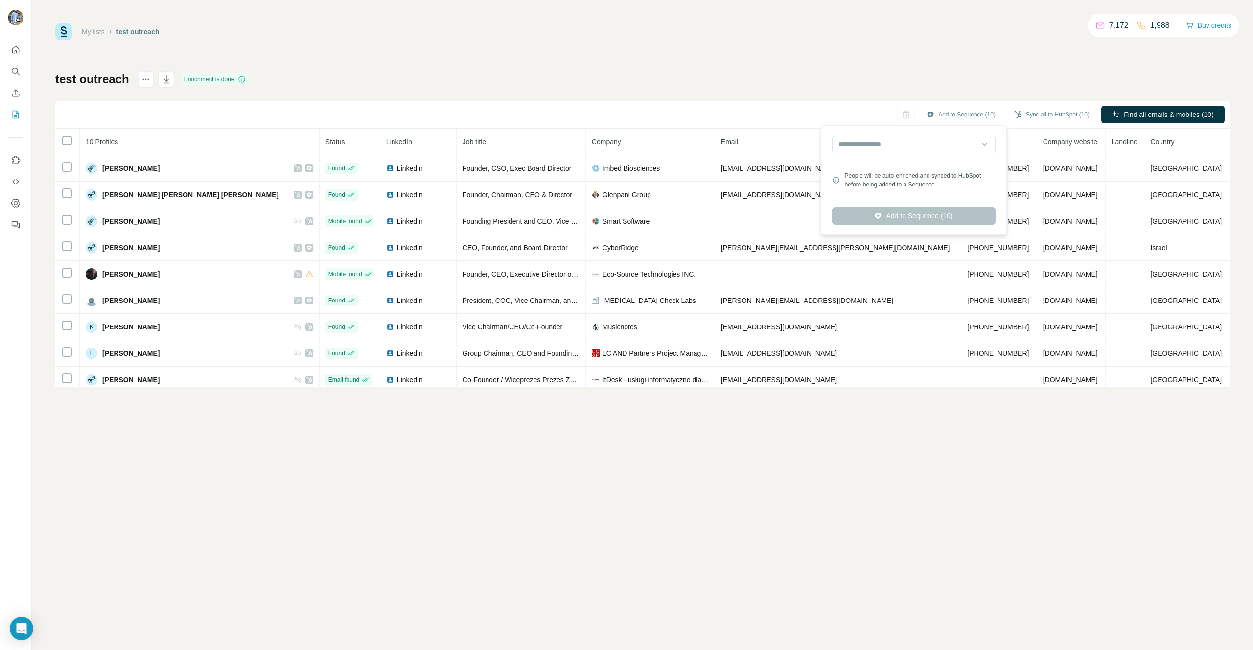
click at [891, 65] on div "My lists / test outreach 7,172 1,988 Buy credits test outreach Enrichment is do…" at bounding box center [642, 206] width 1175 height 364
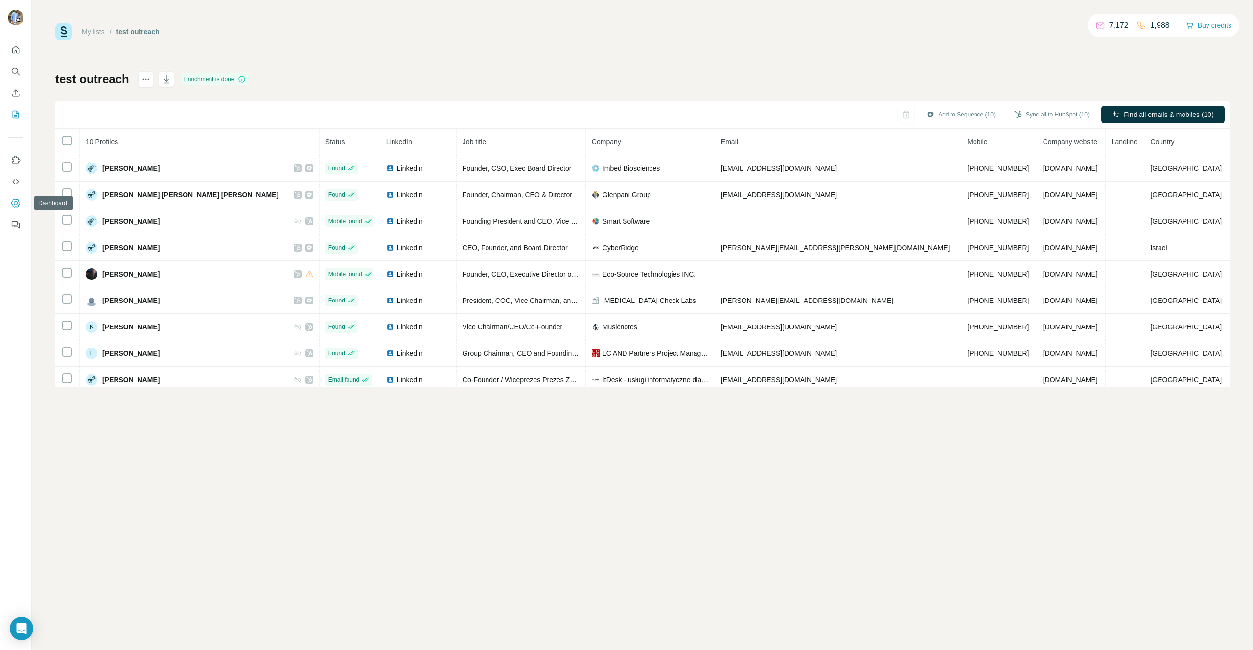
click at [17, 198] on icon "Dashboard" at bounding box center [16, 203] width 10 height 10
click at [958, 111] on button "Add to Sequence (10)" at bounding box center [961, 114] width 83 height 15
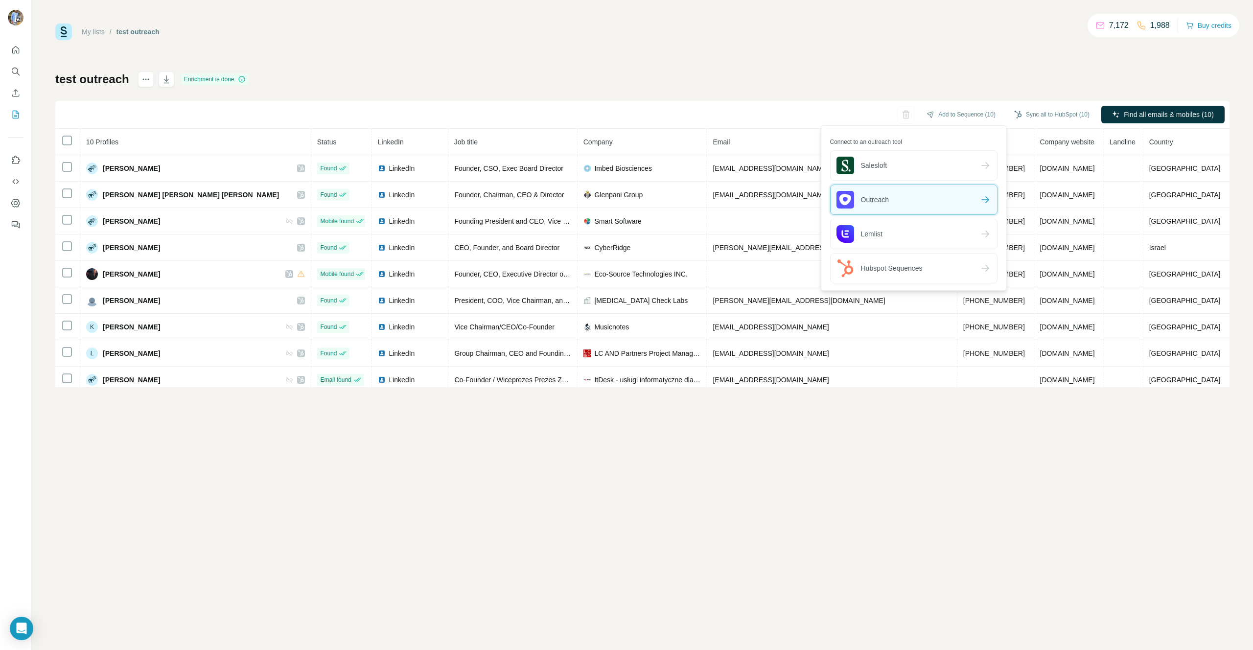
click at [903, 194] on div "Outreach" at bounding box center [914, 199] width 166 height 29
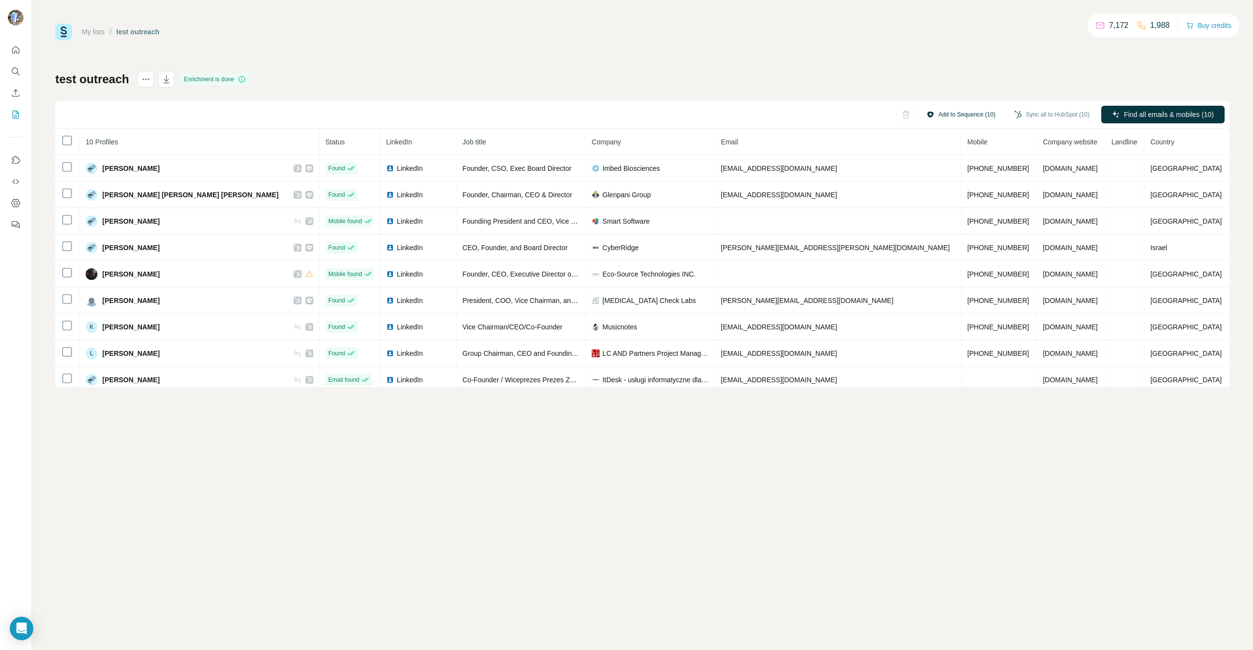
click at [944, 116] on button "Add to Sequence (10)" at bounding box center [961, 114] width 83 height 15
click at [938, 70] on div "My lists / test outreach 7,172 1,988 Buy credits test outreach Enrichment is do…" at bounding box center [642, 206] width 1175 height 364
click at [941, 114] on button "Add to Sequence (10)" at bounding box center [961, 114] width 83 height 15
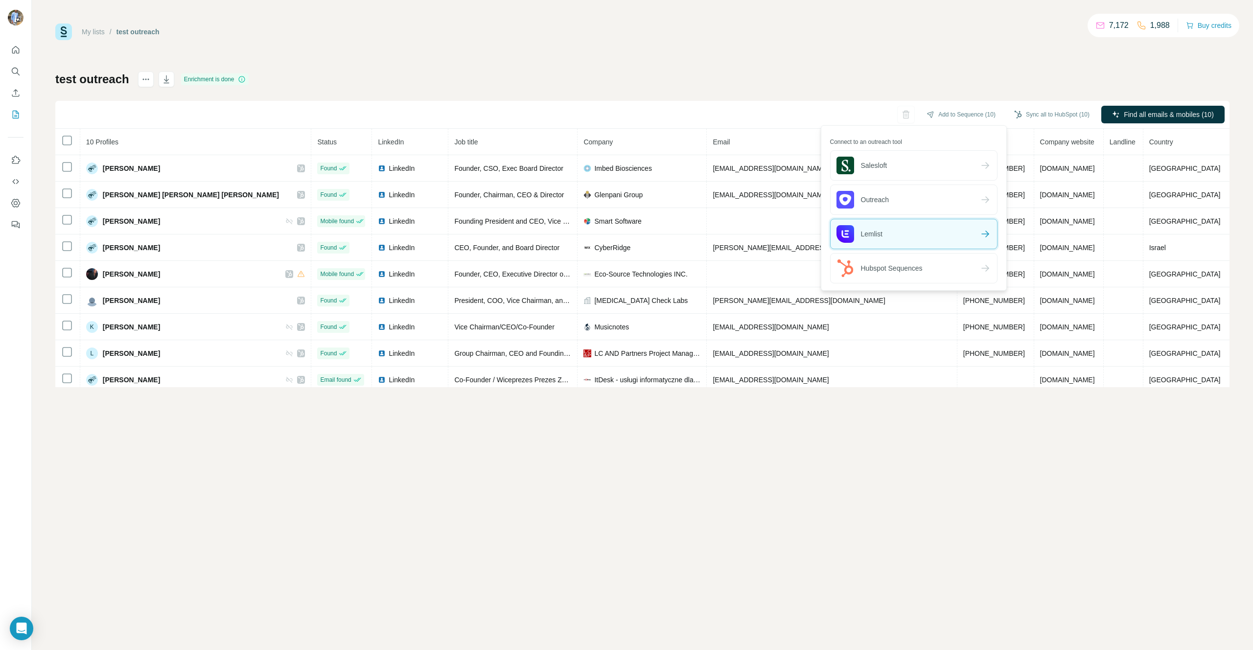
click at [884, 231] on div "Lemlist" at bounding box center [914, 233] width 166 height 29
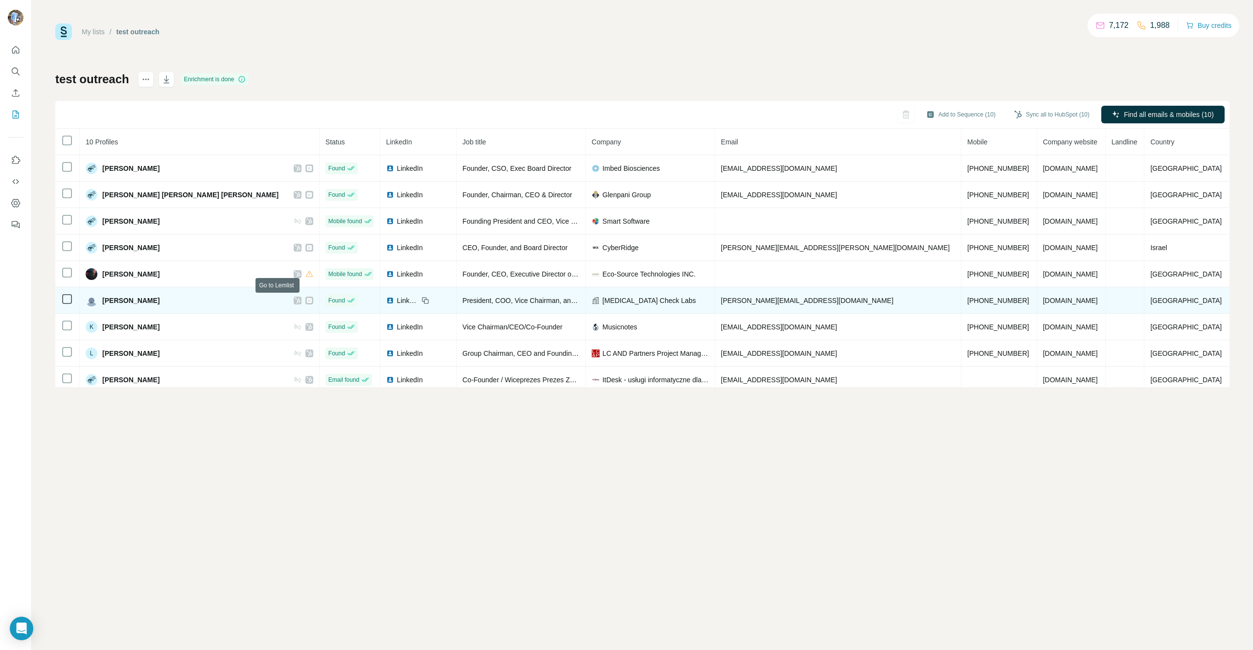
click at [307, 303] on icon at bounding box center [309, 300] width 5 height 5
click at [307, 301] on icon at bounding box center [309, 300] width 5 height 5
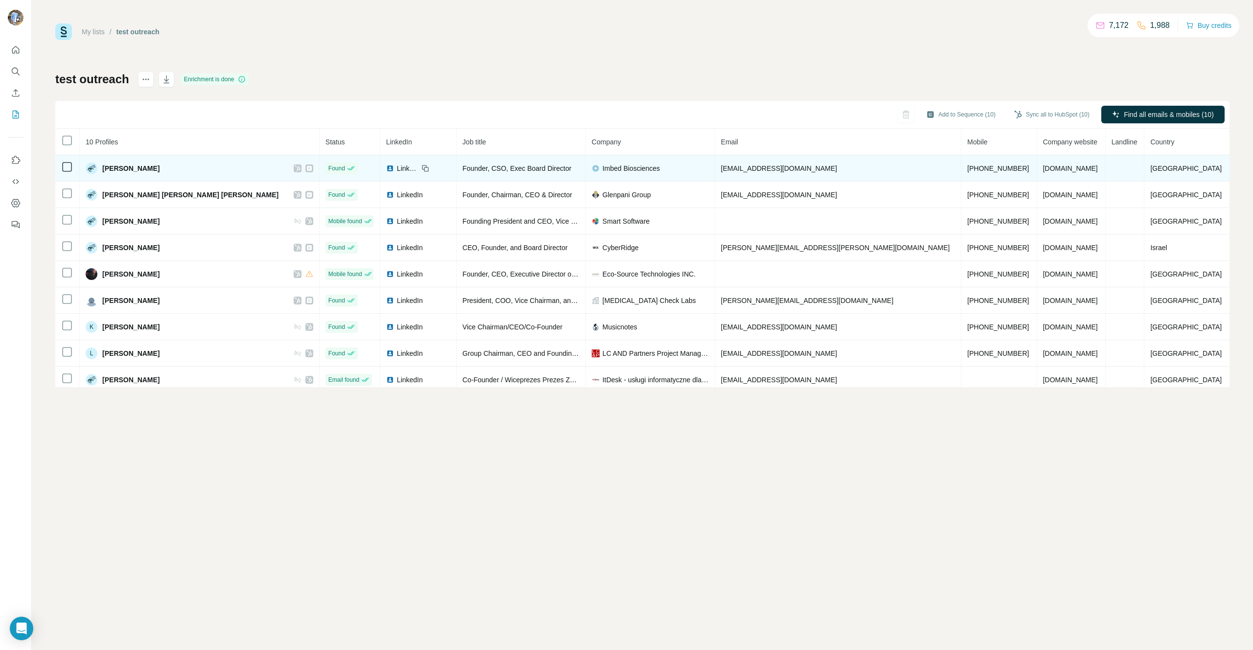
click at [307, 167] on icon at bounding box center [309, 168] width 5 height 5
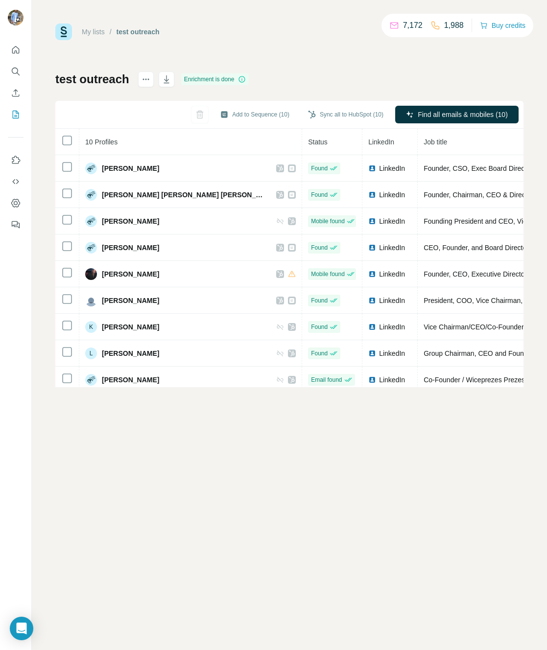
click at [199, 140] on th "10 Profiles" at bounding box center [190, 142] width 223 height 26
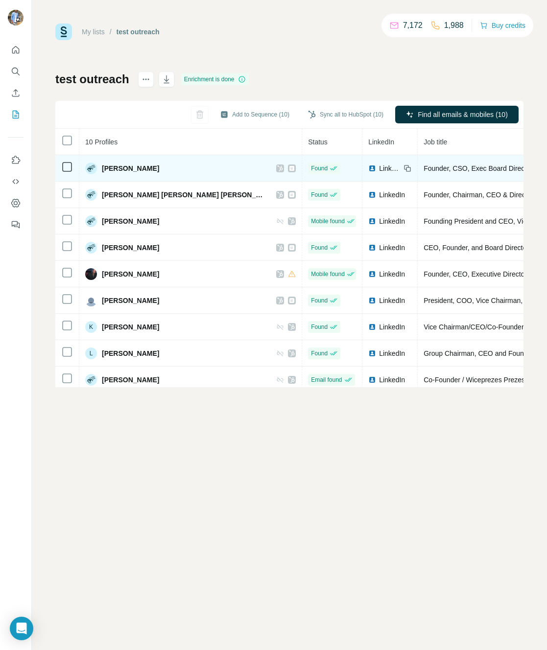
click at [289, 167] on icon at bounding box center [291, 168] width 5 height 5
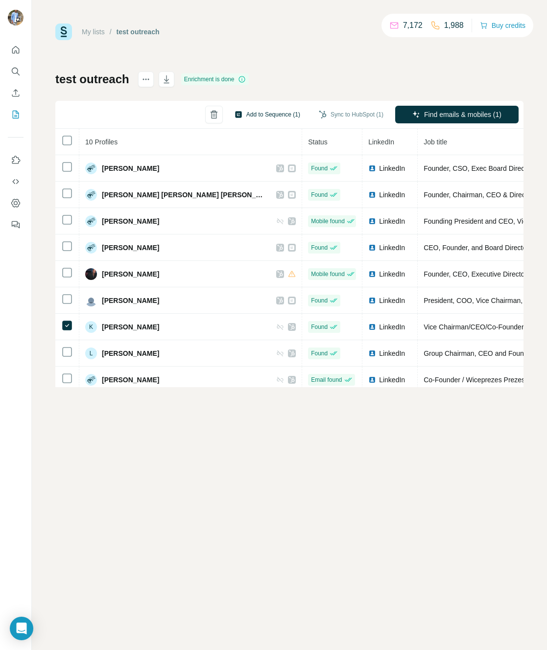
click at [256, 113] on button "Add to Sequence (1)" at bounding box center [267, 114] width 79 height 15
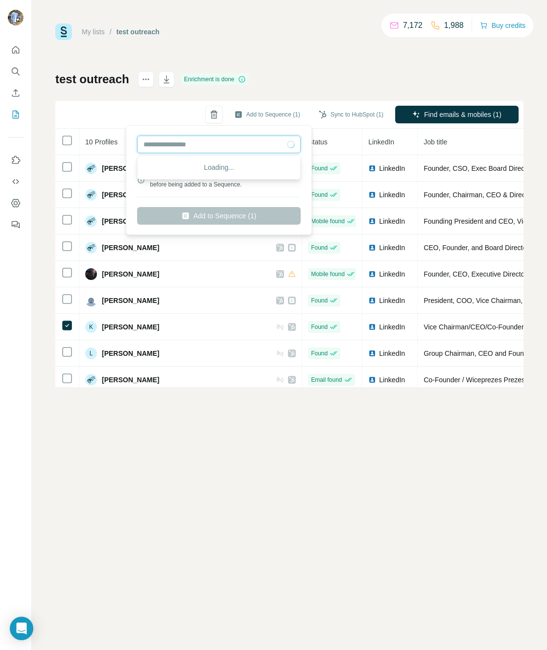
click at [210, 146] on input "text" at bounding box center [219, 145] width 164 height 18
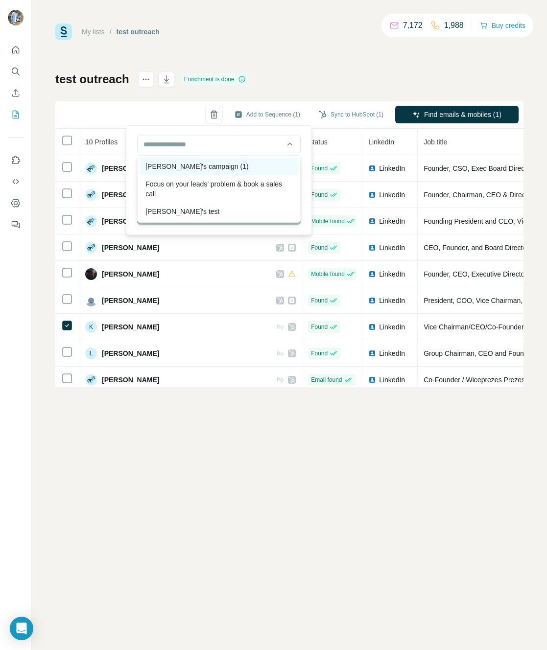
click at [197, 164] on div "David's campaign (1)" at bounding box center [219, 167] width 159 height 18
type input "**********"
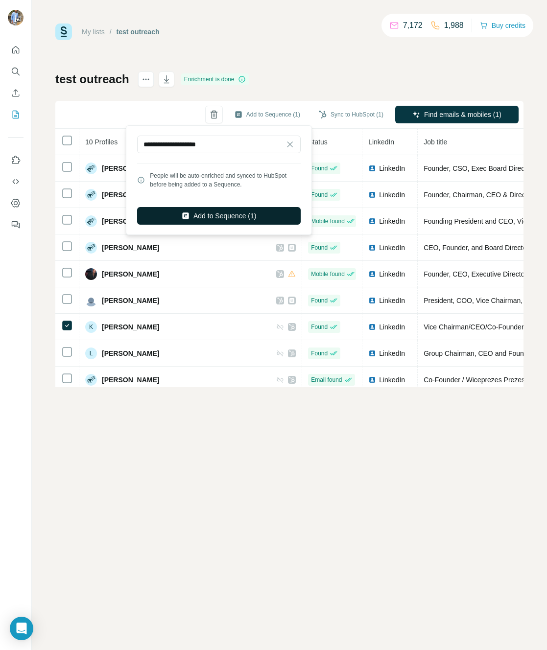
click at [223, 212] on button "Add to Sequence (1)" at bounding box center [219, 216] width 164 height 18
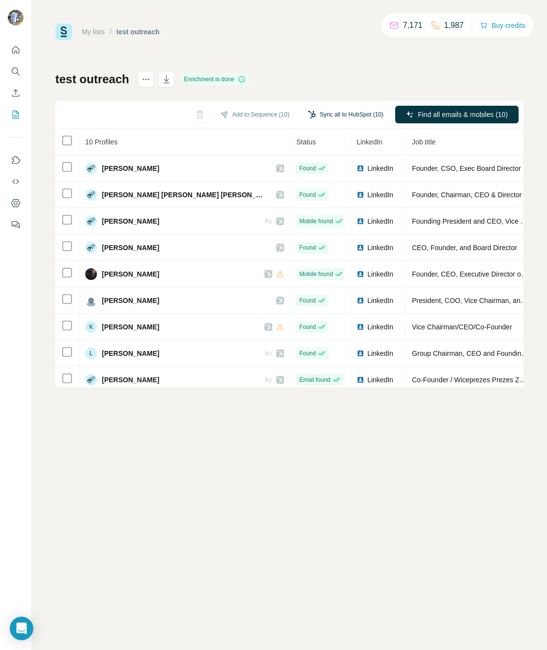
click at [333, 118] on button "Sync all to HubSpot (10)" at bounding box center [345, 114] width 89 height 15
click at [260, 118] on button "Add to Sequence (10)" at bounding box center [254, 114] width 83 height 15
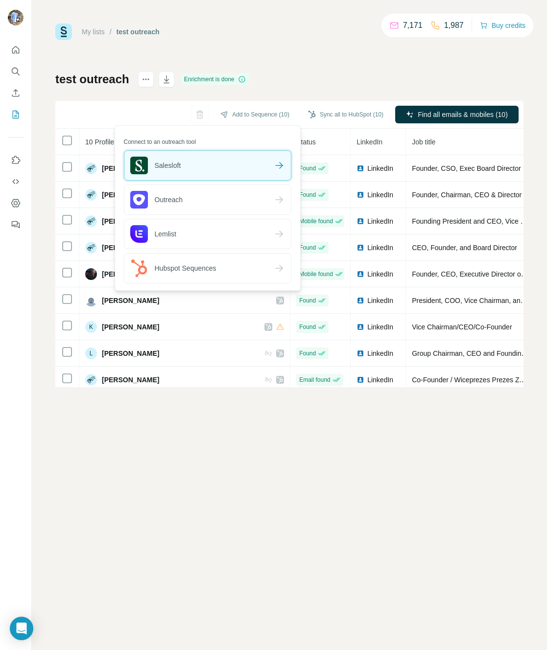
click at [220, 168] on div "Salesloft" at bounding box center [207, 165] width 166 height 29
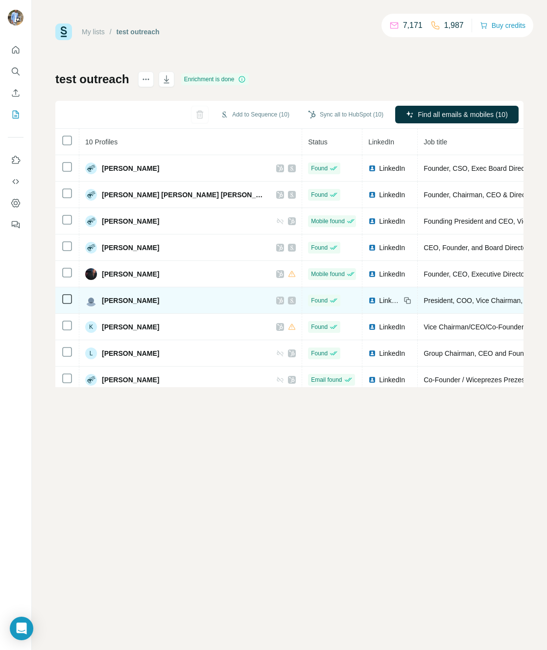
click at [147, 304] on div "[PERSON_NAME]" at bounding box center [190, 301] width 211 height 12
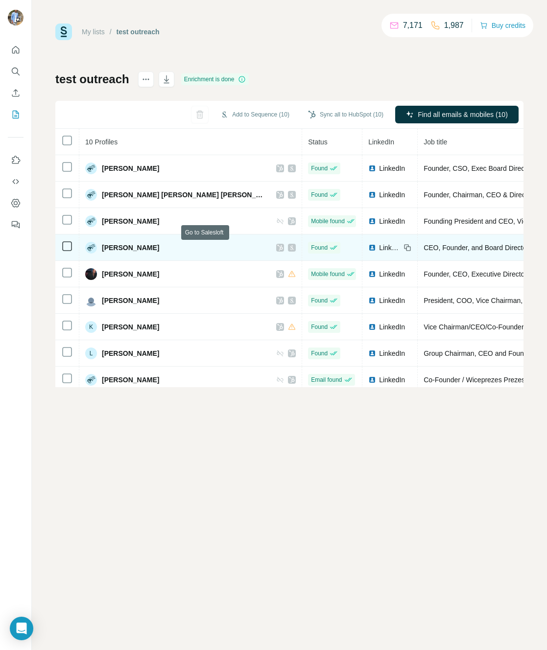
click at [290, 247] on icon at bounding box center [291, 247] width 3 height 4
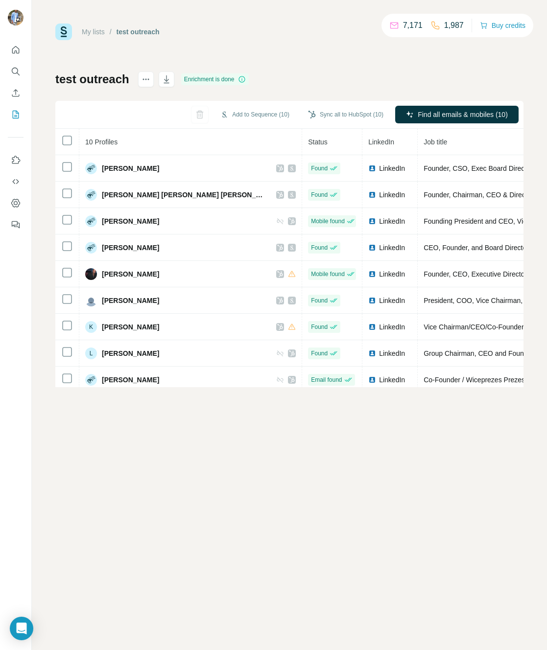
click at [184, 421] on div "My lists / test outreach 7,171 1,987 Buy credits test outreach Enrichment is do…" at bounding box center [289, 325] width 515 height 650
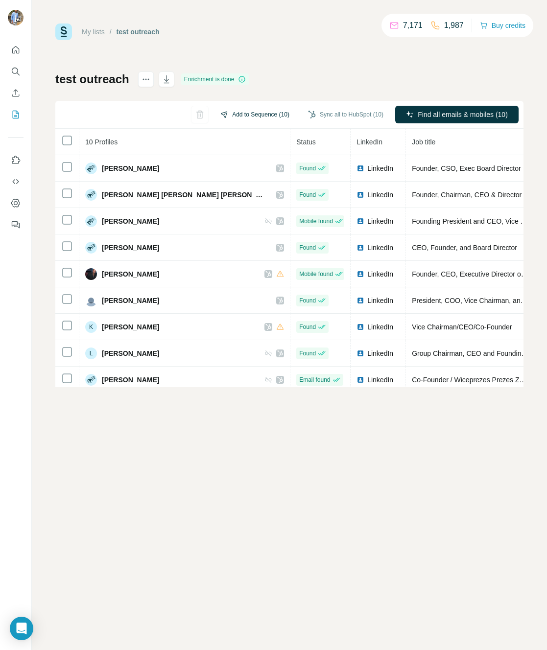
click at [325, 113] on button "Sync all to HubSpot (10)" at bounding box center [345, 114] width 89 height 15
click at [247, 114] on button "Add to Sequence (10)" at bounding box center [254, 114] width 83 height 15
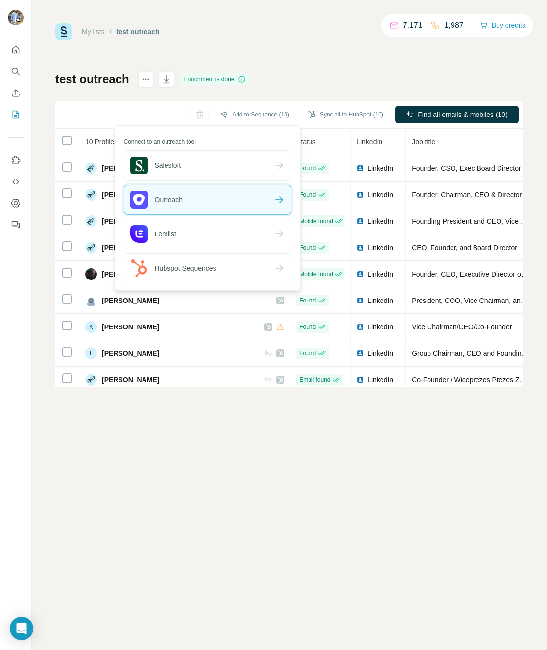
click at [210, 197] on div "Outreach" at bounding box center [207, 199] width 166 height 29
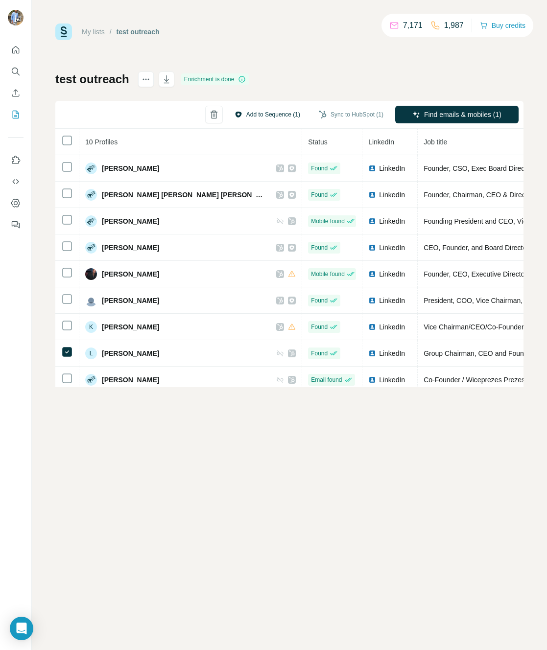
click at [283, 114] on button "Add to Sequence (1)" at bounding box center [267, 114] width 79 height 15
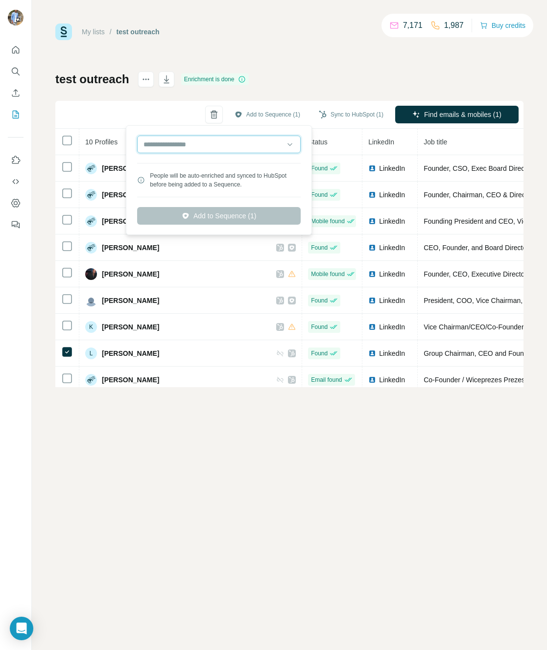
click at [236, 148] on input "text" at bounding box center [219, 145] width 164 height 18
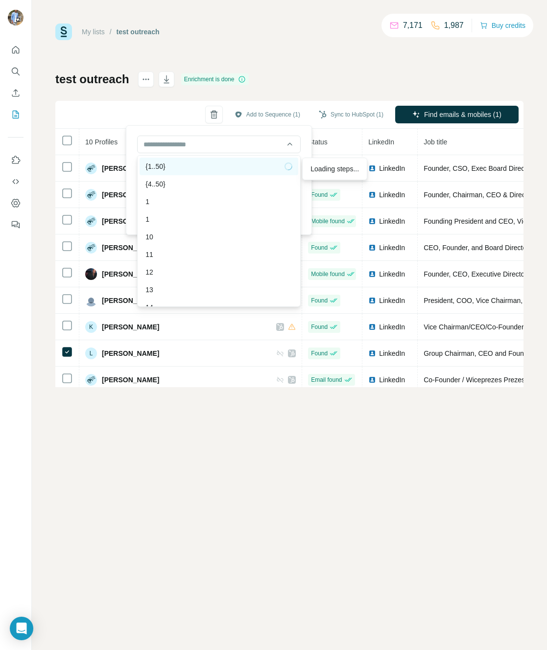
click at [181, 169] on div "{1..50}" at bounding box center [218, 167] width 147 height 10
type input "**********"
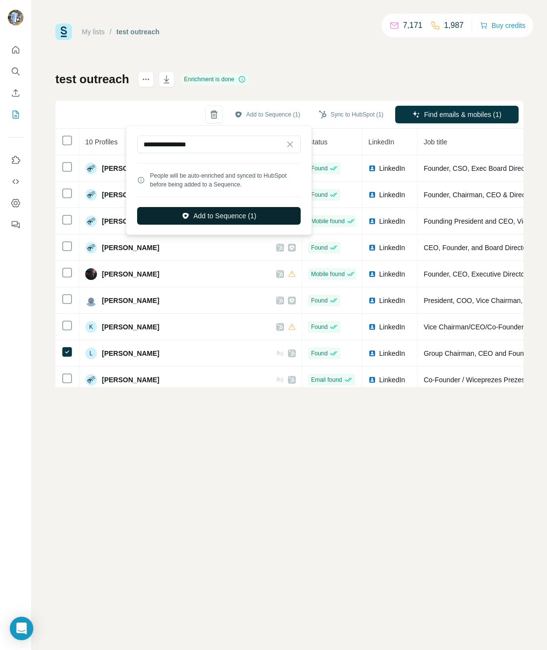
click at [216, 213] on button "Add to Sequence (1)" at bounding box center [219, 216] width 164 height 18
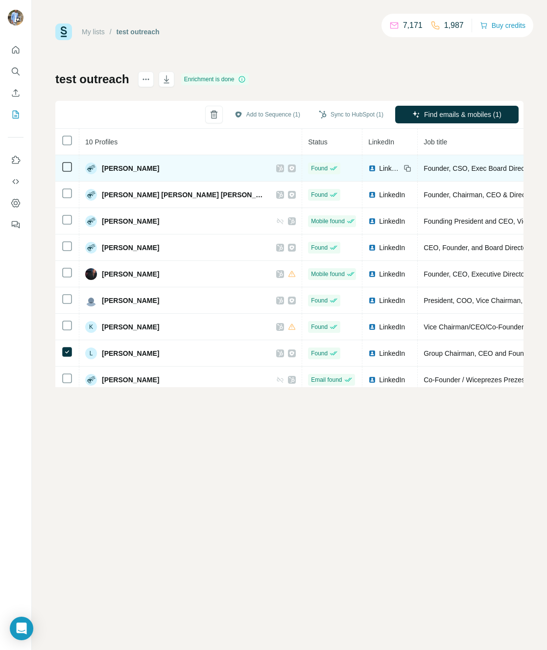
click at [288, 168] on div at bounding box center [292, 169] width 8 height 8
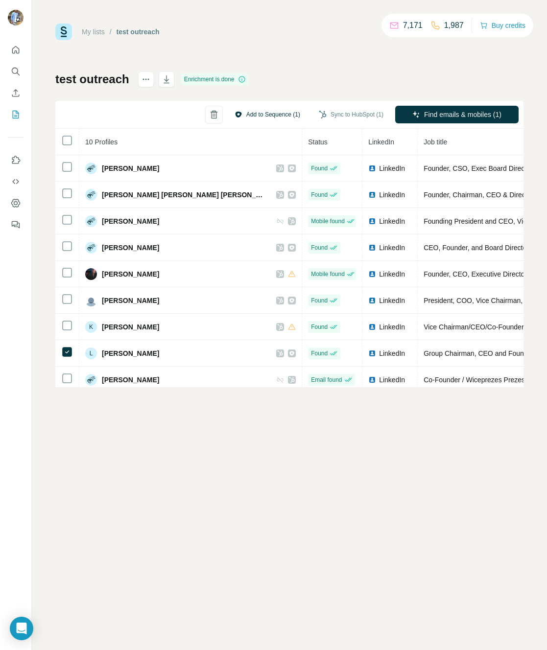
click at [265, 115] on button "Add to Sequence (1)" at bounding box center [267, 114] width 79 height 15
click at [295, 44] on div "My lists / test outreach 7,171 1,987 Buy credits test outreach Enrichment is do…" at bounding box center [289, 206] width 468 height 364
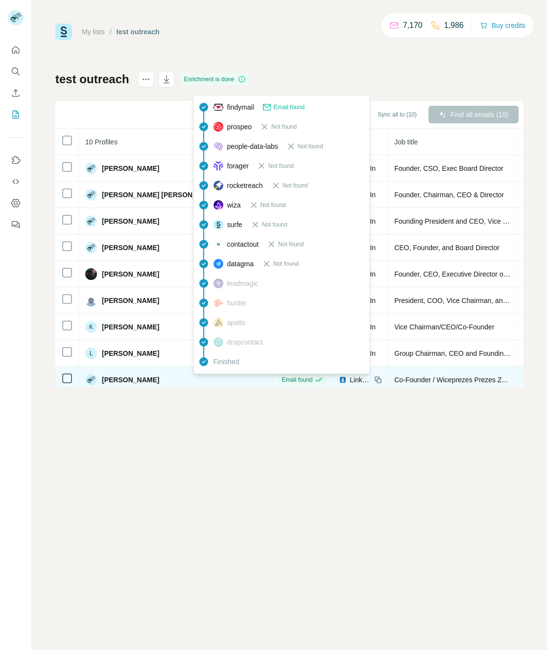
scroll to position [32, 0]
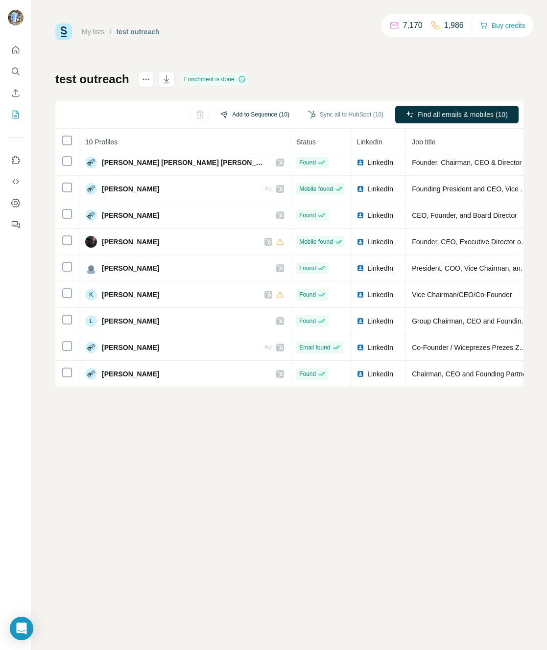
click at [262, 112] on button "Add to Sequence (10)" at bounding box center [254, 114] width 83 height 15
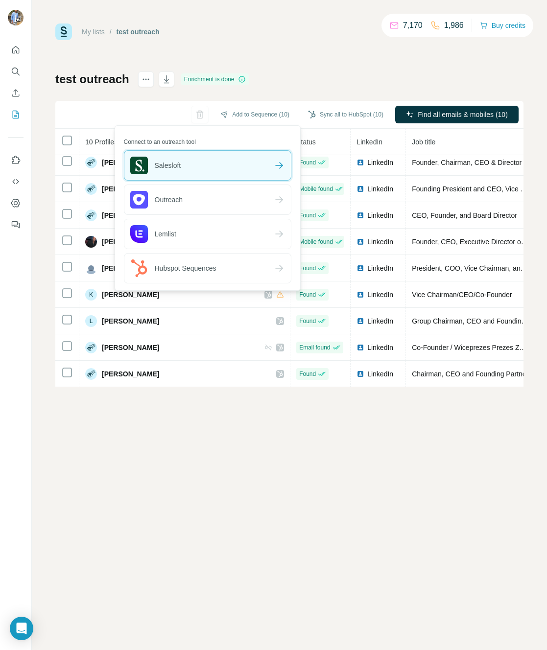
click at [241, 160] on div "Salesloft" at bounding box center [207, 165] width 166 height 29
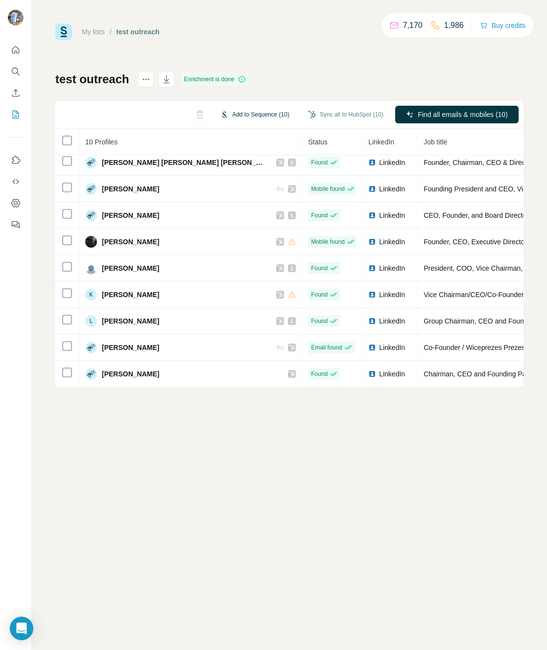
click at [260, 116] on button "Add to Sequence (10)" at bounding box center [254, 114] width 83 height 15
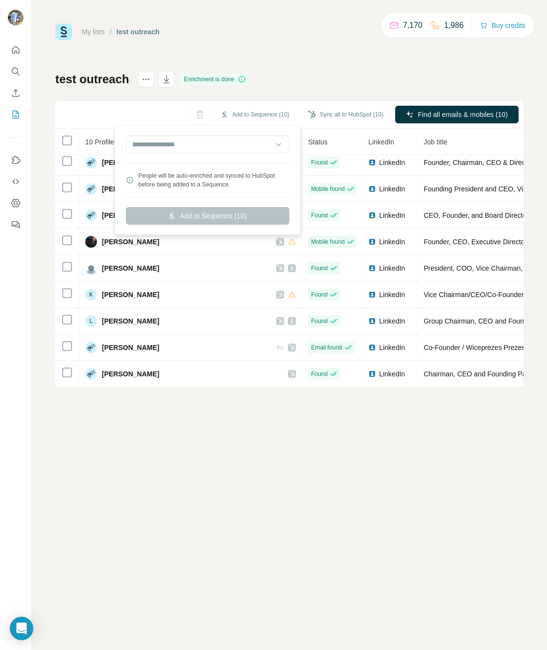
click at [280, 72] on div "test outreach Enrichment is done Add to Sequence (10) Sync all to HubSpot (10) …" at bounding box center [289, 229] width 468 height 316
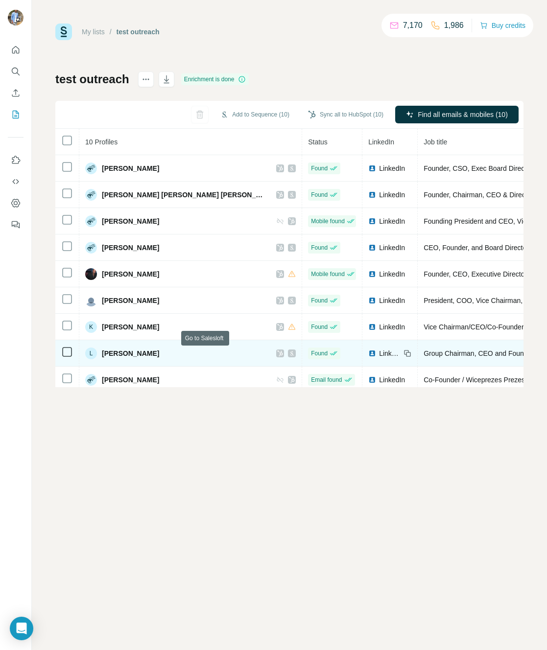
click at [290, 354] on icon at bounding box center [291, 353] width 3 height 4
click at [289, 351] on icon at bounding box center [292, 354] width 6 height 8
click at [288, 356] on div at bounding box center [292, 354] width 8 height 8
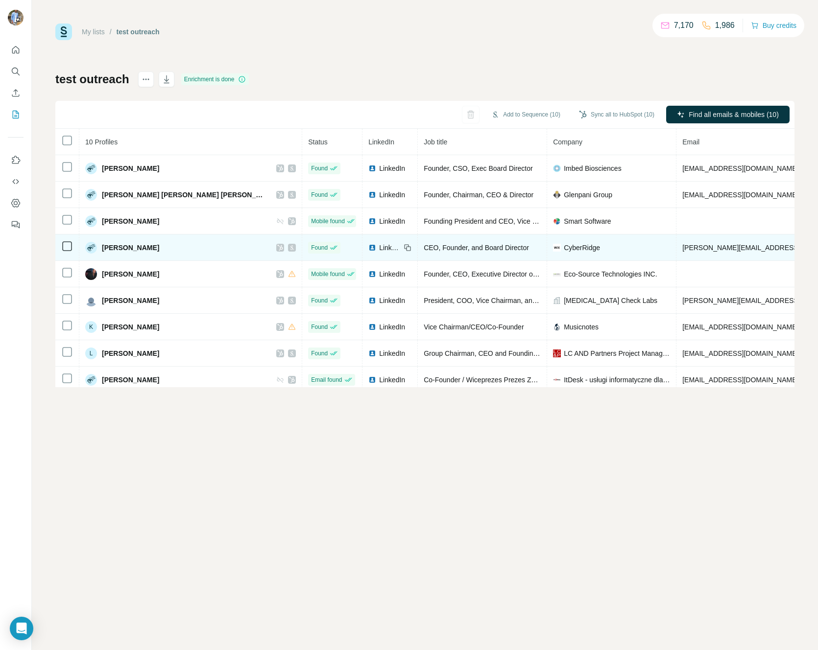
scroll to position [32, 0]
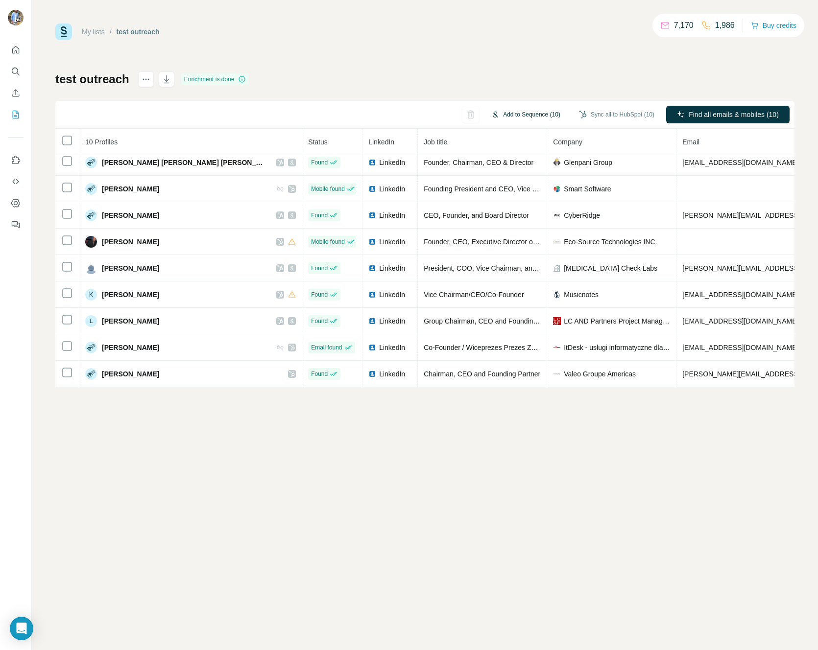
click at [533, 113] on button "Add to Sequence (10)" at bounding box center [525, 114] width 83 height 15
click at [521, 77] on div "test outreach Enrichment is done Add to Sequence (10) Sync all to HubSpot (10) …" at bounding box center [424, 229] width 739 height 316
click at [16, 71] on icon "Search" at bounding box center [16, 72] width 10 height 10
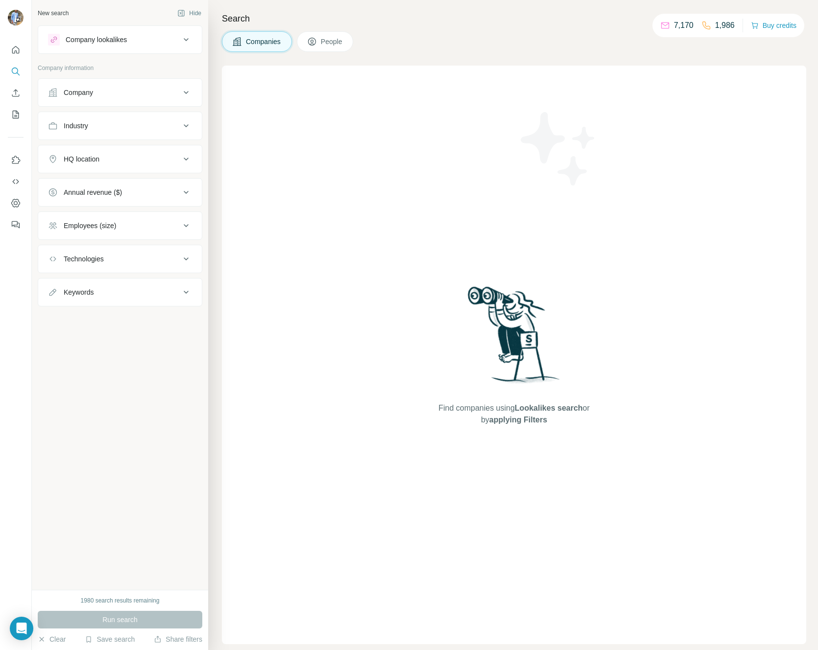
click at [325, 42] on span "People" at bounding box center [332, 42] width 23 height 10
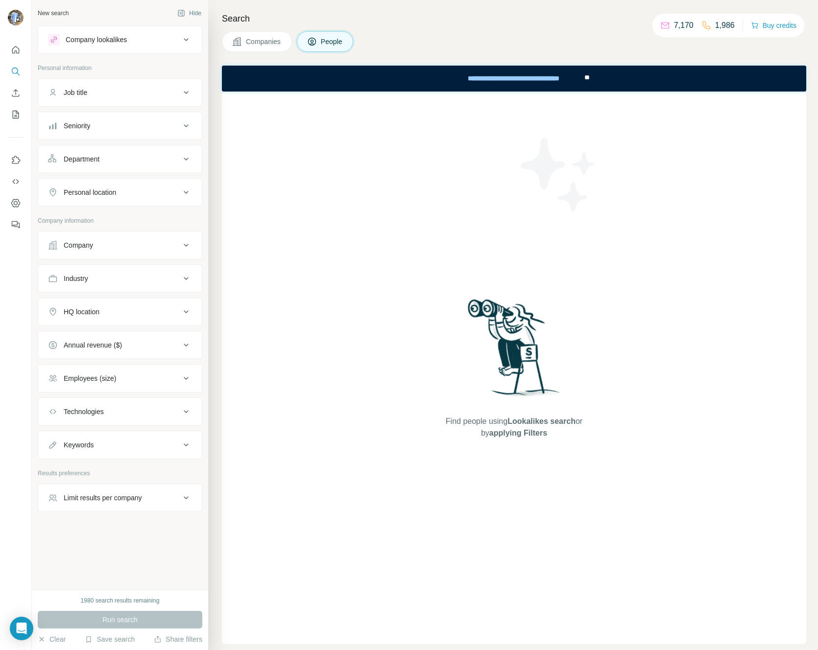
click at [111, 122] on div "Seniority" at bounding box center [114, 126] width 132 height 10
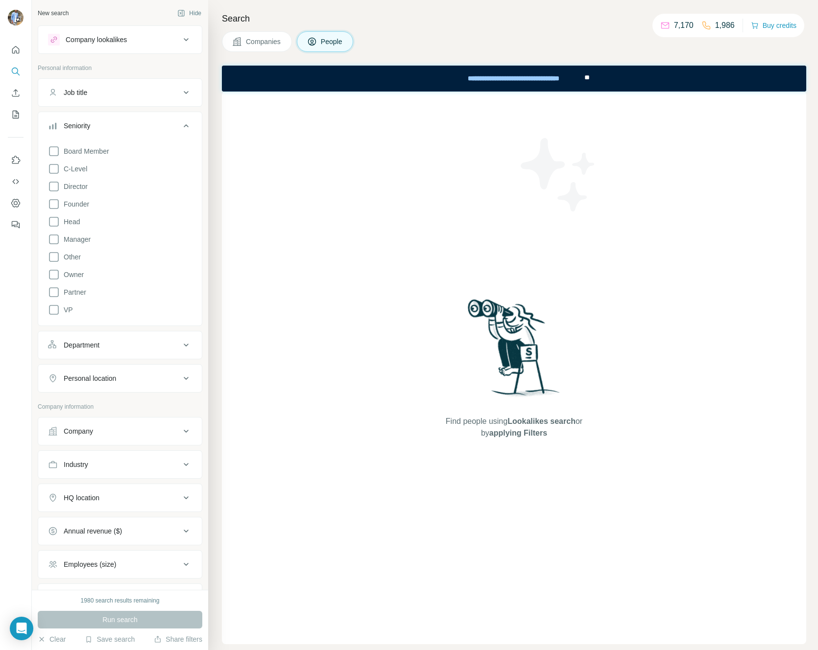
click at [61, 178] on div "Board Member C-Level Director Founder Head Manager Other Owner Partner VP" at bounding box center [120, 229] width 144 height 174
click at [61, 186] on span "Director" at bounding box center [74, 187] width 28 height 10
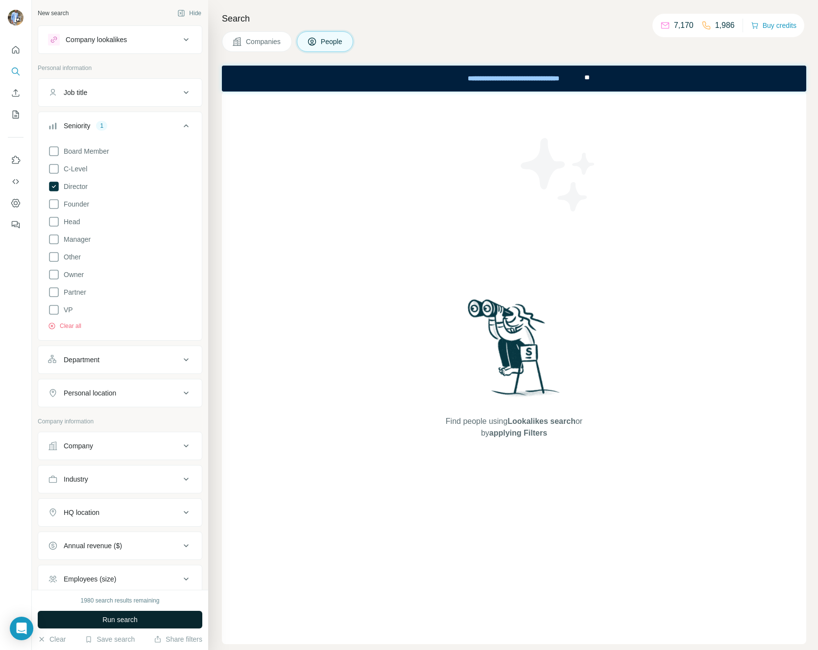
click at [110, 622] on span "Run search" at bounding box center [119, 620] width 35 height 10
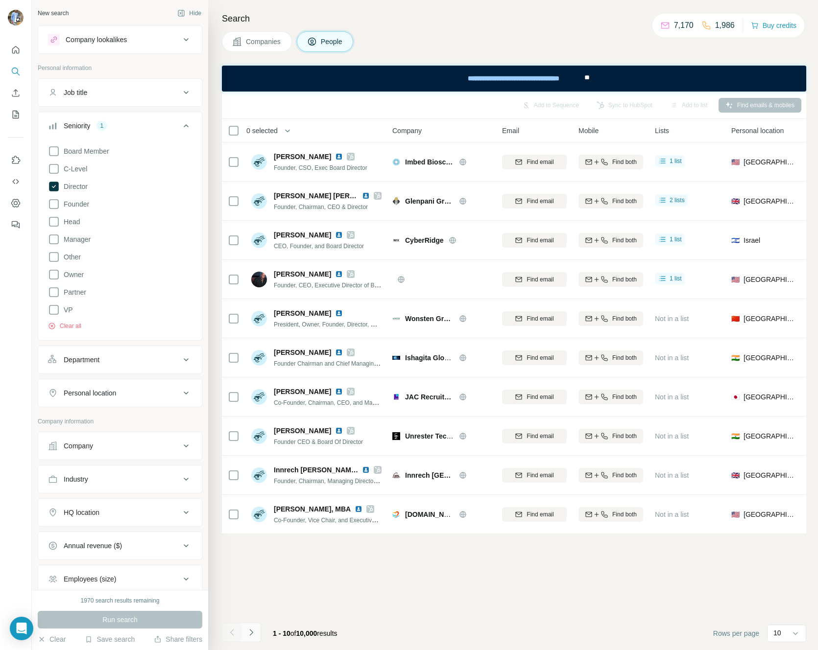
click at [248, 635] on icon "Navigate to next page" at bounding box center [251, 633] width 10 height 10
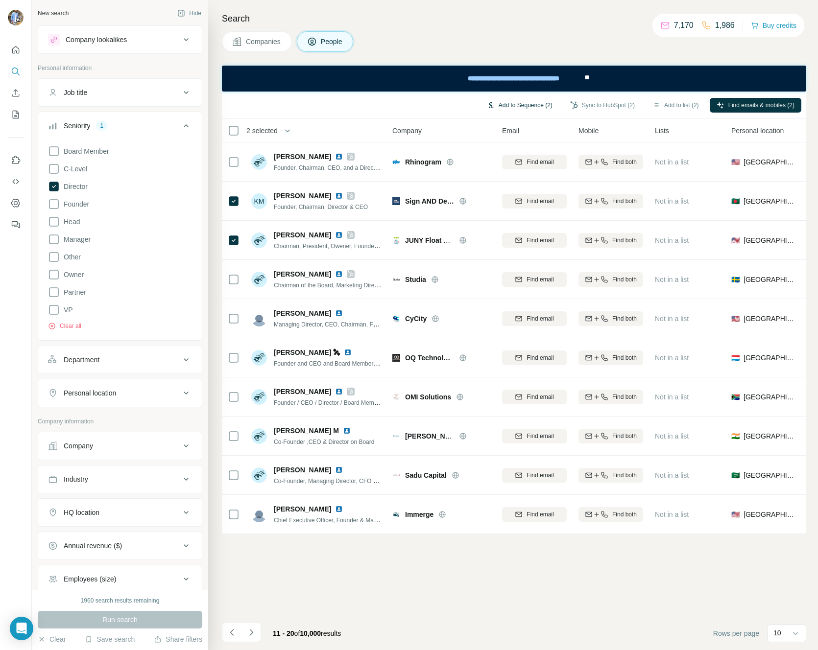
click at [497, 103] on button "Add to Sequence (2)" at bounding box center [519, 105] width 79 height 15
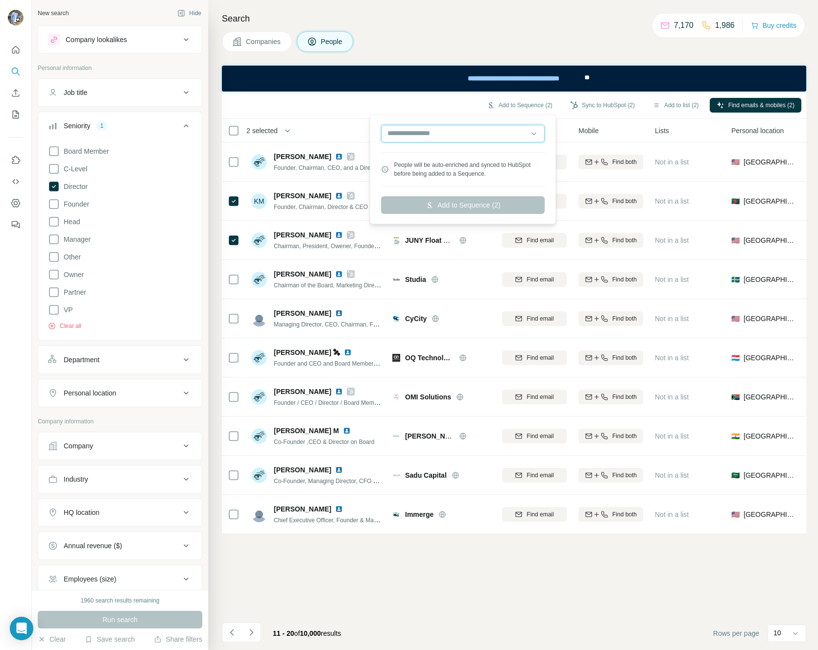
click at [463, 137] on input "text" at bounding box center [463, 134] width 164 height 18
click at [446, 48] on div "Companies People" at bounding box center [514, 41] width 584 height 21
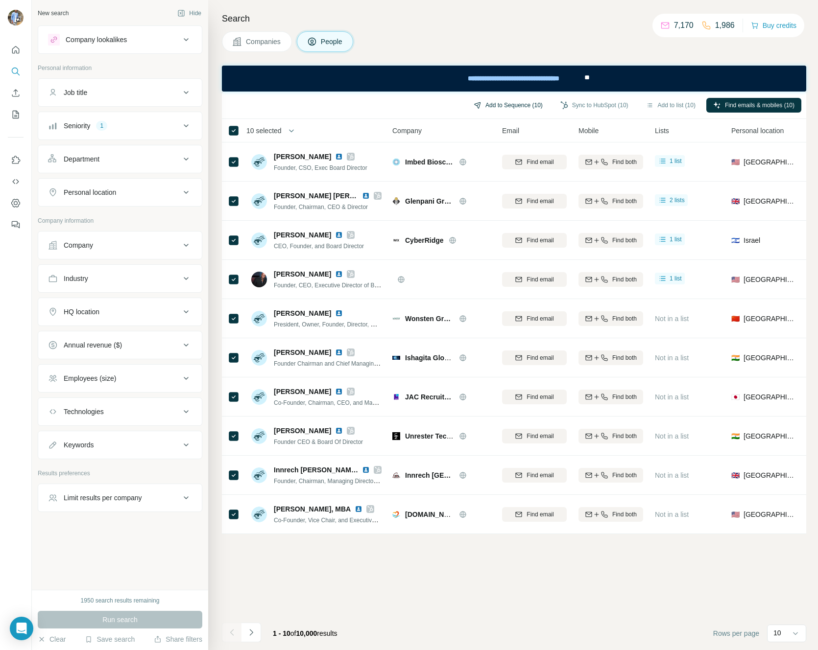
click at [496, 109] on button "Add to Sequence (10)" at bounding box center [508, 105] width 83 height 15
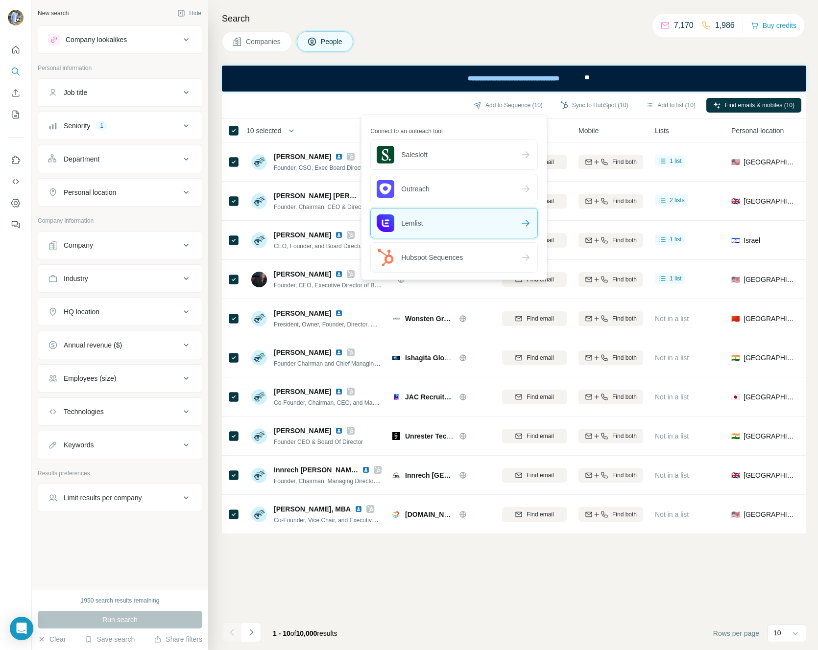
click at [434, 227] on div "Lemlist" at bounding box center [454, 223] width 166 height 29
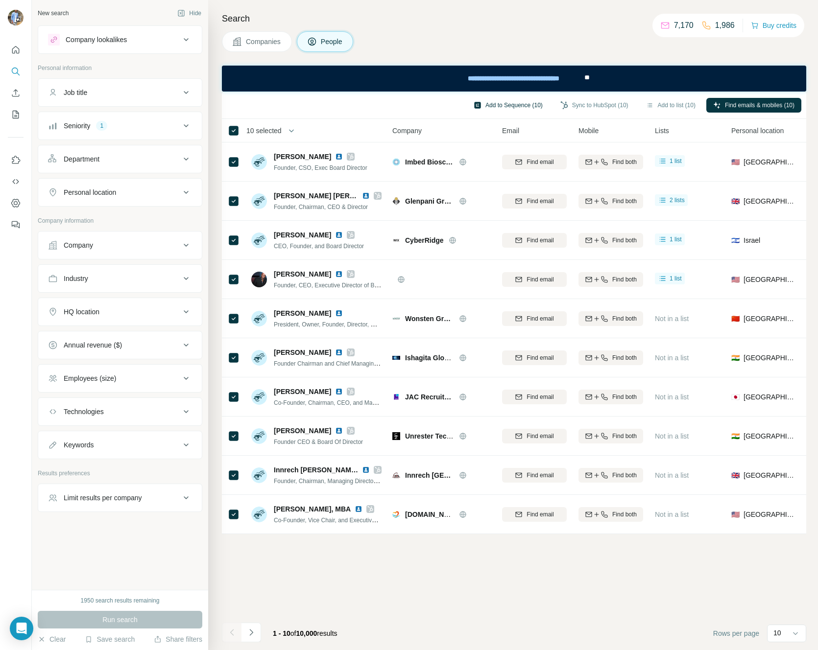
click at [500, 99] on button "Add to Sequence (10)" at bounding box center [508, 105] width 83 height 15
click at [486, 27] on div "Search Companies People Add to Sequence (10) Sync to HubSpot (10) Add to list (…" at bounding box center [513, 325] width 610 height 650
click at [234, 119] on th "10 selected" at bounding box center [300, 131] width 157 height 24
click at [500, 109] on button "Add to Sequence (2)" at bounding box center [519, 105] width 79 height 15
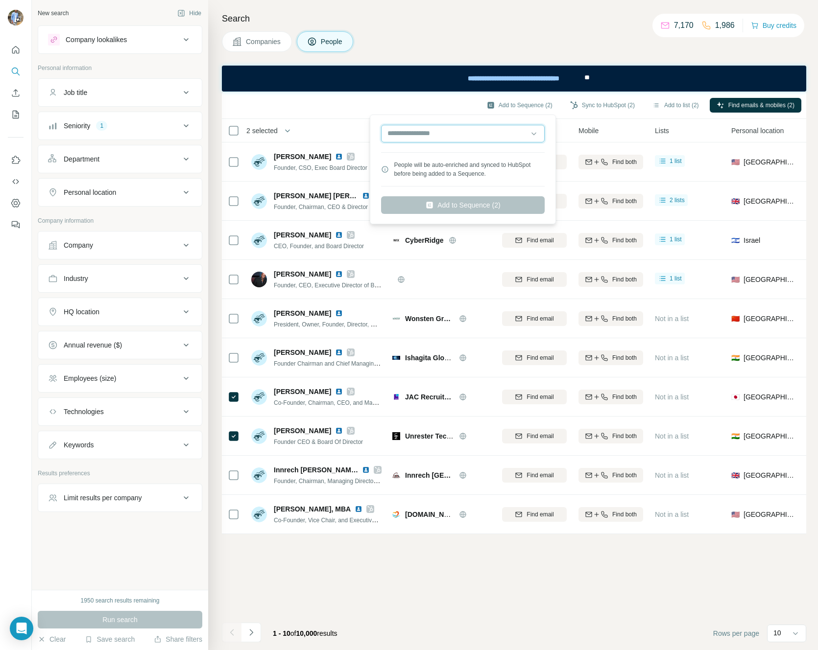
click at [434, 133] on input "text" at bounding box center [463, 134] width 164 height 18
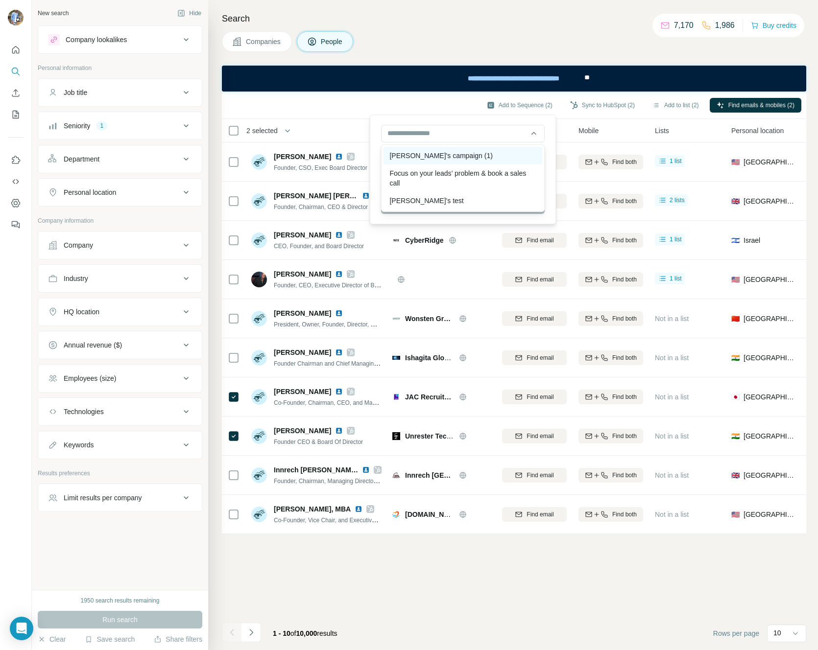
click at [424, 158] on div "[PERSON_NAME]'s campaign (1)" at bounding box center [462, 156] width 159 height 18
type input "**********"
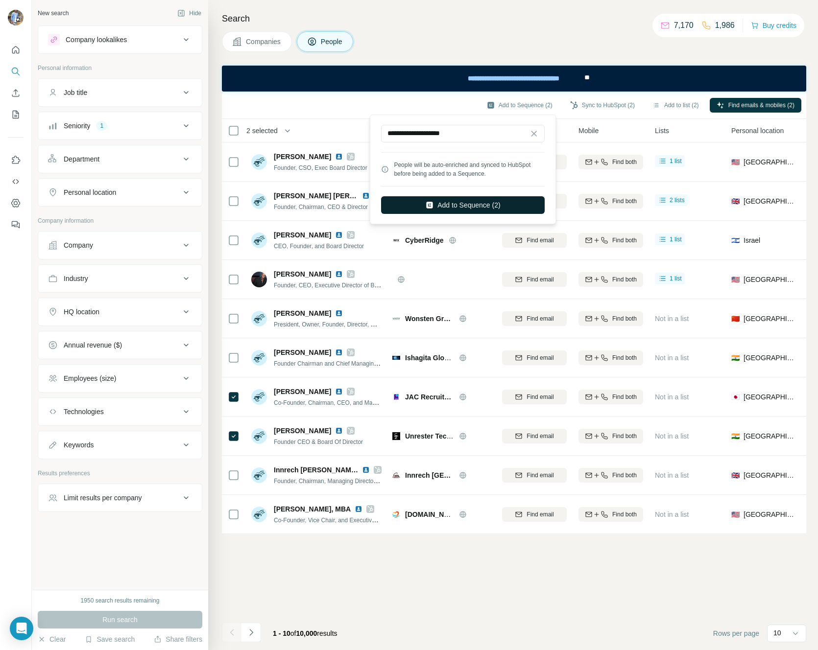
click at [454, 198] on button "Add to Sequence (2)" at bounding box center [463, 205] width 164 height 18
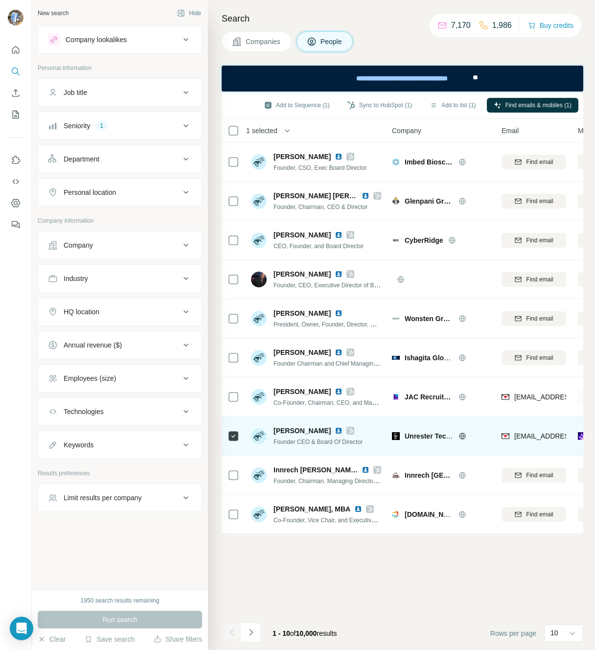
click at [234, 425] on div at bounding box center [234, 436] width 12 height 27
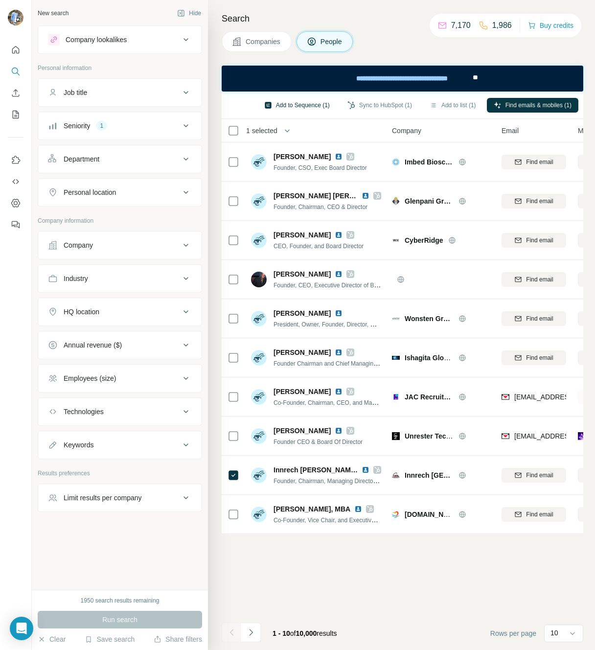
click at [304, 105] on button "Add to Sequence (1)" at bounding box center [297, 105] width 79 height 15
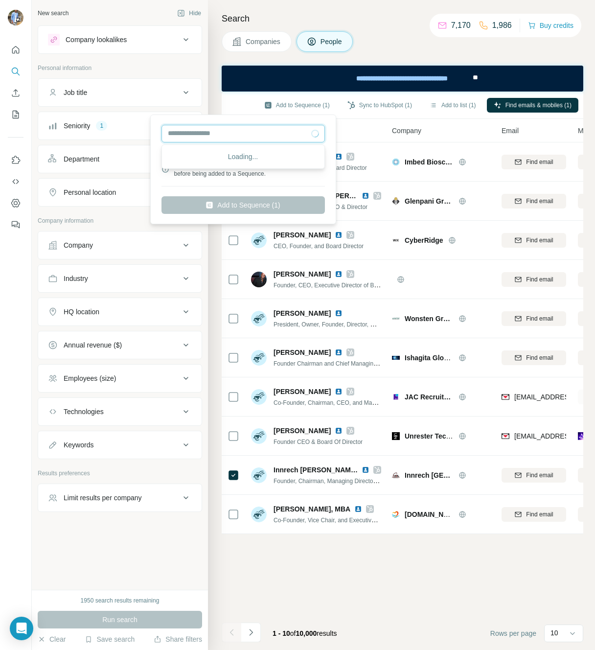
click at [267, 133] on input "text" at bounding box center [244, 134] width 164 height 18
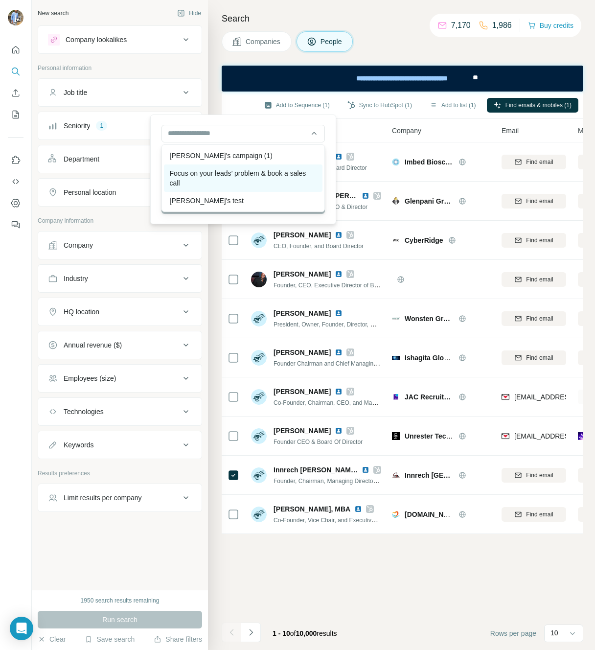
click at [231, 170] on div "Focus on your leads’ problem & book a sales call" at bounding box center [243, 178] width 159 height 27
type input "**********"
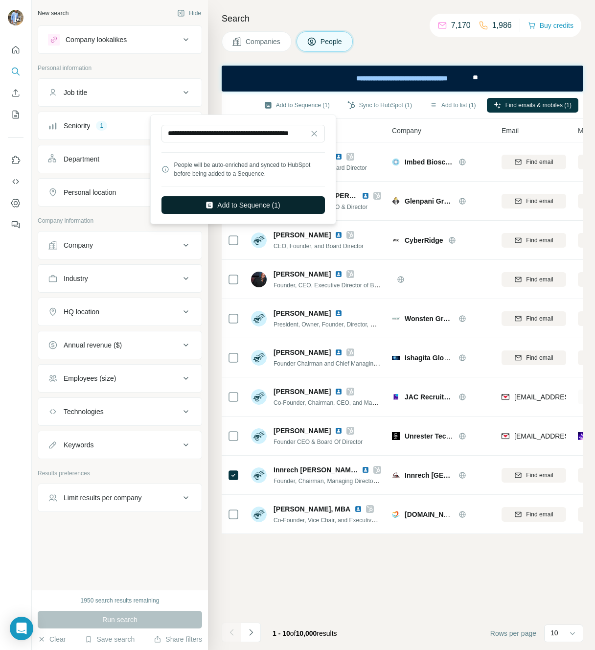
click at [268, 207] on button "Add to Sequence (1)" at bounding box center [244, 205] width 164 height 18
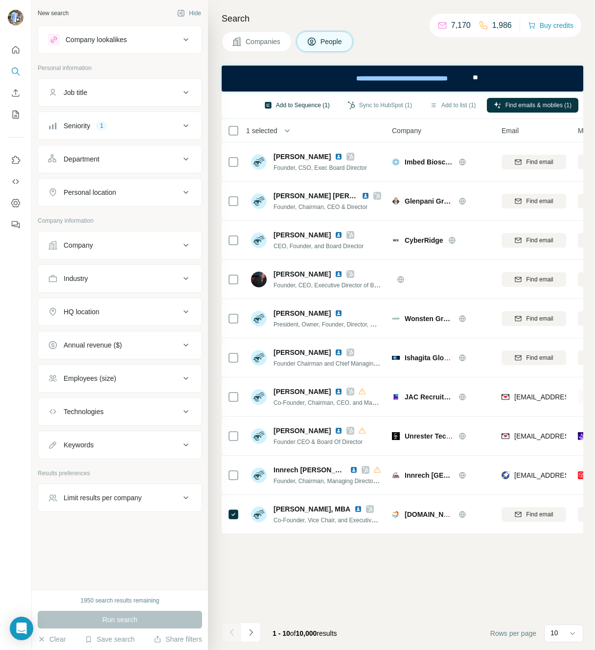
click at [302, 102] on button "Add to Sequence (1)" at bounding box center [297, 105] width 79 height 15
click at [255, 626] on button "Navigate to next page" at bounding box center [251, 633] width 20 height 20
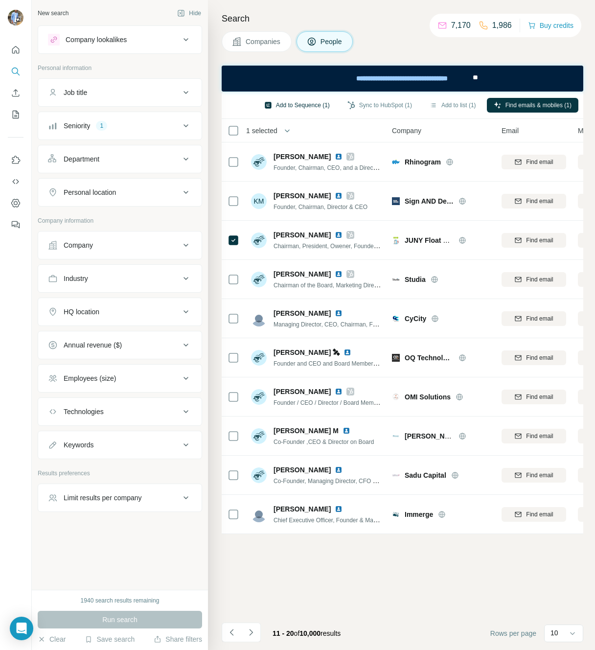
click at [289, 102] on button "Add to Sequence (1)" at bounding box center [297, 105] width 79 height 15
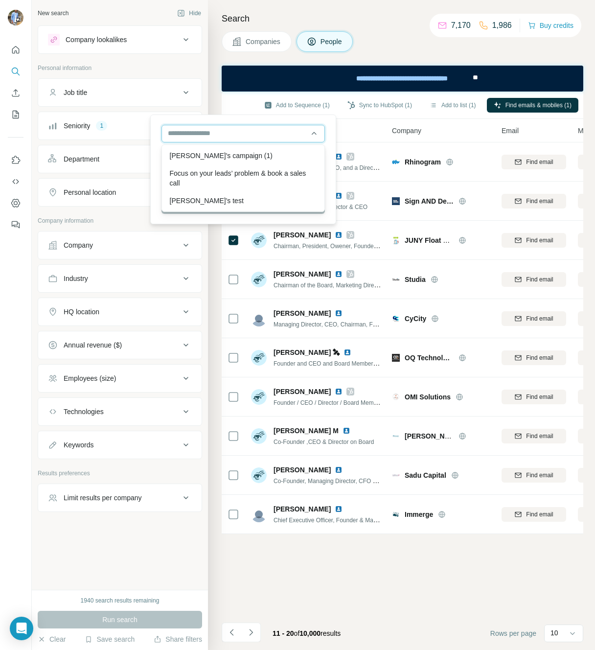
click at [251, 132] on input "text" at bounding box center [244, 134] width 164 height 18
click at [206, 203] on div "[PERSON_NAME]'s test" at bounding box center [243, 201] width 159 height 18
type input "**********"
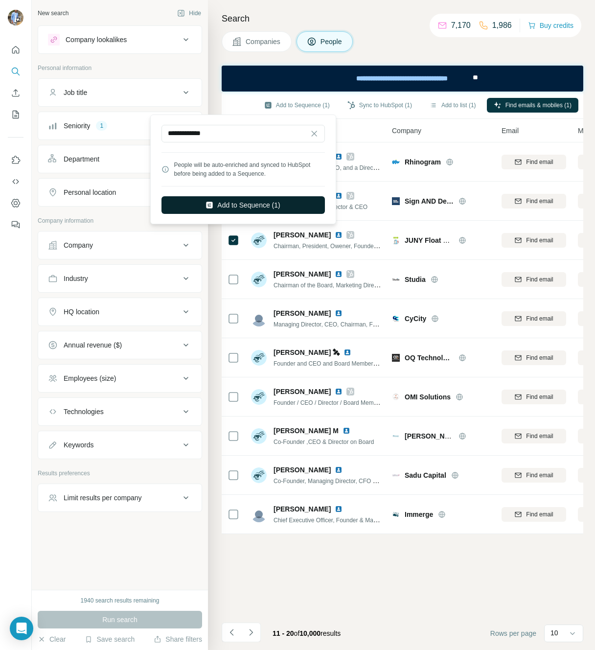
click at [231, 204] on button "Add to Sequence (1)" at bounding box center [244, 205] width 164 height 18
